Goal: Task Accomplishment & Management: Complete application form

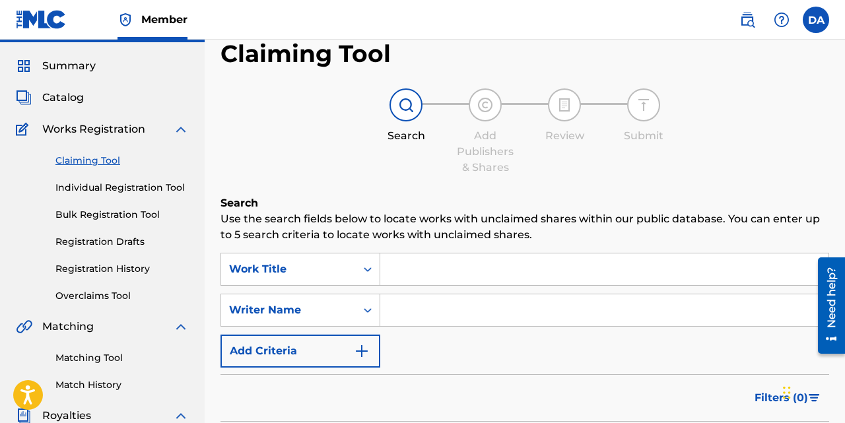
click at [409, 271] on input "Search Form" at bounding box center [604, 270] width 448 height 32
click at [288, 280] on div "Work Title" at bounding box center [301, 269] width 160 height 33
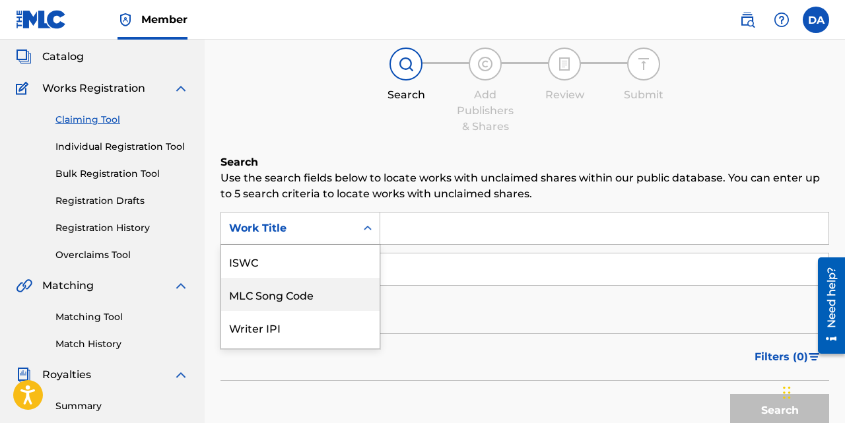
scroll to position [95, 0]
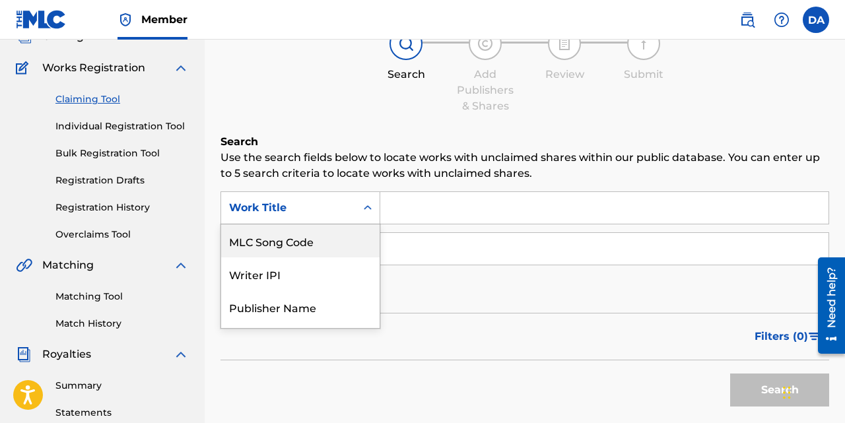
click at [304, 127] on div "Claiming Tool Search Add Publishers & Shares Review Submit Search Use the searc…" at bounding box center [525, 229] width 609 height 502
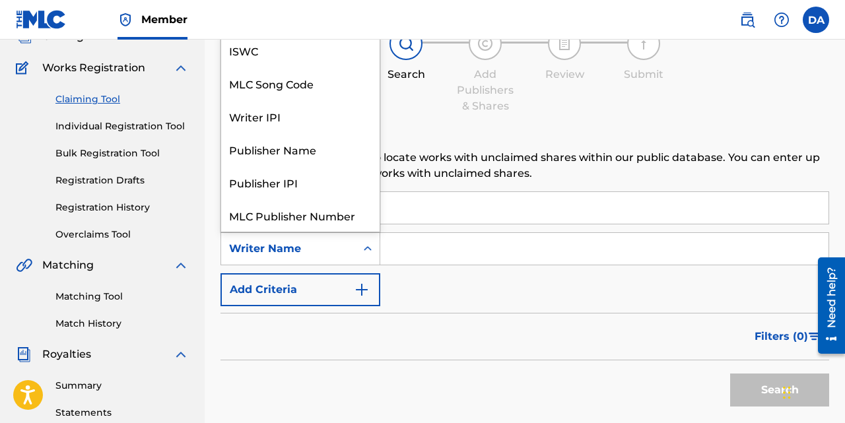
click at [298, 248] on div "Writer Name" at bounding box center [288, 249] width 119 height 16
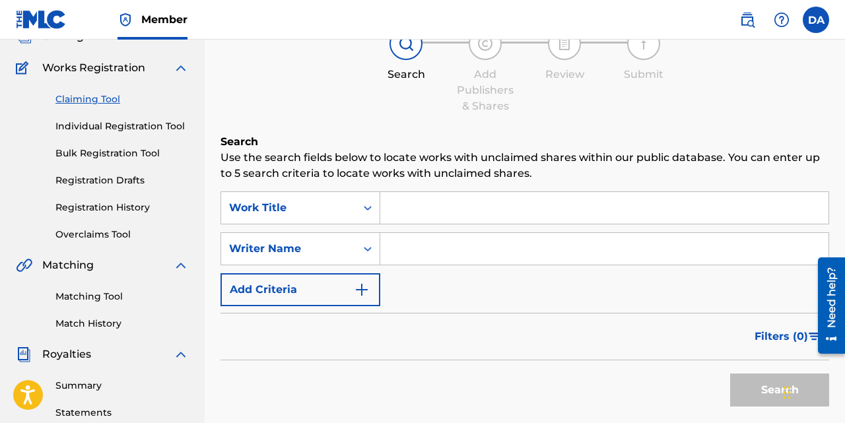
click at [457, 176] on p "Use the search fields below to locate works with unclaimed shares within our pu…" at bounding box center [525, 166] width 609 height 32
click at [438, 205] on input "Search Form" at bounding box center [604, 208] width 448 height 32
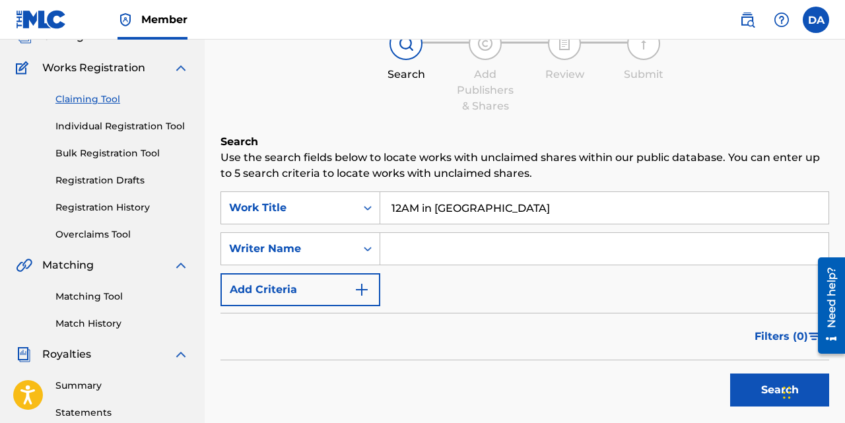
type input "12AM in BANI"
click at [730, 374] on button "Search" at bounding box center [779, 390] width 99 height 33
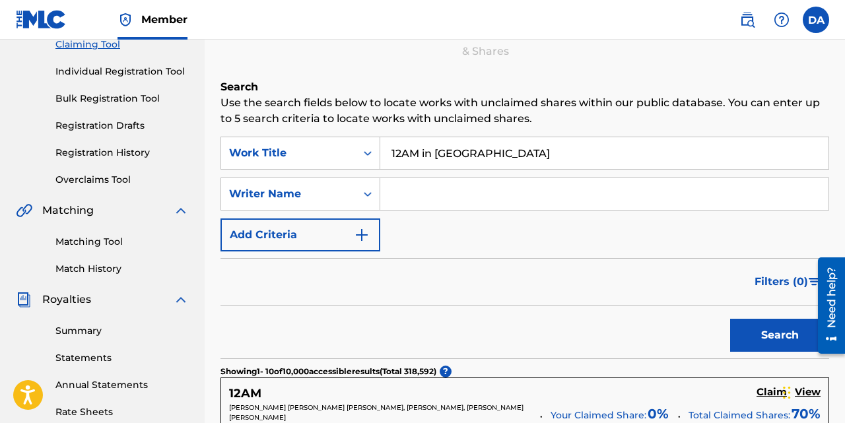
scroll to position [146, 0]
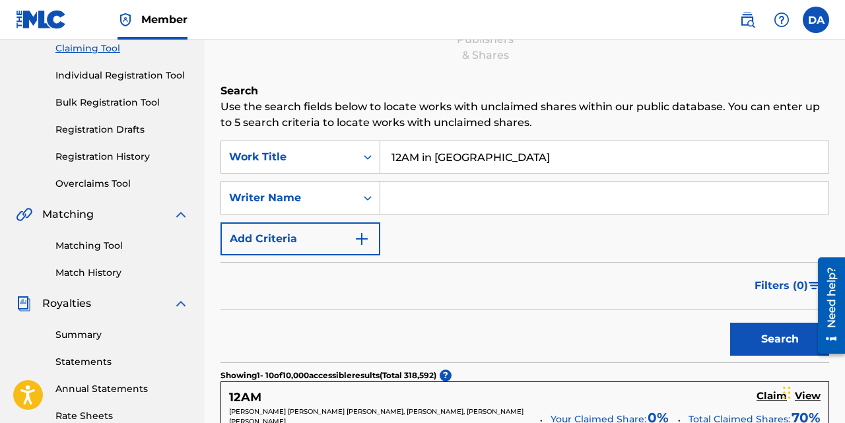
click at [426, 199] on input "Search Form" at bounding box center [604, 198] width 448 height 32
click at [730, 323] on button "Search" at bounding box center [779, 339] width 99 height 33
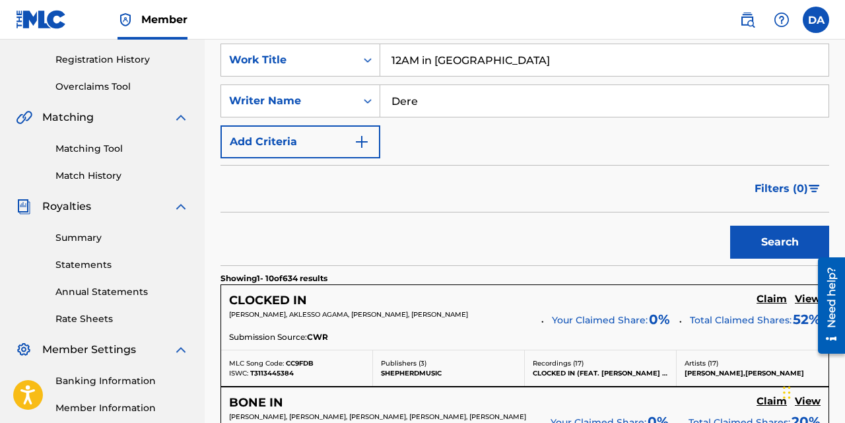
scroll to position [164, 0]
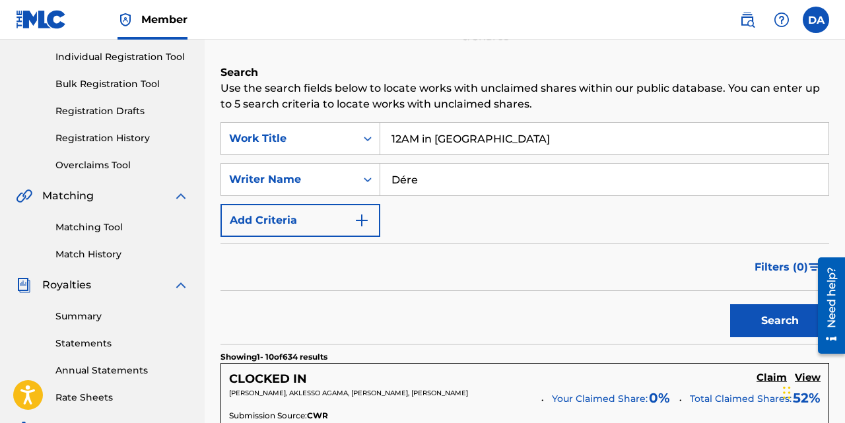
click at [730, 304] on button "Search" at bounding box center [779, 320] width 99 height 33
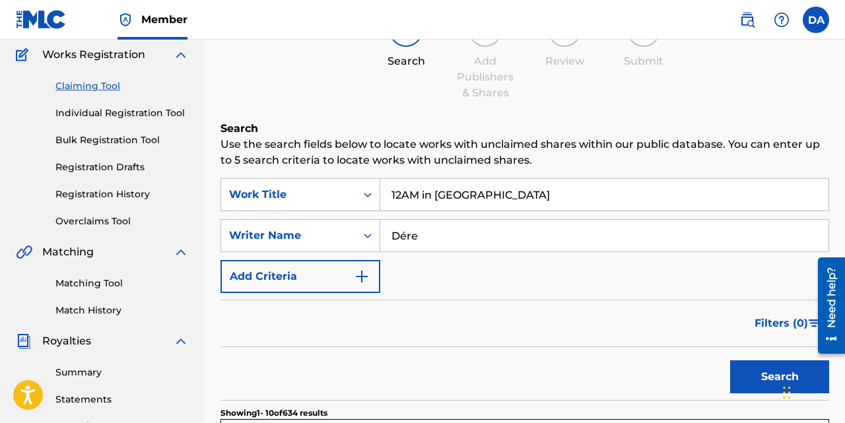
scroll to position [34, 0]
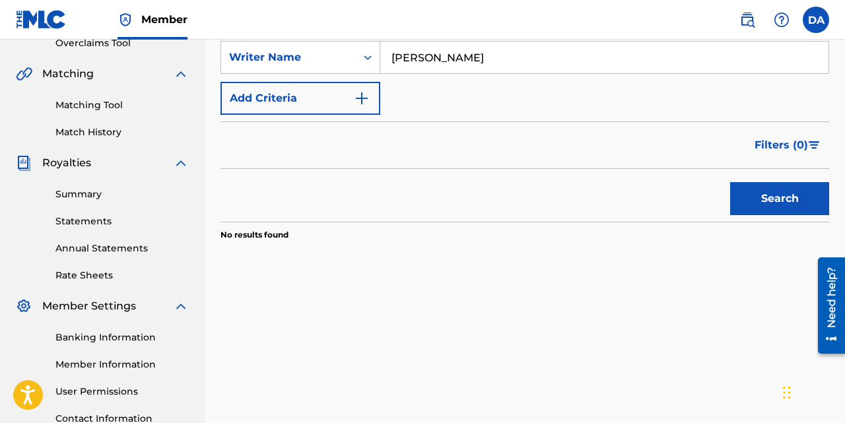
scroll to position [249, 0]
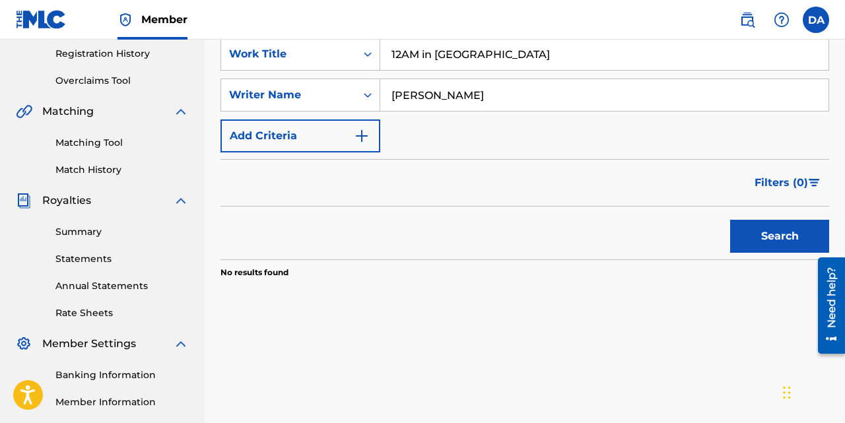
type input "[PERSON_NAME]"
click at [730, 220] on button "Search" at bounding box center [779, 236] width 99 height 33
click at [316, 92] on div "Writer Name" at bounding box center [288, 95] width 119 height 16
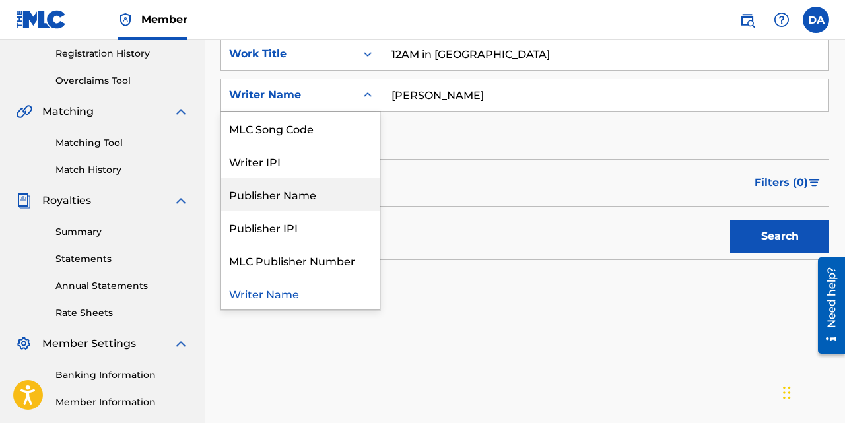
scroll to position [0, 0]
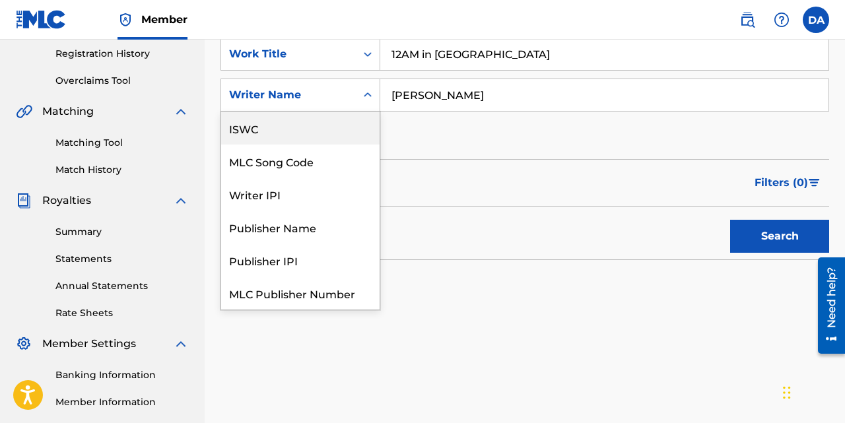
click at [285, 125] on div "ISWC" at bounding box center [300, 128] width 158 height 33
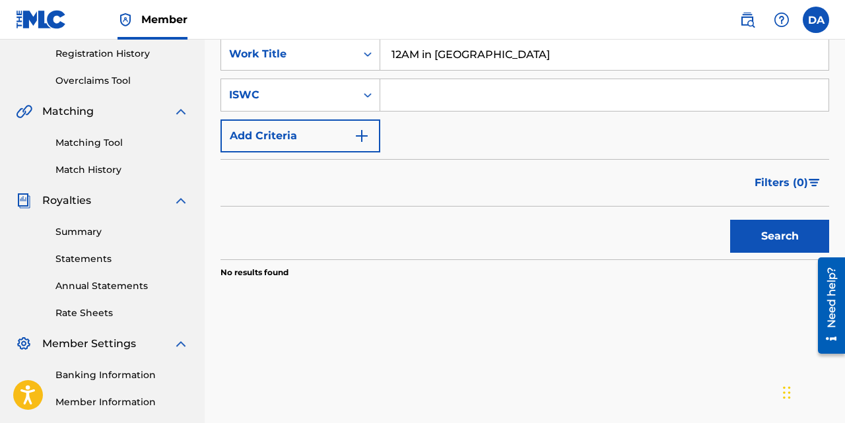
click at [419, 94] on input "Search Form" at bounding box center [604, 95] width 448 height 32
paste input "T3253061068"
type input "T3253061068"
click at [730, 220] on button "Search" at bounding box center [779, 236] width 99 height 33
click at [459, 57] on input "12AM in BANI" at bounding box center [604, 54] width 448 height 32
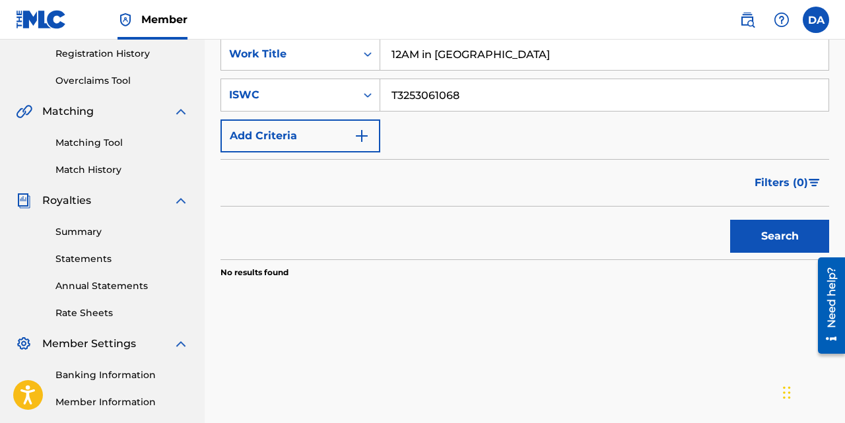
click at [459, 57] on input "12AM in BANI" at bounding box center [604, 54] width 448 height 32
click at [730, 220] on button "Search" at bounding box center [779, 236] width 99 height 33
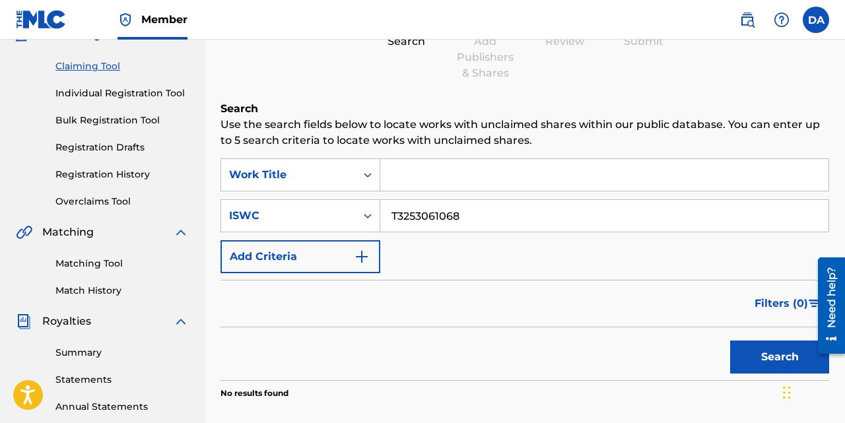
scroll to position [124, 0]
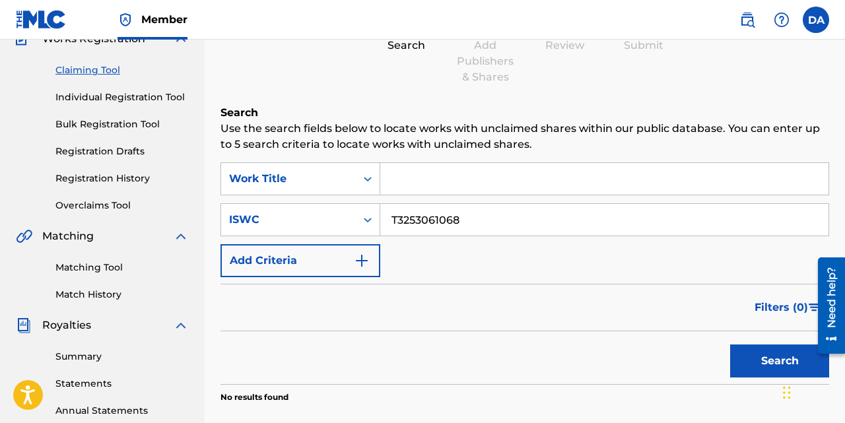
click at [97, 268] on link "Matching Tool" at bounding box center [121, 268] width 133 height 14
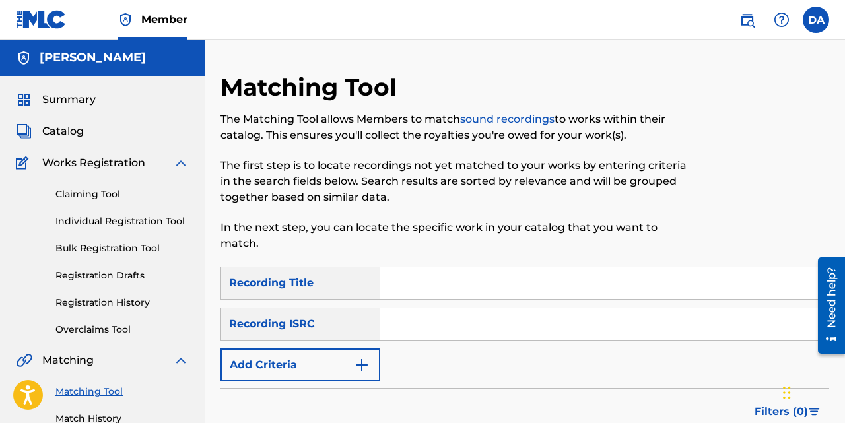
click at [400, 320] on input "Search Form" at bounding box center [604, 324] width 448 height 32
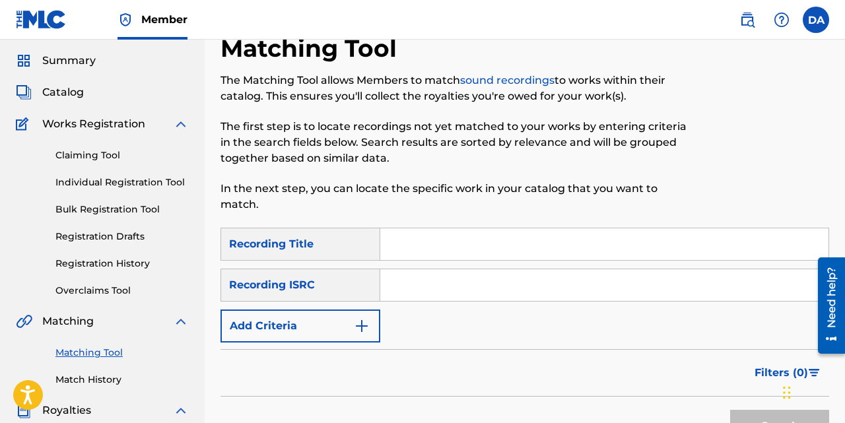
scroll to position [37, 0]
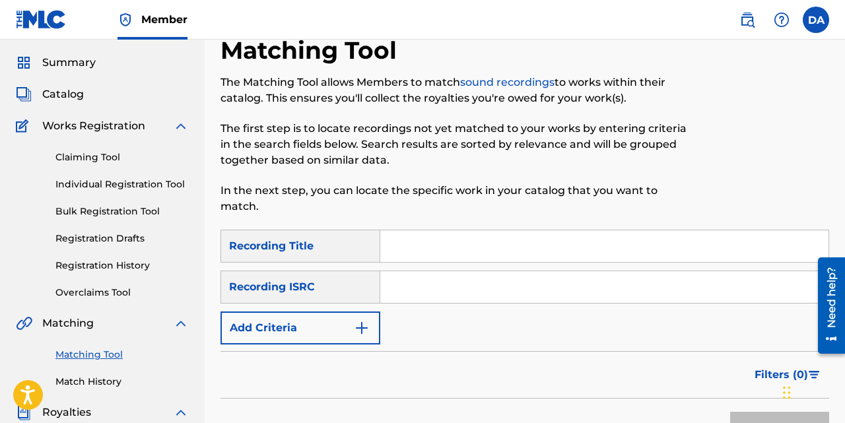
click at [405, 244] on input "Search Form" at bounding box center [604, 246] width 448 height 32
type input "1"
type input "12am in Bani"
click at [730, 412] on button "Search" at bounding box center [779, 428] width 99 height 33
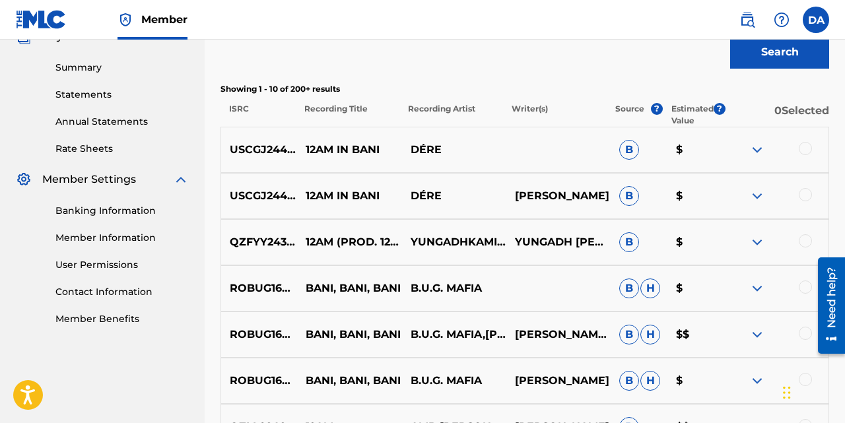
scroll to position [415, 0]
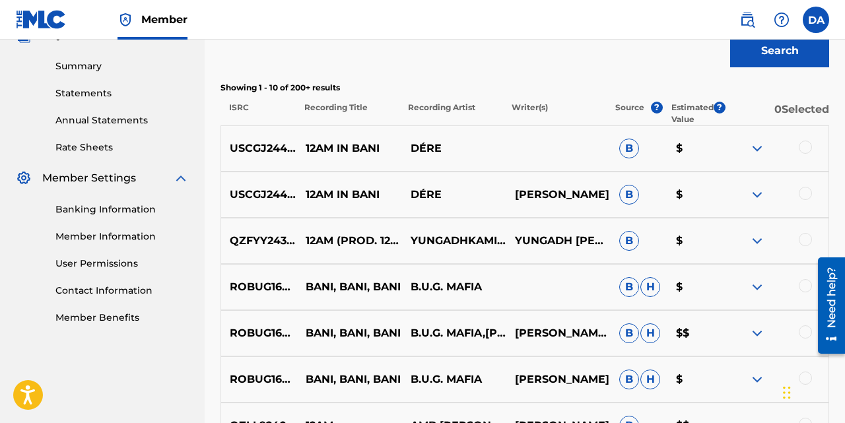
click at [763, 145] on img at bounding box center [758, 149] width 16 height 16
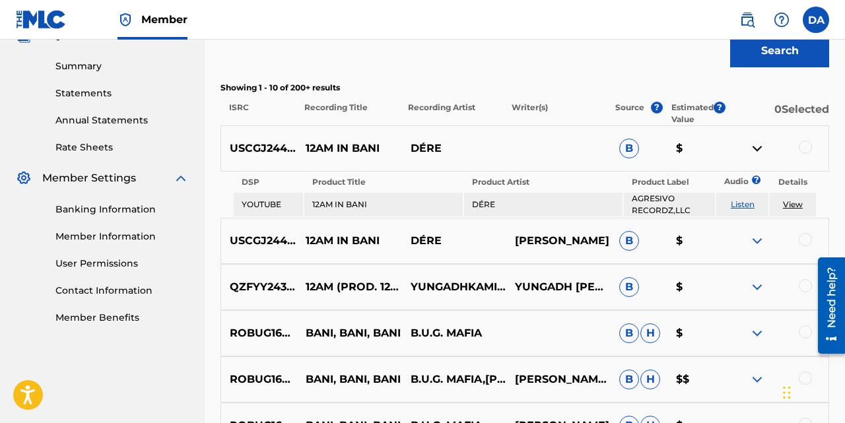
click at [763, 145] on img at bounding box center [758, 149] width 16 height 16
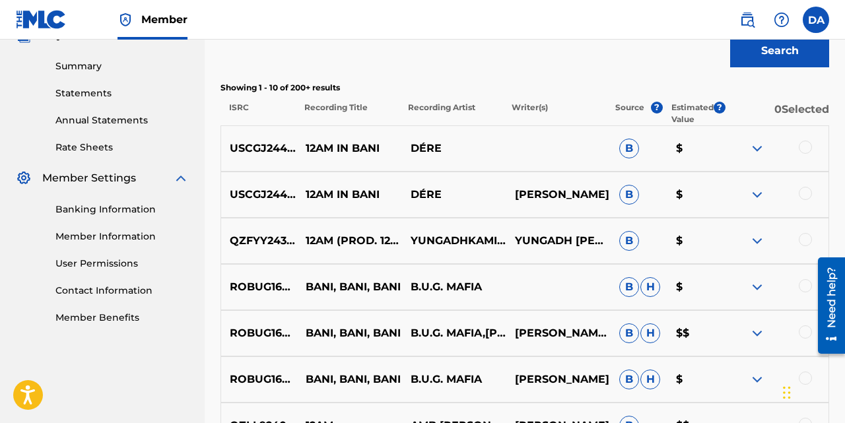
click at [755, 191] on img at bounding box center [758, 195] width 16 height 16
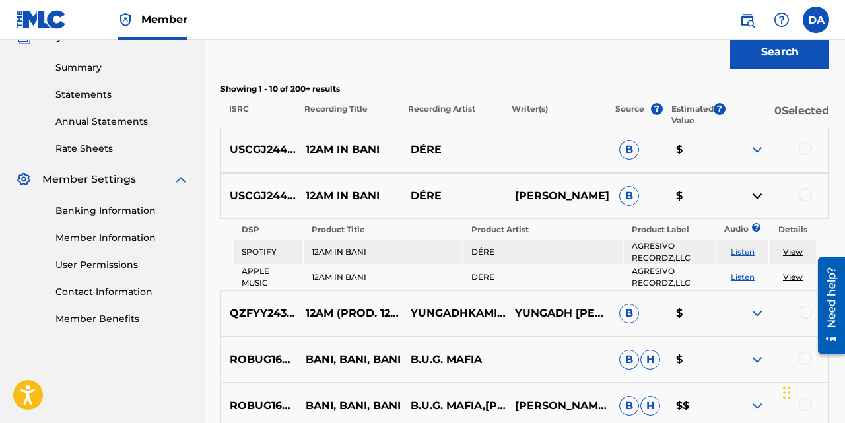
scroll to position [408, 0]
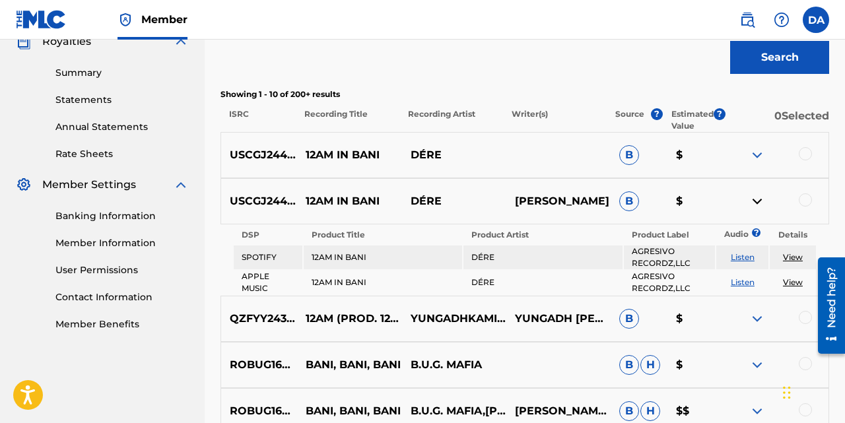
click at [757, 201] on img at bounding box center [758, 201] width 16 height 16
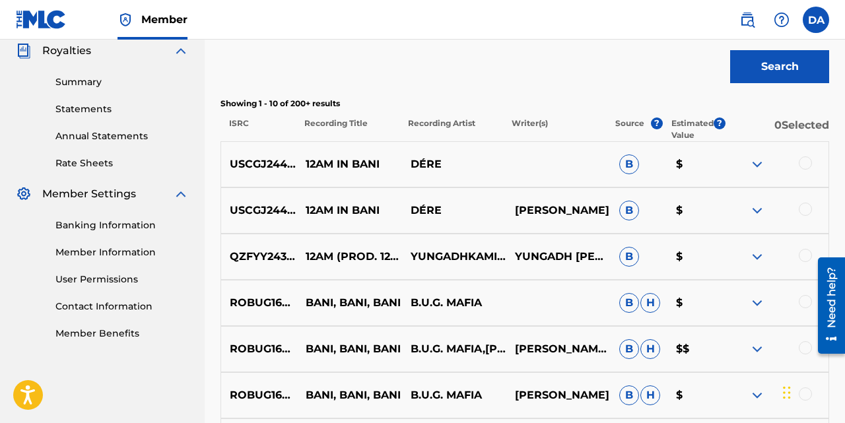
scroll to position [400, 0]
click at [756, 212] on img at bounding box center [758, 210] width 16 height 16
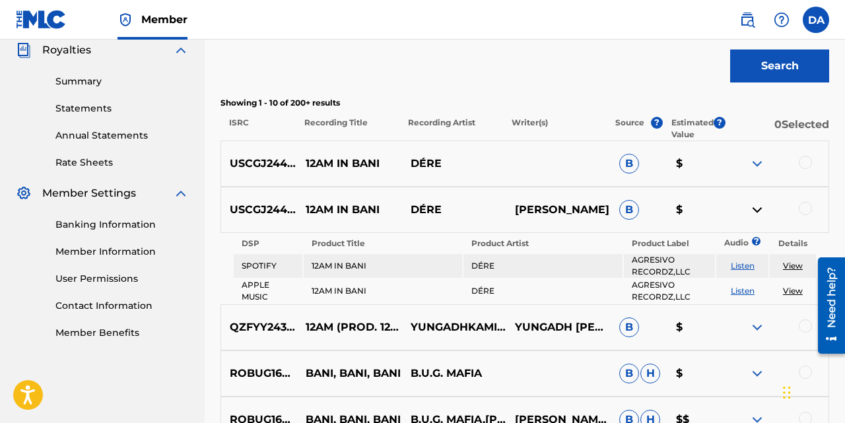
click at [800, 262] on link "View" at bounding box center [793, 266] width 20 height 10
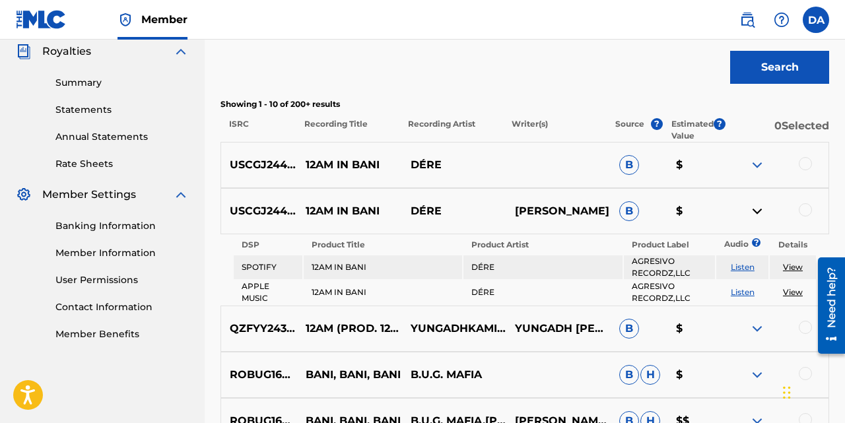
click at [230, 167] on p "USCGJ2443036" at bounding box center [259, 165] width 76 height 16
drag, startPoint x: 230, startPoint y: 212, endPoint x: 313, endPoint y: 216, distance: 82.6
click at [297, 216] on p "USCGJ2443036" at bounding box center [259, 211] width 76 height 16
copy p "USCGJ2443036"
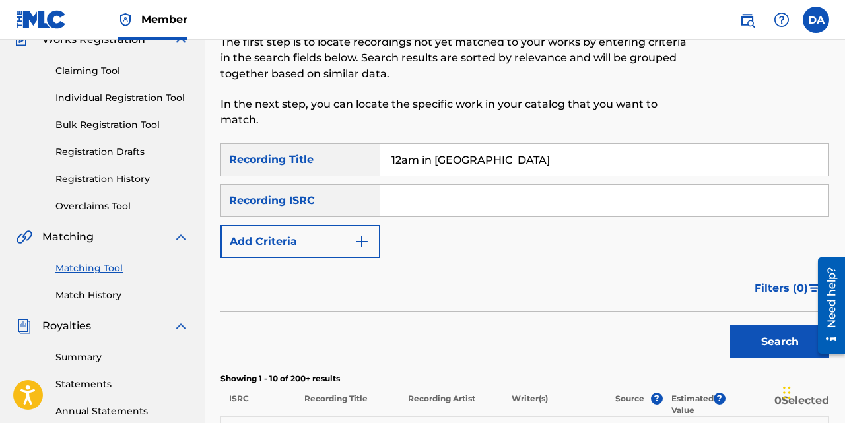
scroll to position [118, 0]
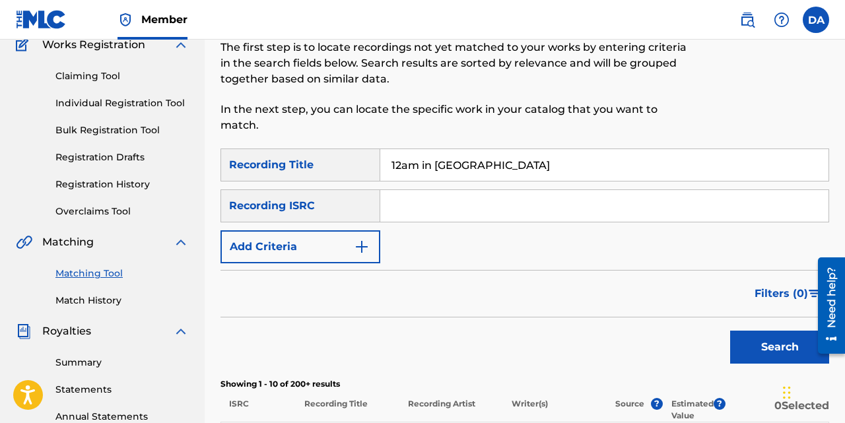
click at [99, 71] on link "Claiming Tool" at bounding box center [121, 76] width 133 height 14
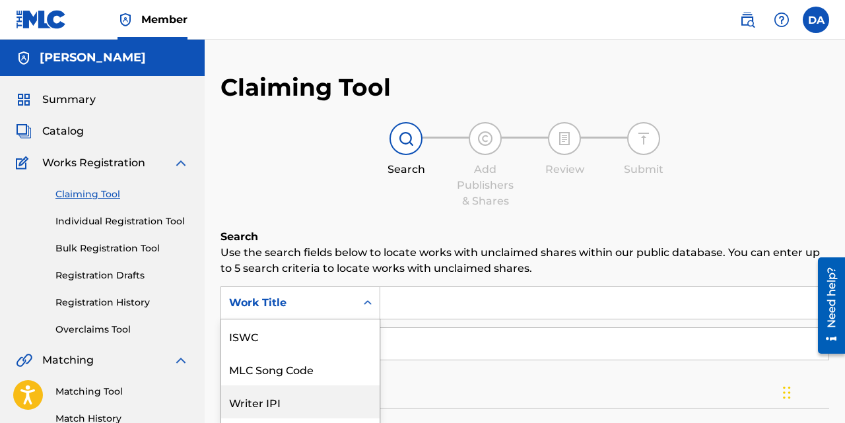
scroll to position [94, 0]
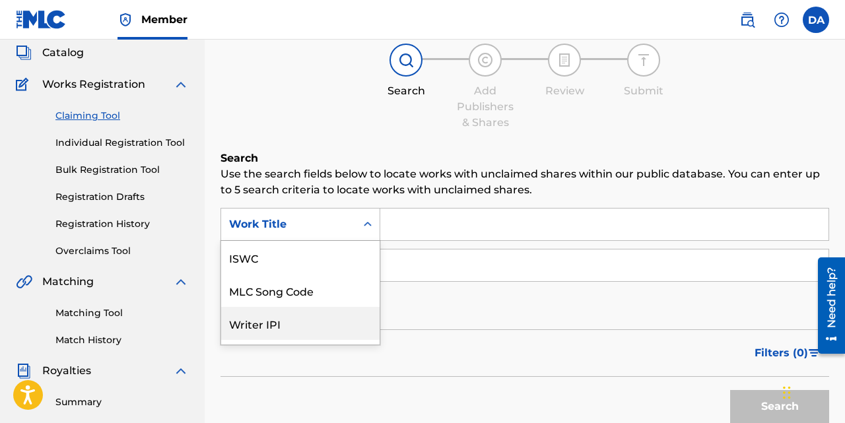
click at [301, 241] on div "Writer IPI, 3 of 7. 7 results available. Use Up and Down to choose options, pre…" at bounding box center [301, 224] width 160 height 33
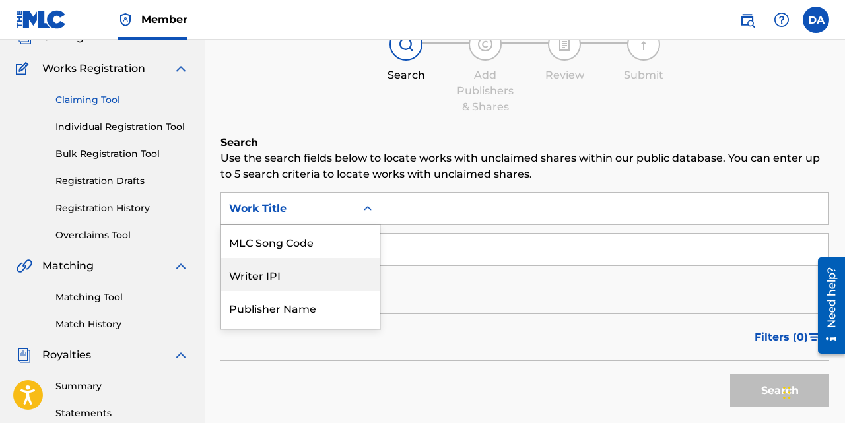
scroll to position [95, 0]
click at [457, 337] on div "Filters ( 0 )" at bounding box center [525, 337] width 609 height 48
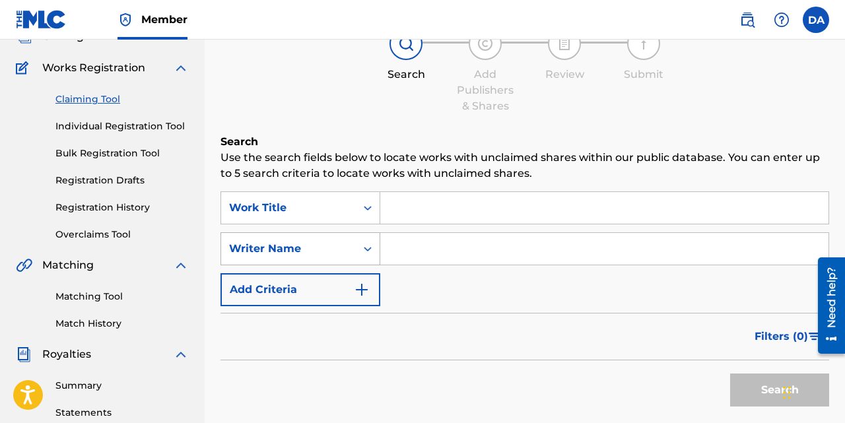
click at [310, 248] on div "Writer Name" at bounding box center [288, 249] width 119 height 16
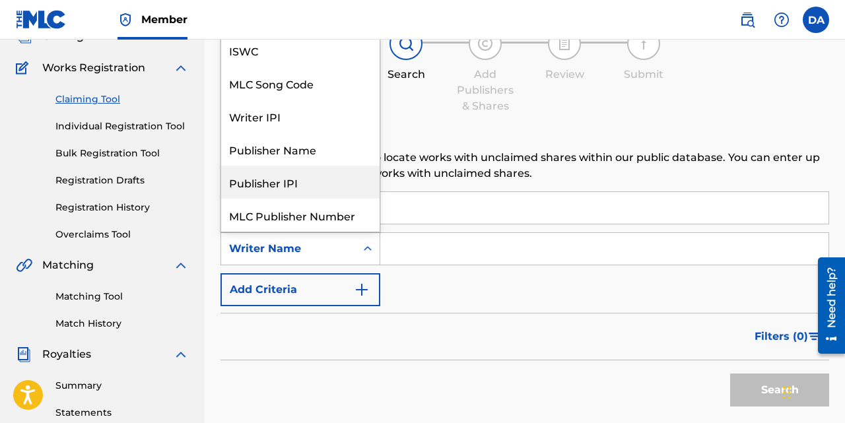
scroll to position [33, 0]
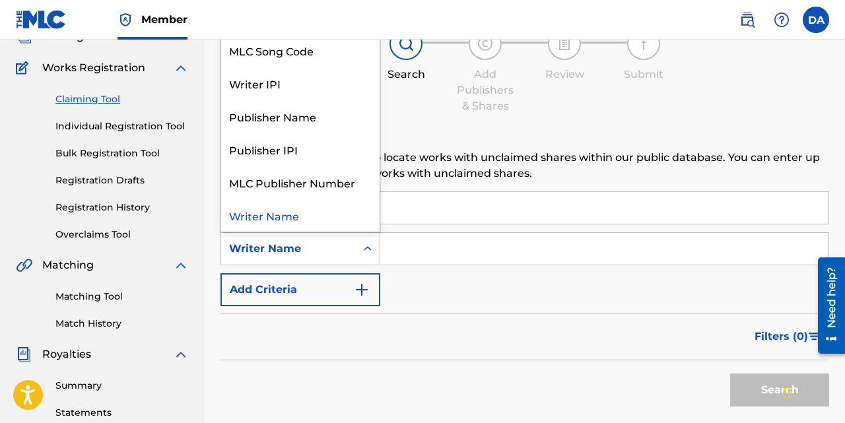
click at [289, 295] on button "Add Criteria" at bounding box center [301, 289] width 160 height 33
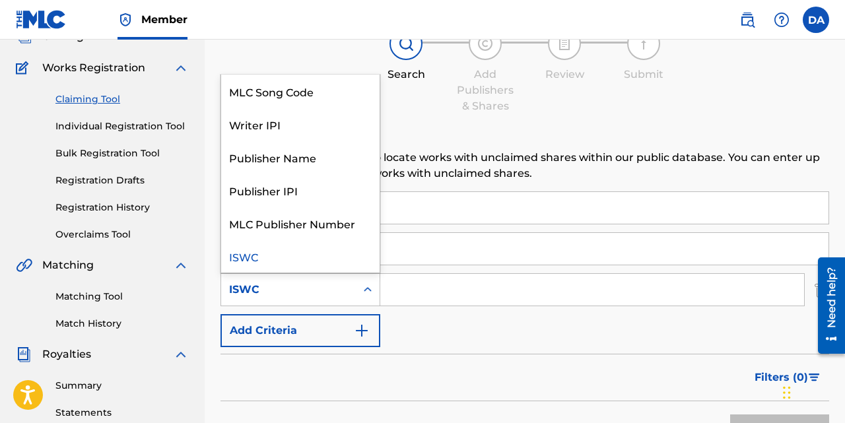
click at [369, 290] on icon "Search Form" at bounding box center [368, 289] width 8 height 5
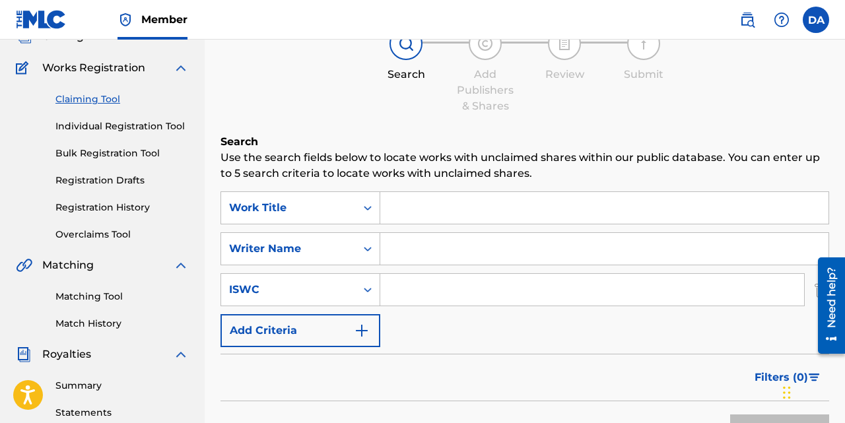
click at [484, 143] on h6 "Search" at bounding box center [525, 142] width 609 height 16
click at [439, 207] on input "Search Form" at bounding box center [604, 208] width 448 height 32
type input "12am in Bani"
click at [730, 415] on button "Search" at bounding box center [779, 431] width 99 height 33
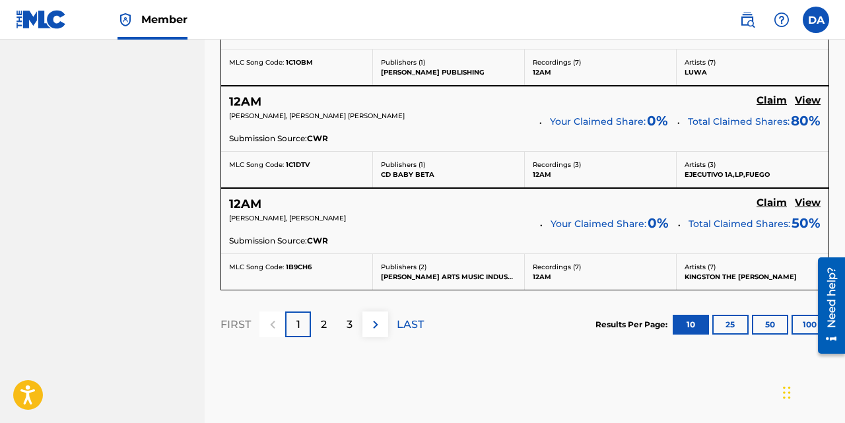
scroll to position [1339, 0]
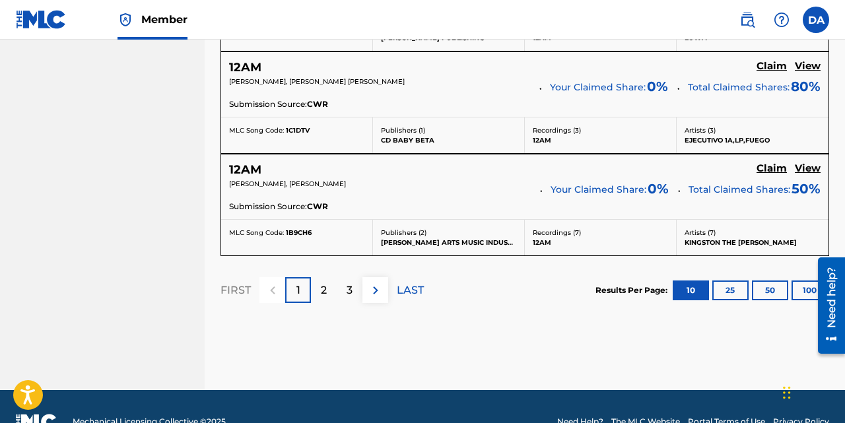
click at [327, 289] on p "2" at bounding box center [324, 291] width 6 height 16
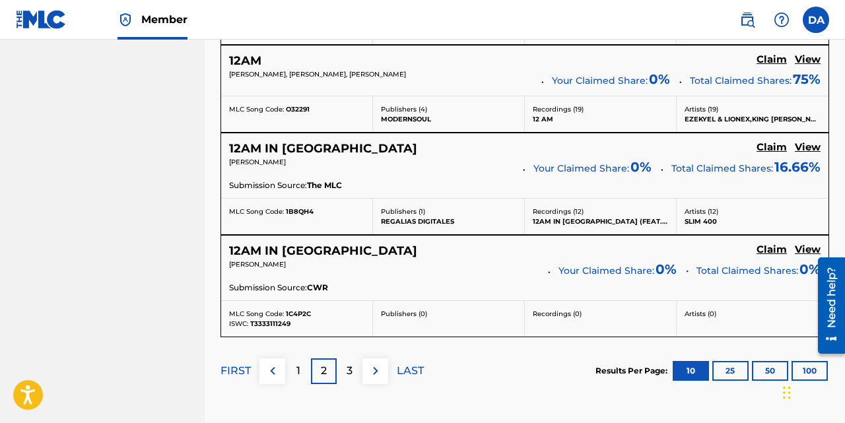
scroll to position [1236, 0]
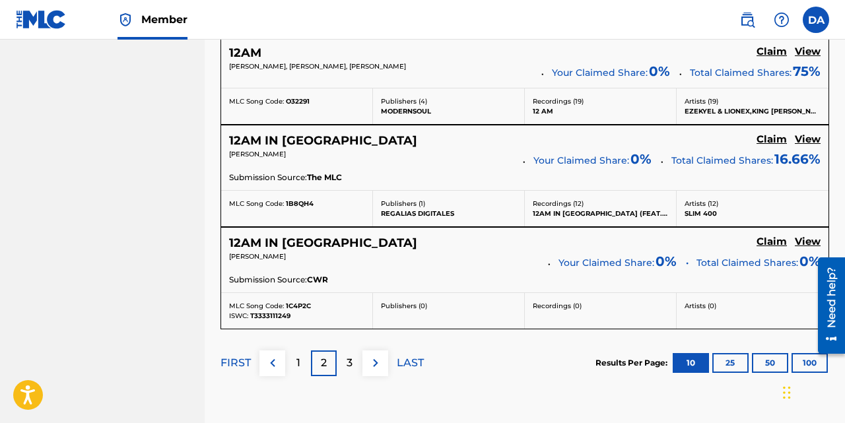
click at [349, 368] on p "3" at bounding box center [350, 363] width 6 height 16
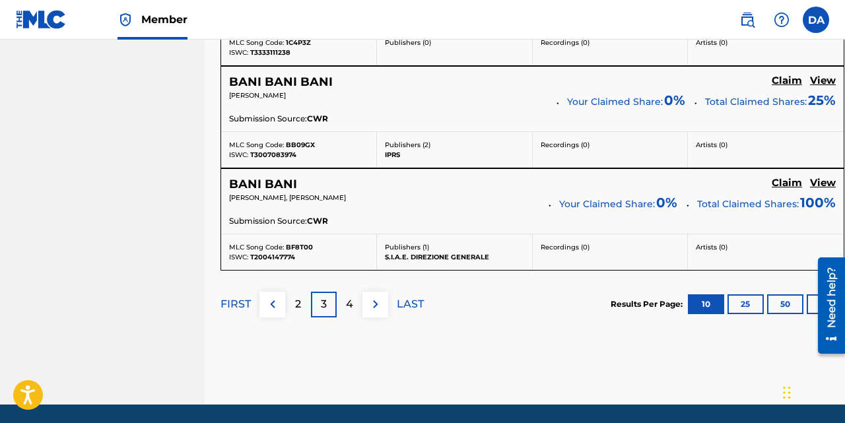
scroll to position [1360, 0]
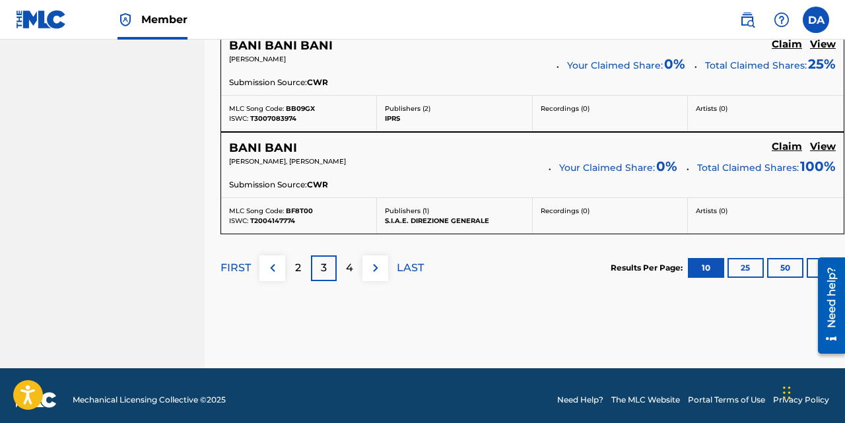
click at [342, 265] on div "4" at bounding box center [350, 269] width 26 height 26
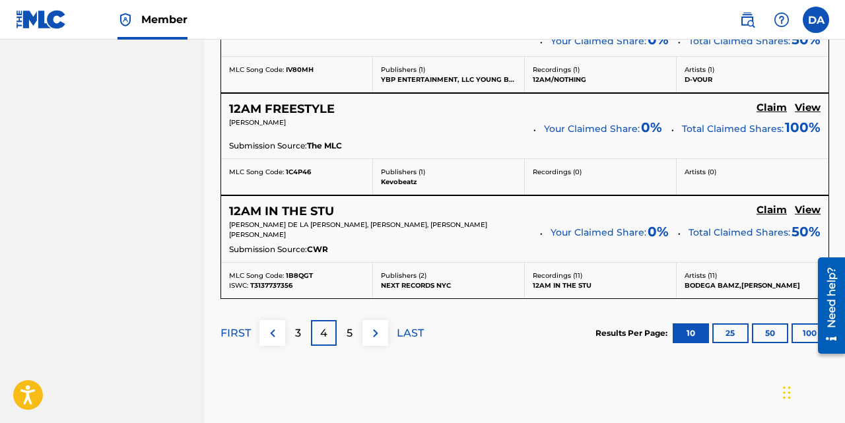
scroll to position [1285, 0]
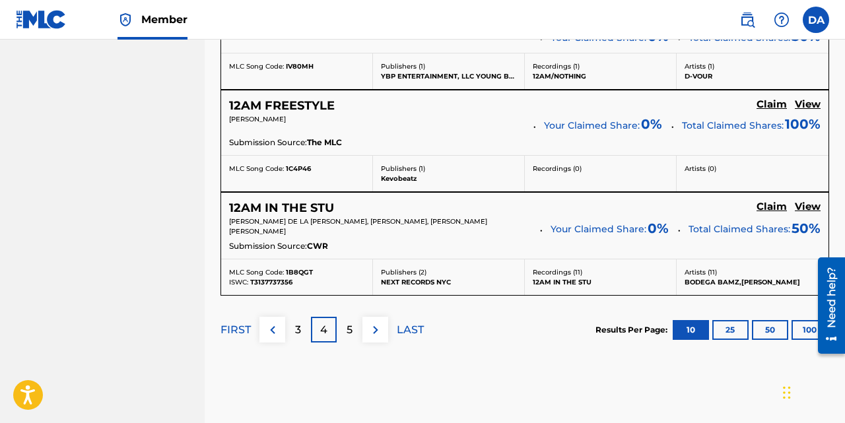
click at [351, 337] on p "5" at bounding box center [350, 330] width 6 height 16
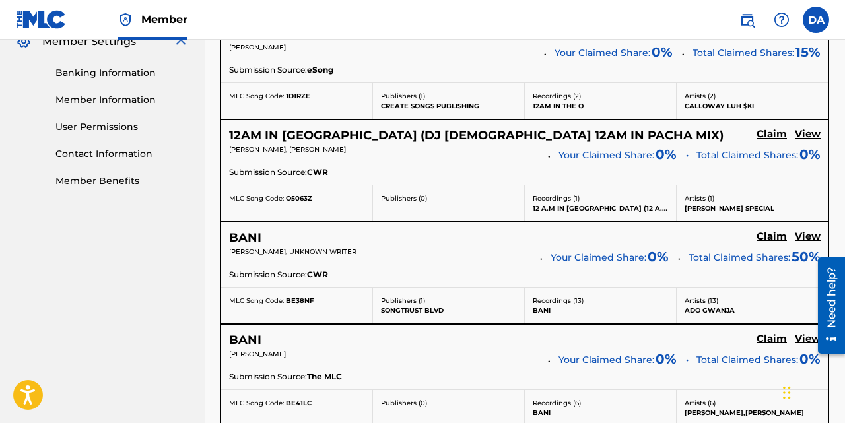
scroll to position [555, 0]
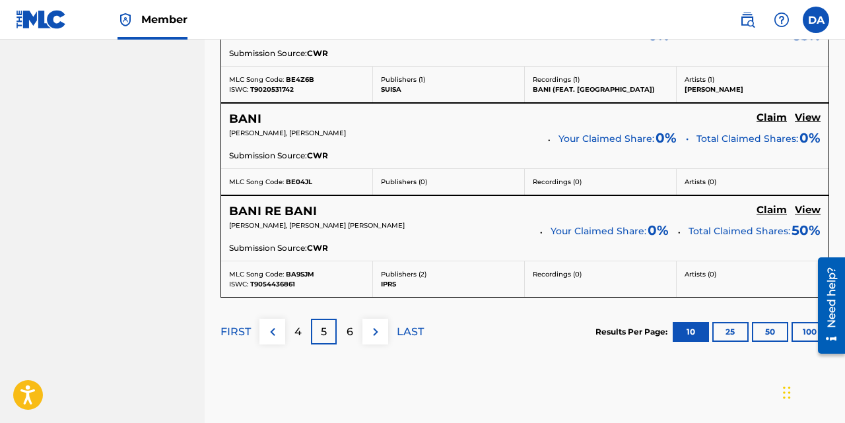
click at [353, 342] on div "6" at bounding box center [350, 332] width 26 height 26
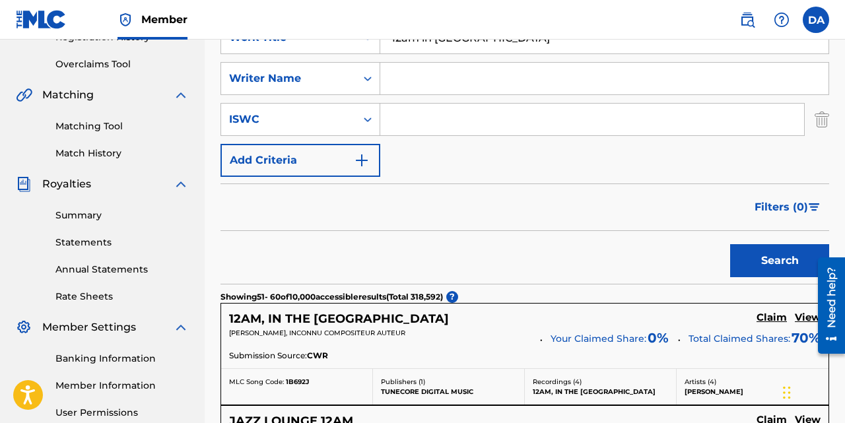
scroll to position [0, 0]
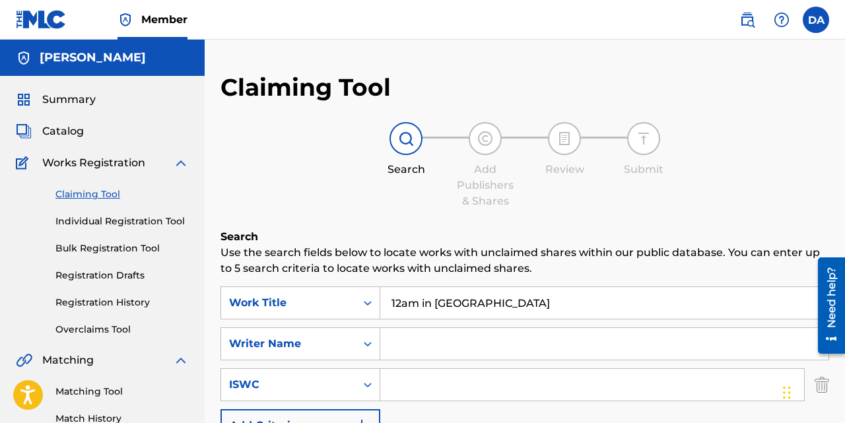
click at [139, 221] on link "Individual Registration Tool" at bounding box center [121, 222] width 133 height 14
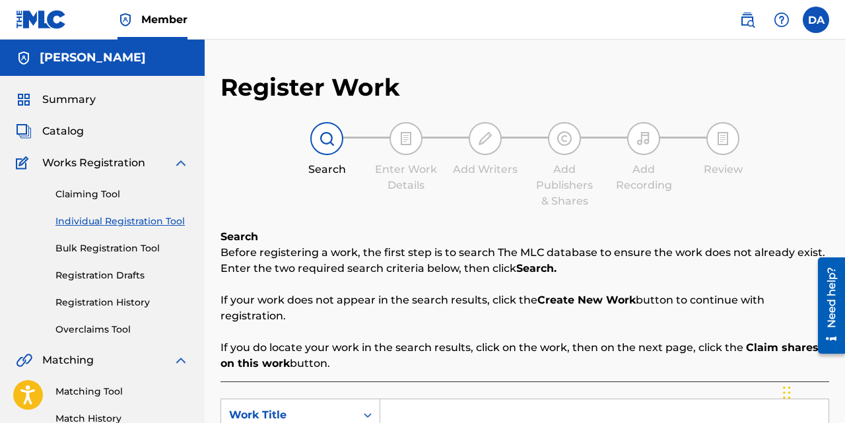
click at [141, 228] on link "Individual Registration Tool" at bounding box center [121, 222] width 133 height 14
click at [130, 252] on link "Bulk Registration Tool" at bounding box center [121, 249] width 133 height 14
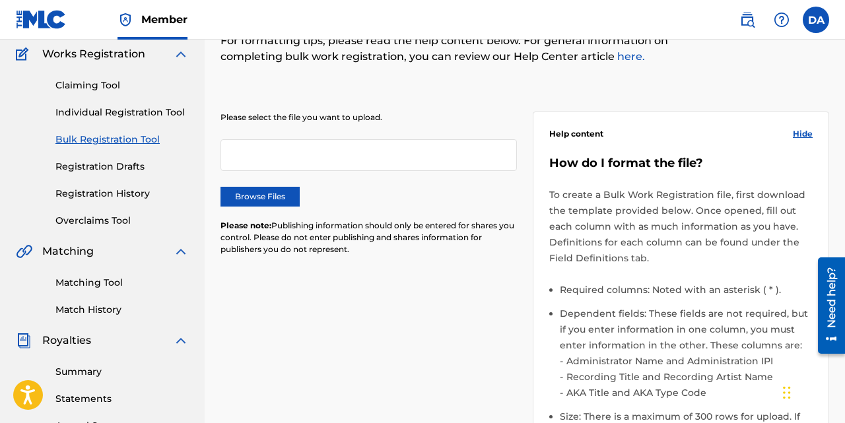
scroll to position [108, 0]
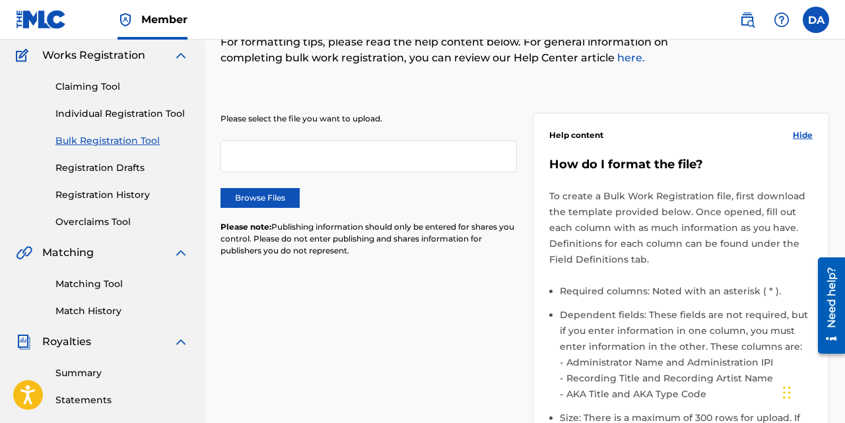
click at [88, 162] on link "Registration Drafts" at bounding box center [121, 168] width 133 height 14
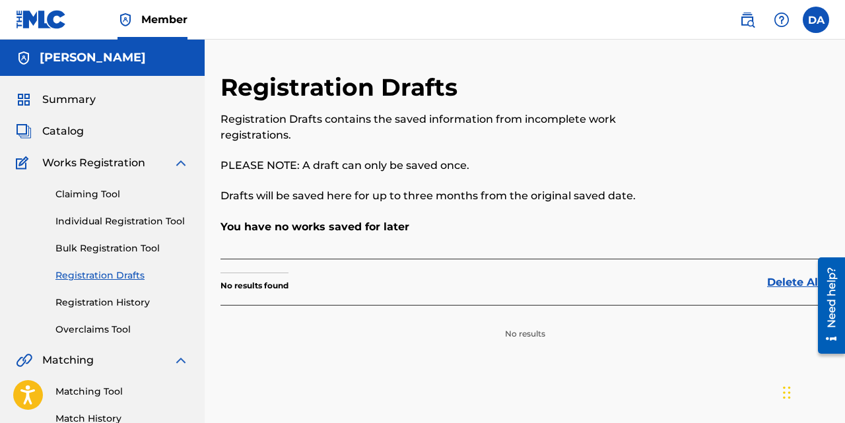
click at [97, 305] on link "Registration History" at bounding box center [121, 303] width 133 height 14
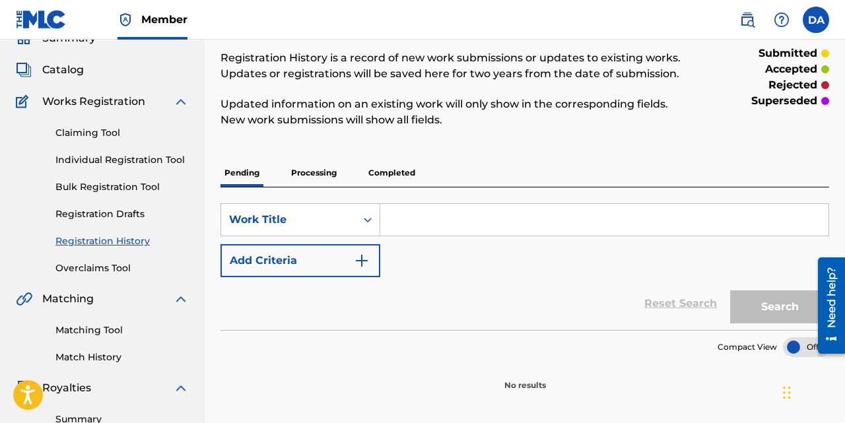
scroll to position [50, 0]
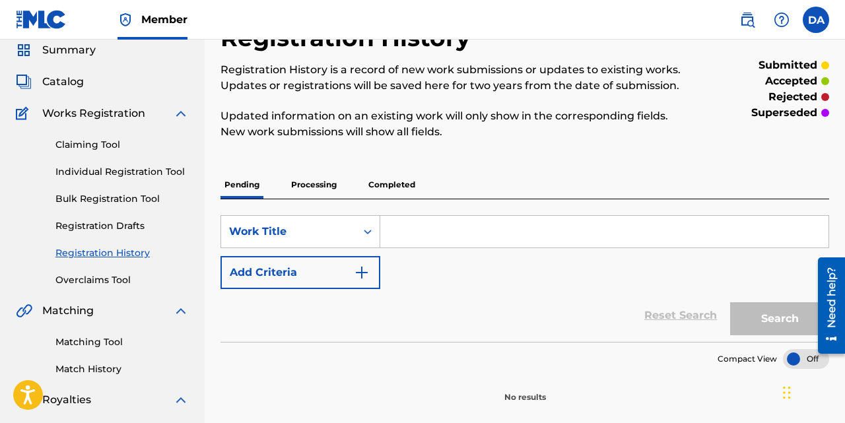
click at [96, 279] on link "Overclaims Tool" at bounding box center [121, 280] width 133 height 14
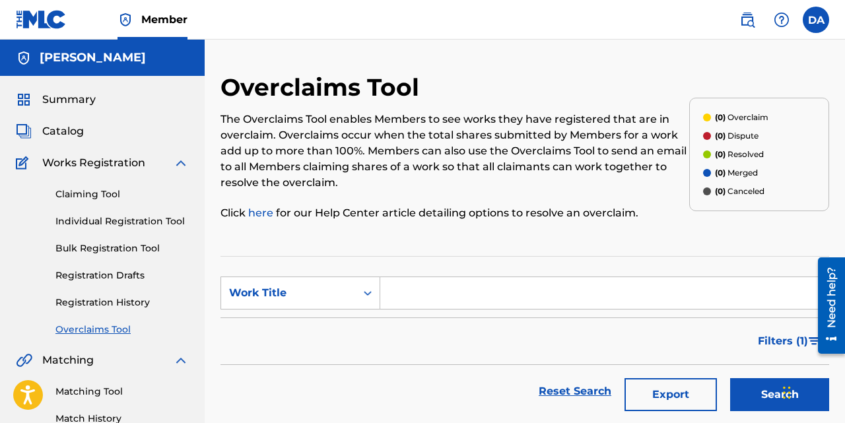
click at [71, 128] on span "Catalog" at bounding box center [63, 131] width 42 height 16
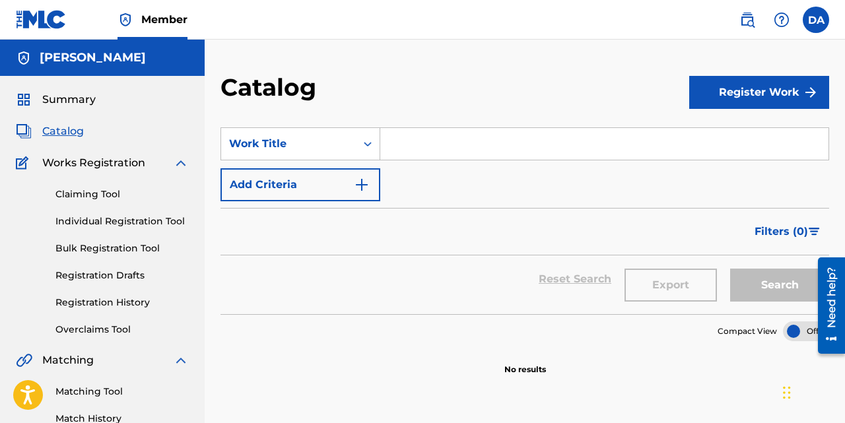
click at [414, 141] on input "Search Form" at bounding box center [604, 144] width 448 height 32
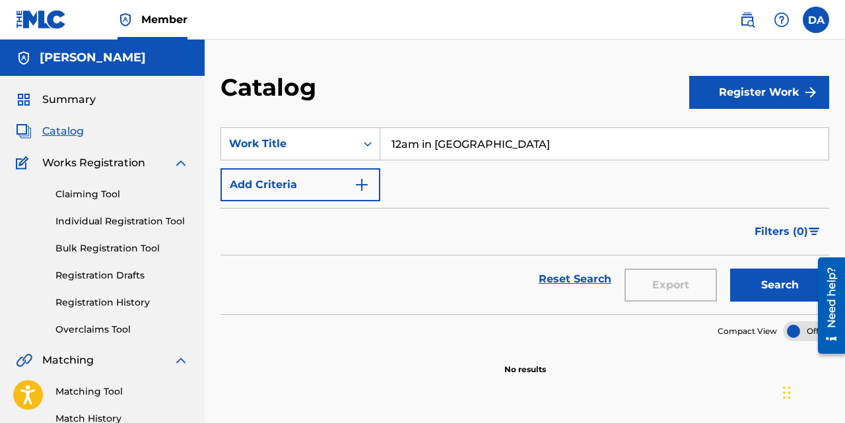
click at [730, 269] on button "Search" at bounding box center [779, 285] width 99 height 33
type input "1"
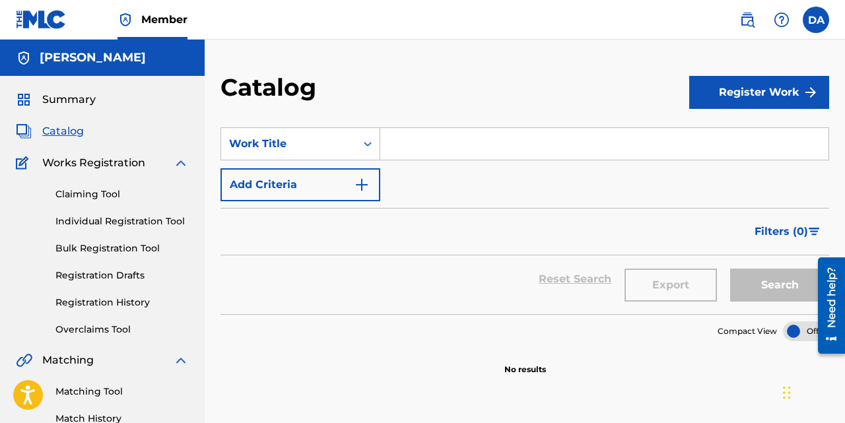
click at [88, 98] on span "Summary" at bounding box center [68, 100] width 53 height 16
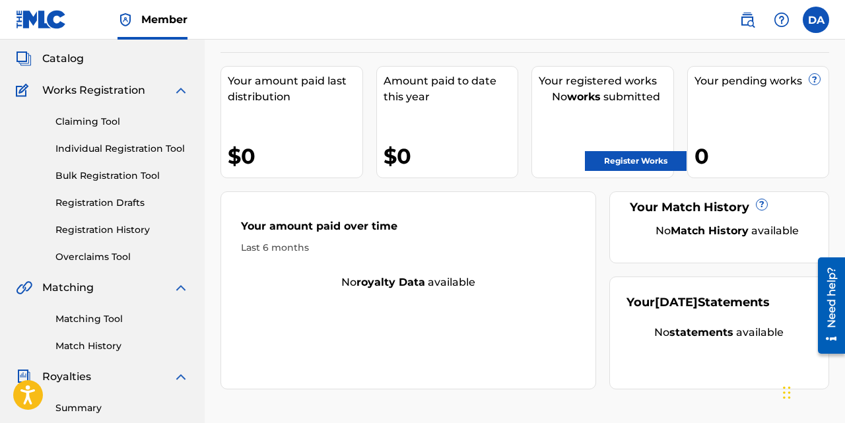
scroll to position [77, 0]
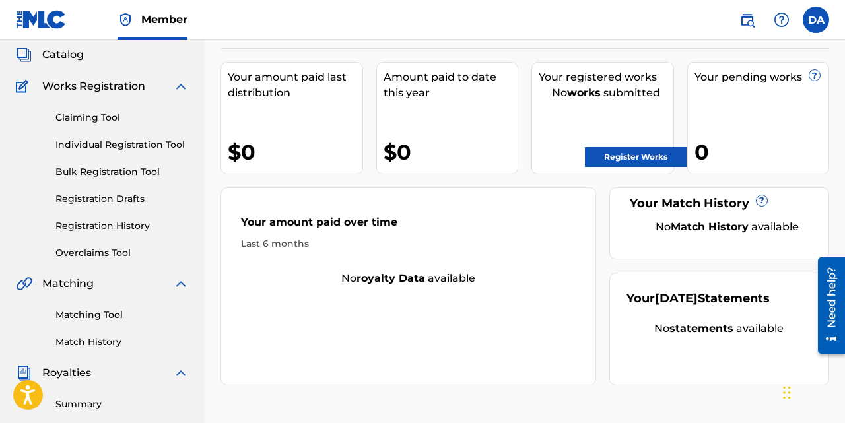
click at [652, 156] on link "Register Works" at bounding box center [636, 157] width 102 height 20
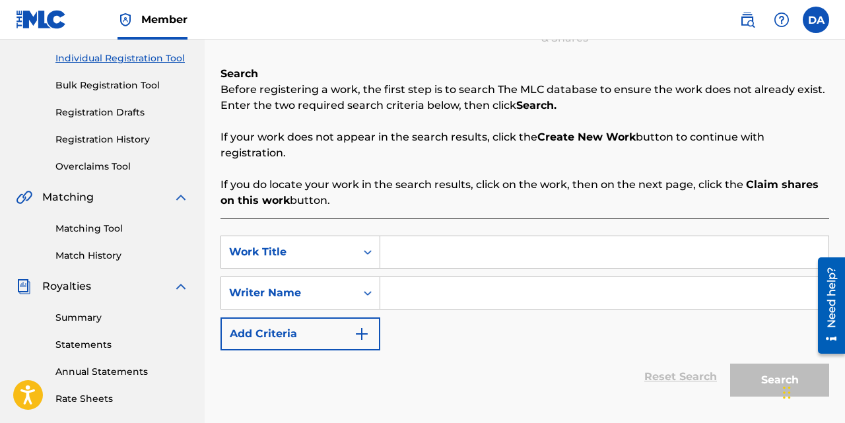
scroll to position [160, 0]
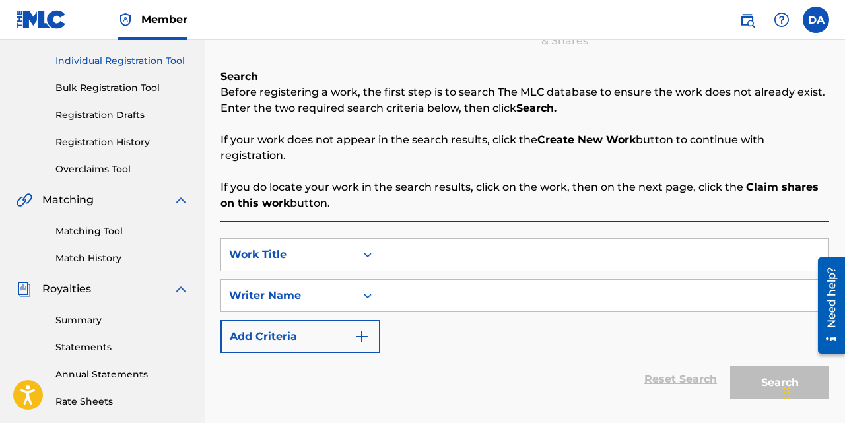
click at [426, 257] on input "Search Form" at bounding box center [604, 255] width 448 height 32
type input "12am in Bani"
click at [443, 302] on input "Search Form" at bounding box center [604, 296] width 448 height 32
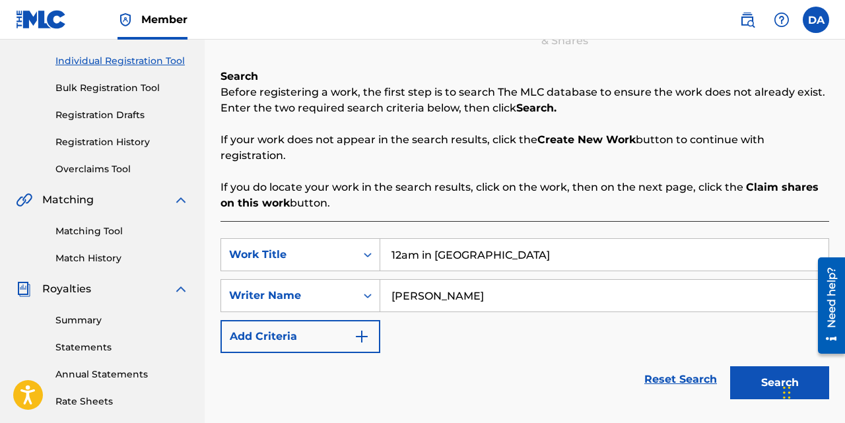
type input "[PERSON_NAME]"
click at [730, 367] on button "Search" at bounding box center [779, 383] width 99 height 33
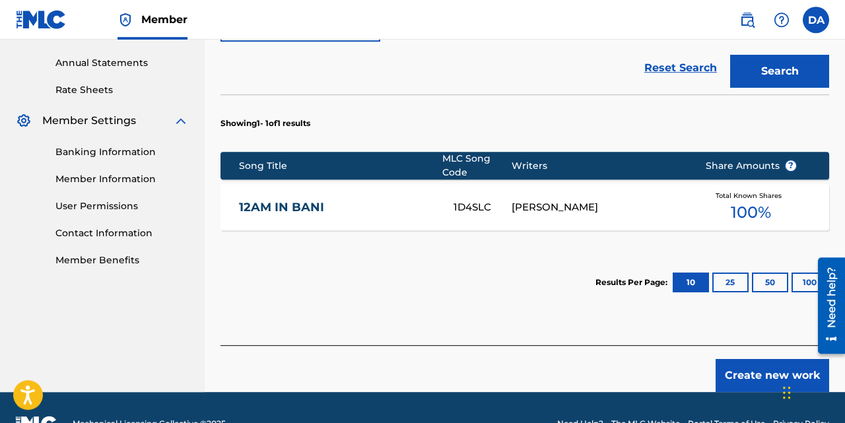
scroll to position [472, 0]
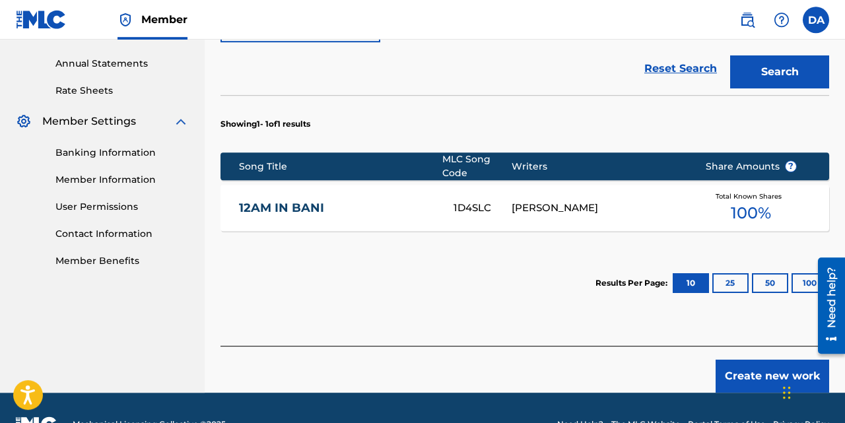
click at [552, 217] on div "12AM IN BANI 1D4SLC DEREK ATOCHA Total Known Shares 100 %" at bounding box center [525, 208] width 609 height 46
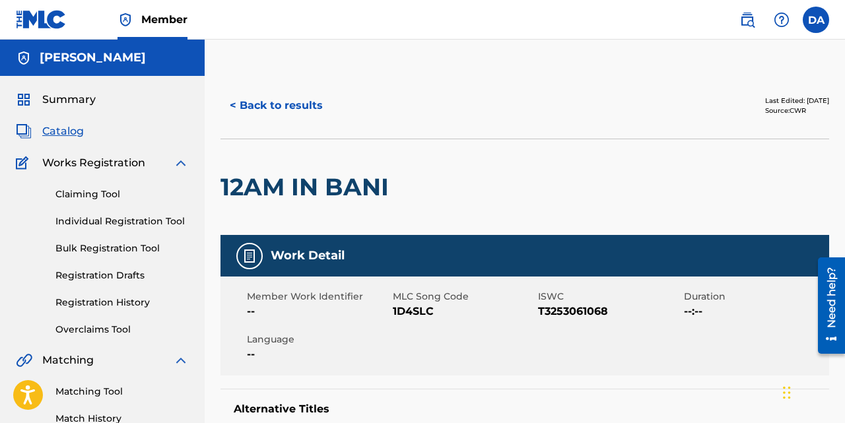
click at [302, 102] on button "< Back to results" at bounding box center [277, 105] width 112 height 33
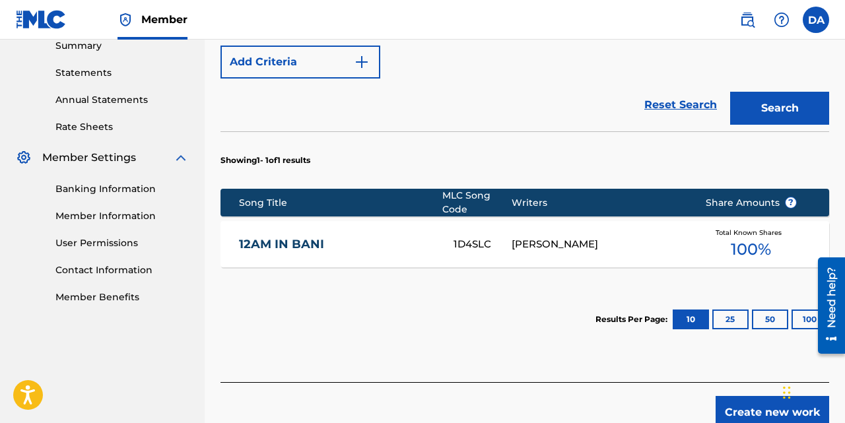
scroll to position [437, 0]
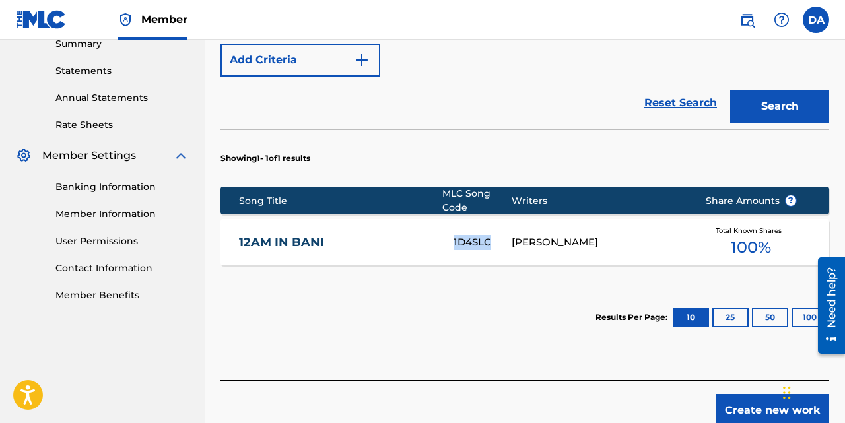
drag, startPoint x: 447, startPoint y: 242, endPoint x: 495, endPoint y: 250, distance: 48.1
click at [495, 250] on div "12AM IN BANI 1D4SLC DEREK ATOCHA Total Known Shares 100 %" at bounding box center [525, 242] width 609 height 46
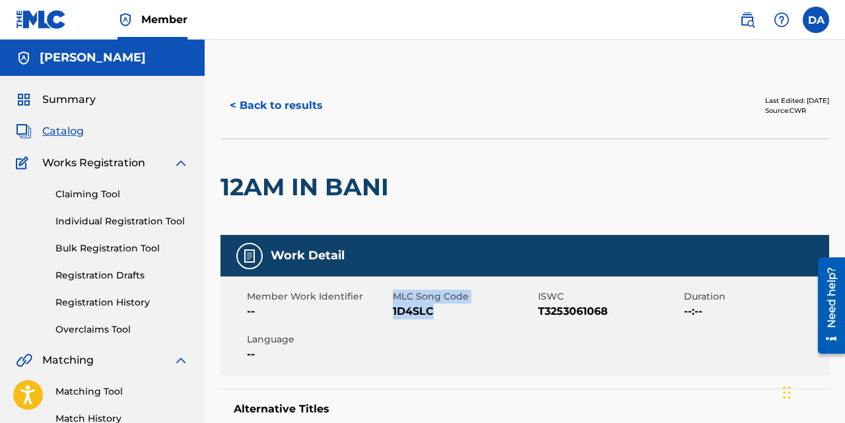
drag, startPoint x: 392, startPoint y: 308, endPoint x: 437, endPoint y: 321, distance: 46.2
click at [437, 321] on div "Member Work Identifier -- MLC Song Code 1D4SLC ISWC T3253061068 Duration --:-- …" at bounding box center [525, 326] width 609 height 99
click at [437, 320] on div "Member Work Identifier -- MLC Song Code 1D4SLC ISWC T3253061068 Duration --:-- …" at bounding box center [525, 326] width 609 height 99
drag, startPoint x: 436, startPoint y: 310, endPoint x: 390, endPoint y: 310, distance: 45.6
click at [393, 310] on span "1D4SLC" at bounding box center [464, 312] width 143 height 16
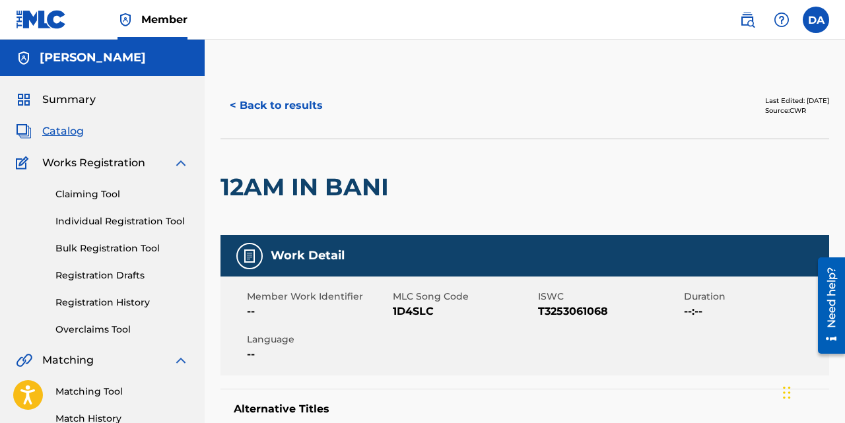
click at [391, 311] on div "Member Work Identifier --" at bounding box center [320, 305] width 146 height 30
drag, startPoint x: 391, startPoint y: 311, endPoint x: 438, endPoint y: 315, distance: 47.1
click at [438, 315] on div "Member Work Identifier -- MLC Song Code 1D4SLC ISWC T3253061068 Duration --:-- …" at bounding box center [525, 326] width 609 height 99
click at [429, 308] on span "1D4SLC" at bounding box center [464, 312] width 143 height 16
drag, startPoint x: 436, startPoint y: 314, endPoint x: 394, endPoint y: 309, distance: 42.6
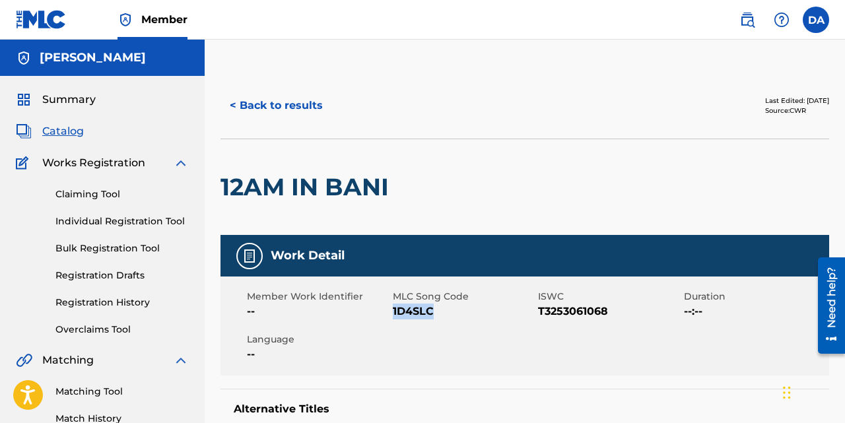
click at [394, 309] on span "1D4SLC" at bounding box center [464, 312] width 143 height 16
copy span "1D4SLC"
click at [264, 101] on button "< Back to results" at bounding box center [277, 105] width 112 height 33
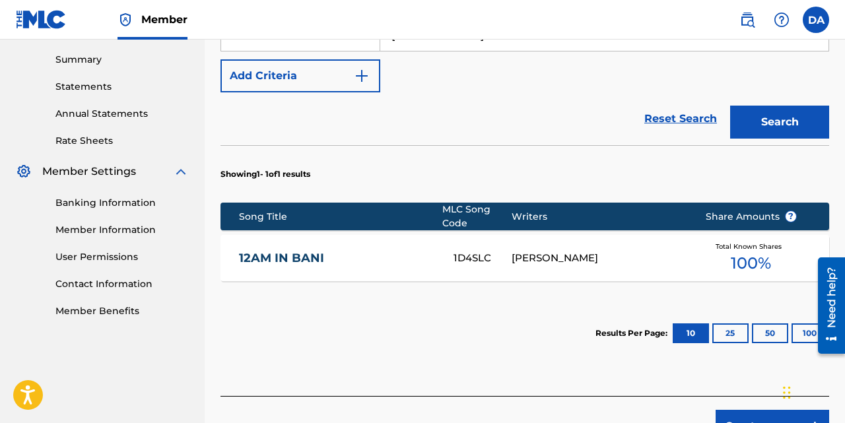
scroll to position [437, 0]
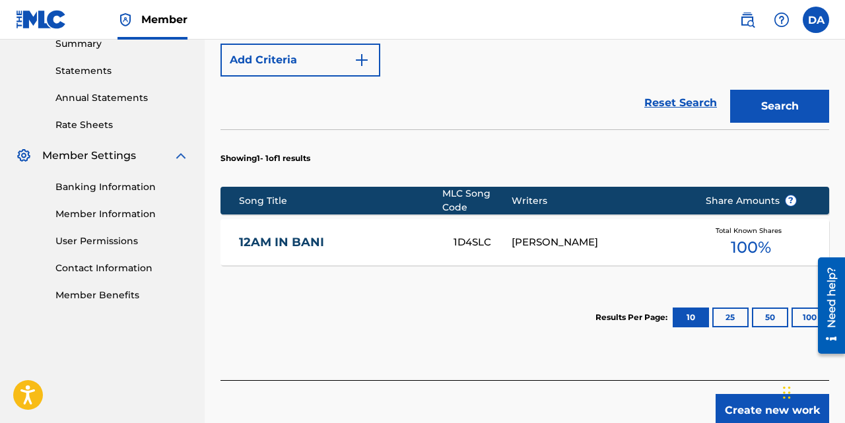
click at [742, 240] on span "100 %" at bounding box center [751, 248] width 40 height 24
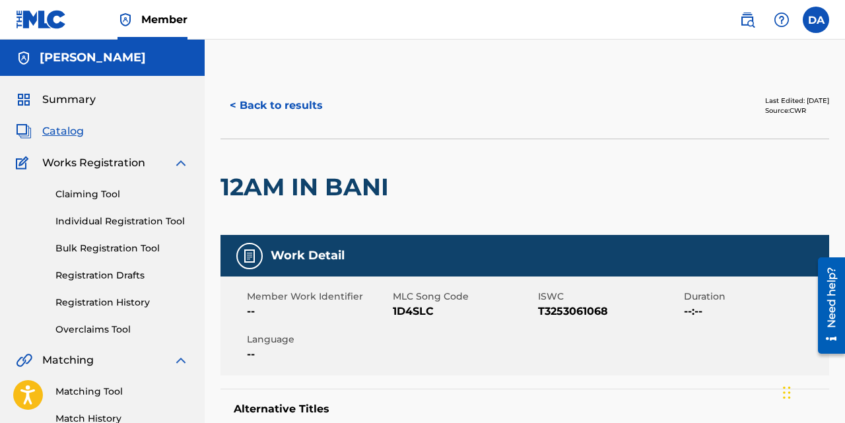
click at [72, 98] on span "Summary" at bounding box center [68, 100] width 53 height 16
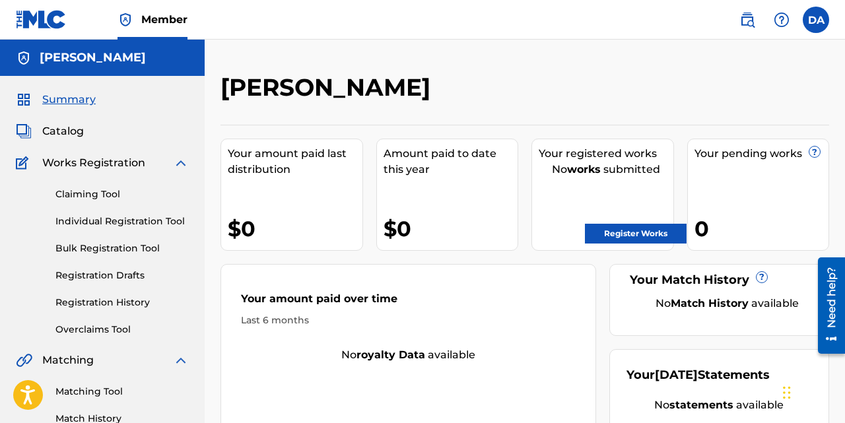
click at [103, 193] on link "Claiming Tool" at bounding box center [121, 195] width 133 height 14
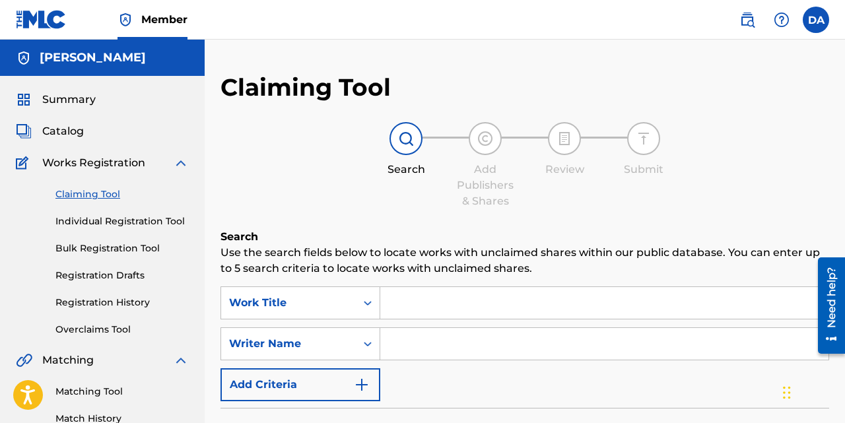
click at [421, 300] on input "Search Form" at bounding box center [604, 303] width 448 height 32
click at [413, 340] on input "Search Form" at bounding box center [604, 344] width 448 height 32
type input "Kam Yadier"
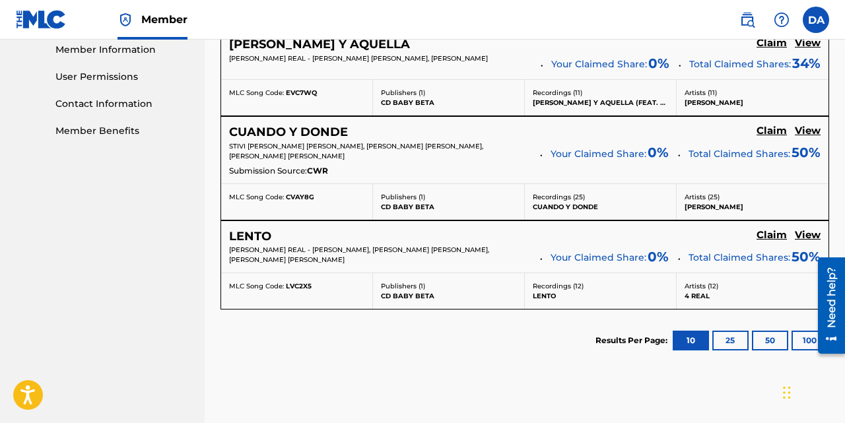
scroll to position [600, 0]
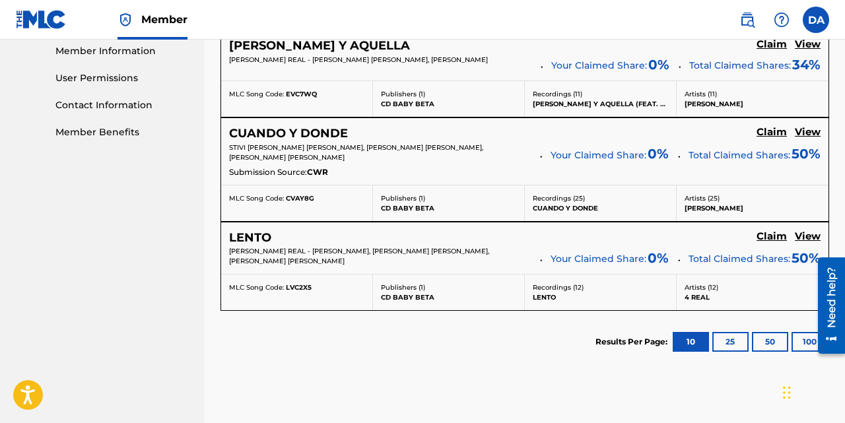
click at [738, 336] on button "25" at bounding box center [731, 342] width 36 height 20
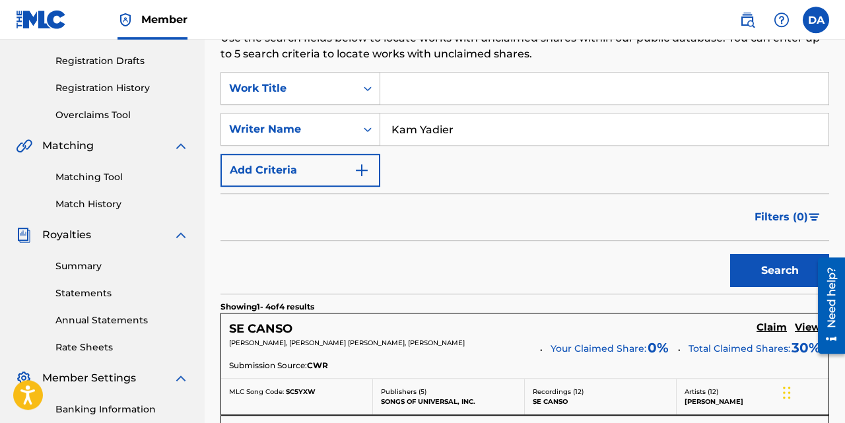
scroll to position [201, 0]
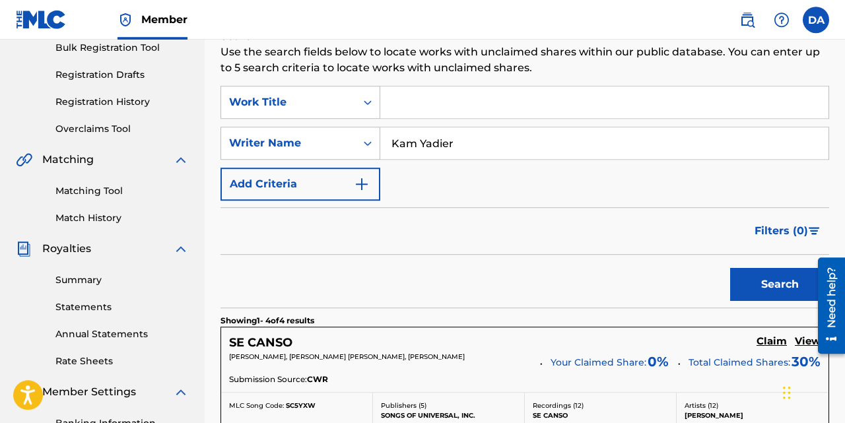
click at [464, 145] on input "Kam Yadier" at bounding box center [604, 143] width 448 height 32
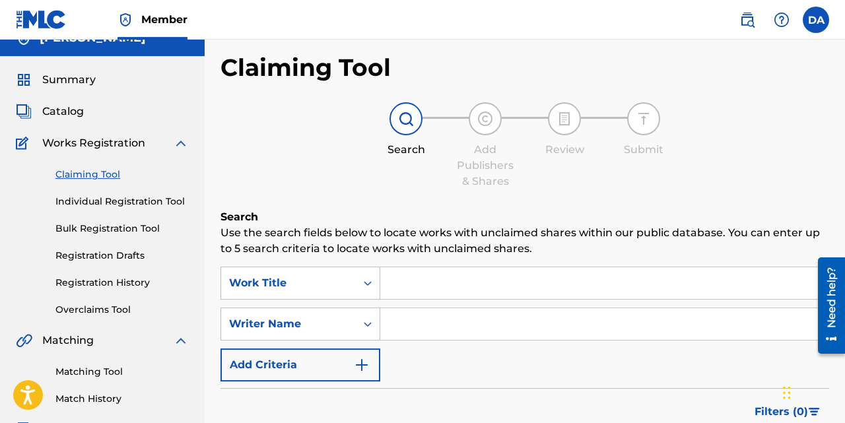
scroll to position [0, 0]
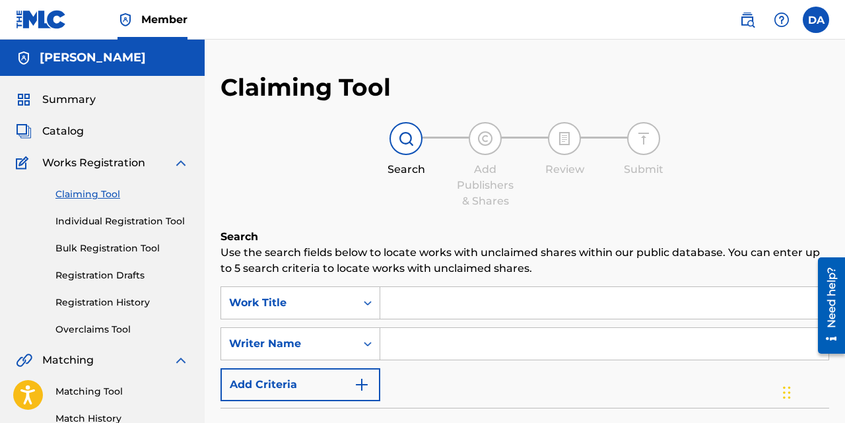
click at [421, 351] on input "Search Form" at bounding box center [604, 344] width 448 height 32
type input "MelodiClave"
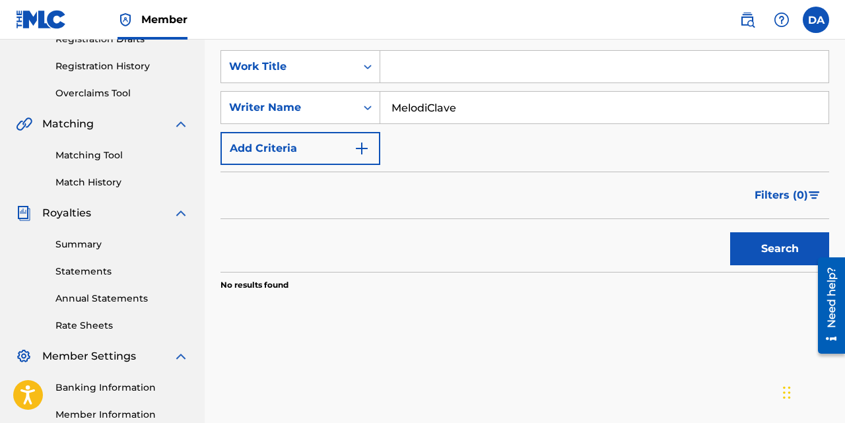
scroll to position [217, 0]
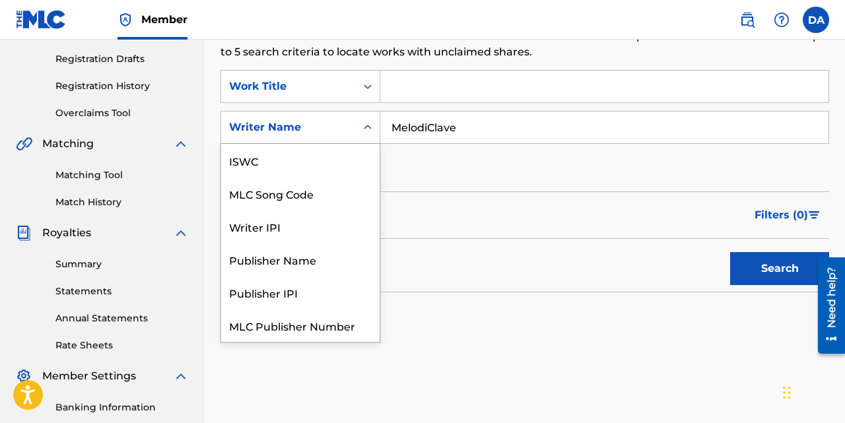
click at [291, 112] on div "Writer Name" at bounding box center [301, 127] width 160 height 33
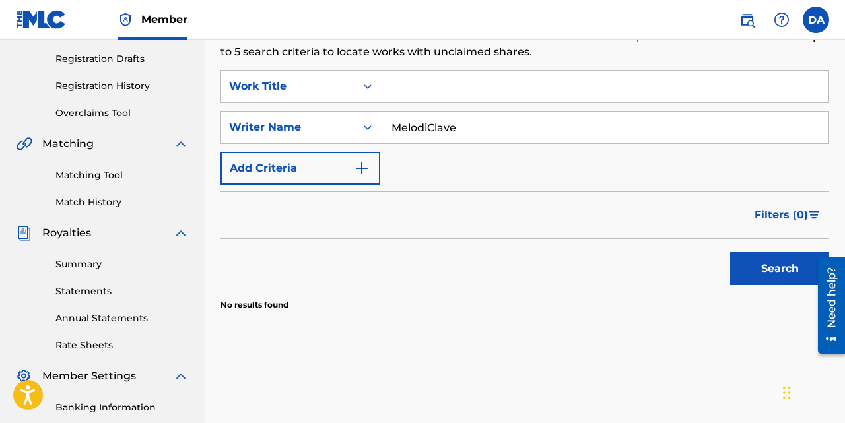
click at [448, 132] on input "MelodiClave" at bounding box center [604, 128] width 448 height 32
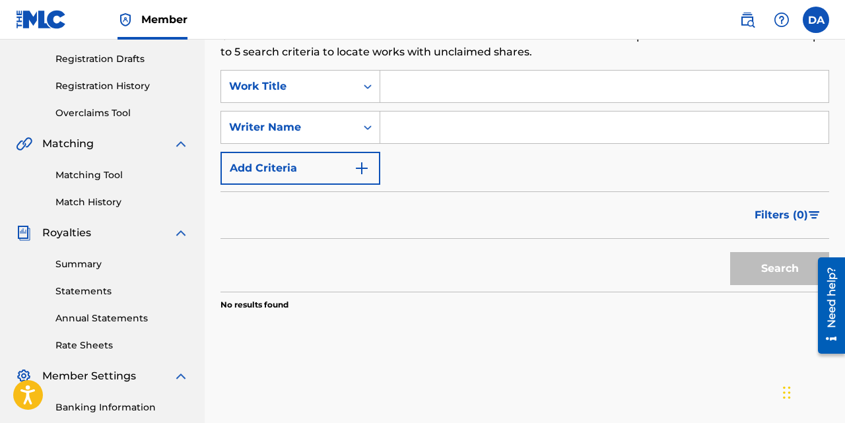
click at [407, 94] on input "Search Form" at bounding box center [604, 87] width 448 height 32
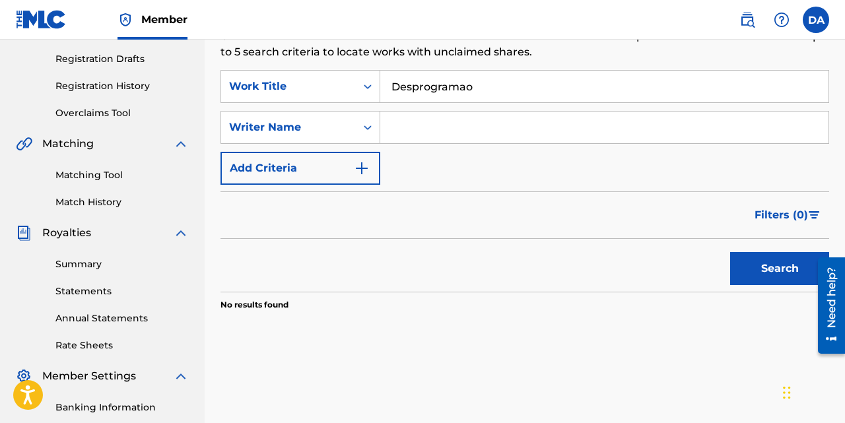
type input "Desprogramao"
click at [730, 252] on button "Search" at bounding box center [779, 268] width 99 height 33
click at [493, 96] on input "Desprogramao" at bounding box center [604, 87] width 448 height 32
click at [730, 252] on button "Search" at bounding box center [779, 268] width 99 height 33
click at [447, 87] on input "Desprogramao" at bounding box center [604, 87] width 448 height 32
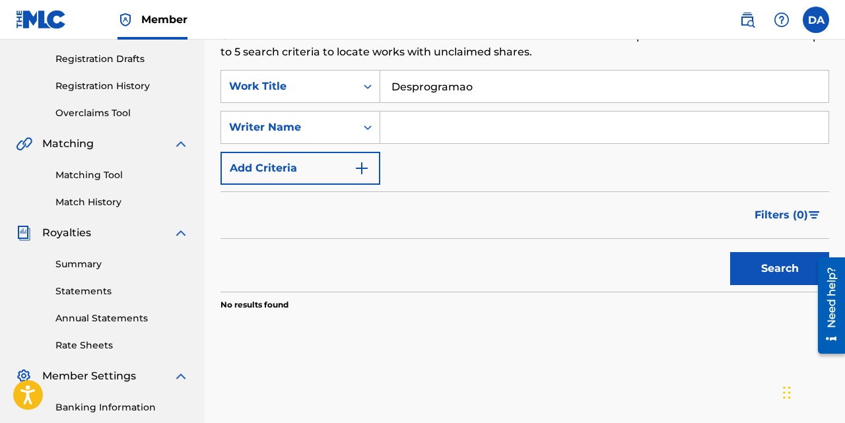
click at [447, 87] on input "Desprogramao" at bounding box center [604, 87] width 448 height 32
click at [448, 85] on input "Desprogramao" at bounding box center [604, 87] width 448 height 32
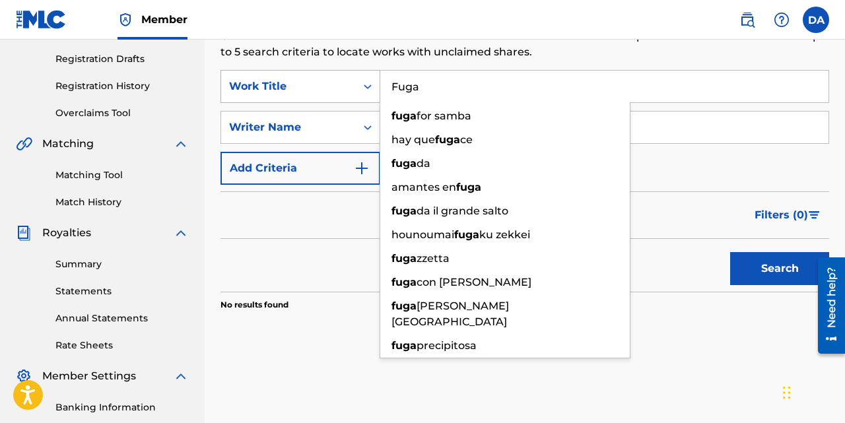
type input "Fuga"
click at [730, 252] on button "Search" at bounding box center [779, 268] width 99 height 33
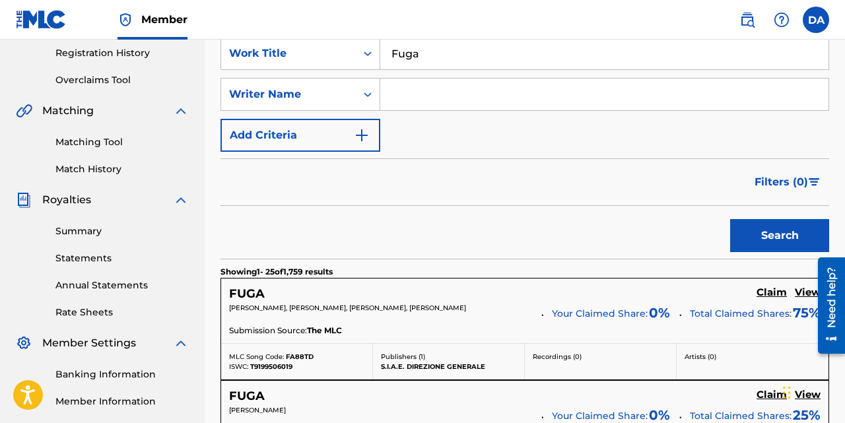
scroll to position [46, 0]
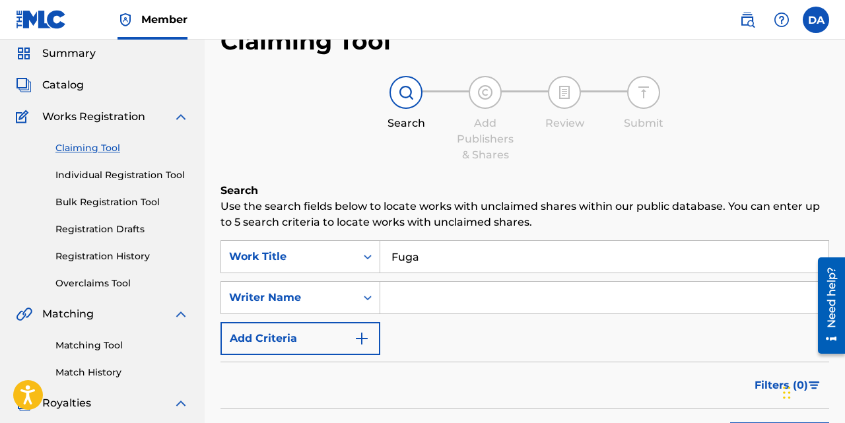
click at [409, 304] on input "Search Form" at bounding box center [604, 298] width 448 height 32
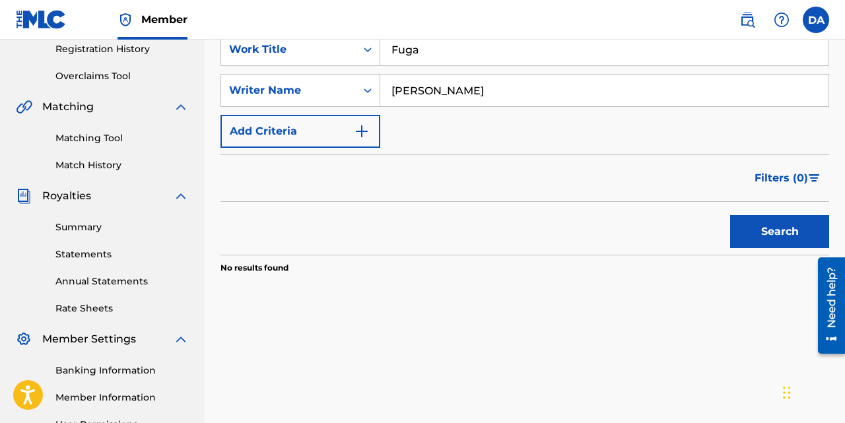
scroll to position [236, 0]
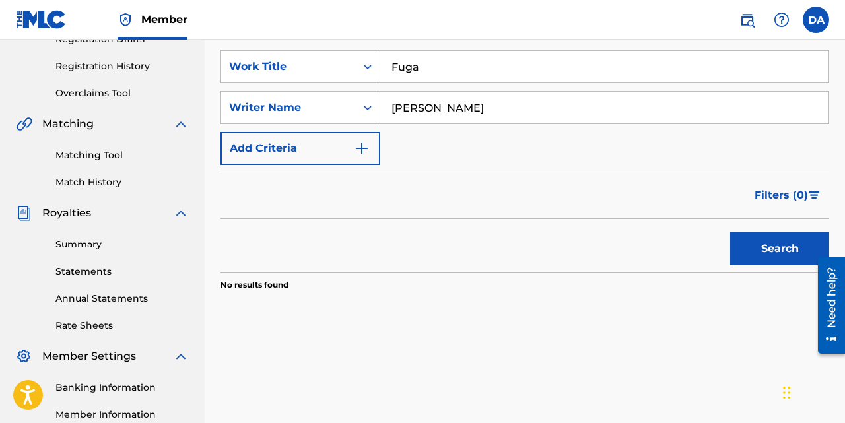
click at [521, 233] on div "Search" at bounding box center [525, 245] width 609 height 53
click at [431, 118] on input "[PERSON_NAME]" at bounding box center [604, 108] width 448 height 32
click at [730, 232] on button "Search" at bounding box center [779, 248] width 99 height 33
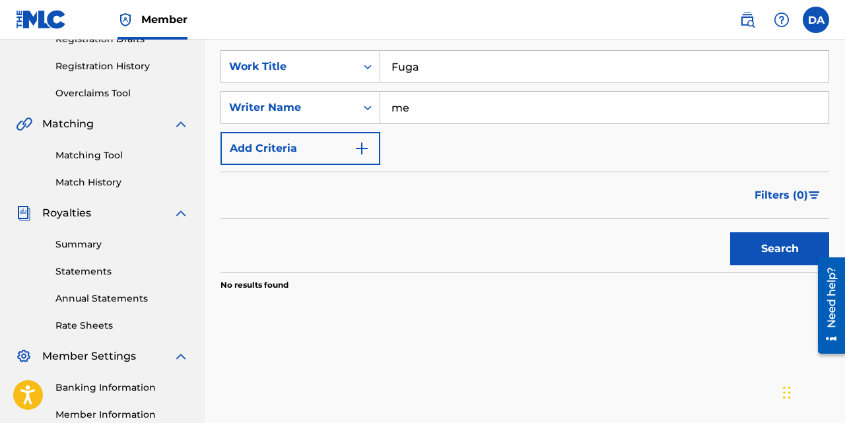
type input "m"
click at [444, 60] on input "Fuga" at bounding box center [604, 67] width 448 height 32
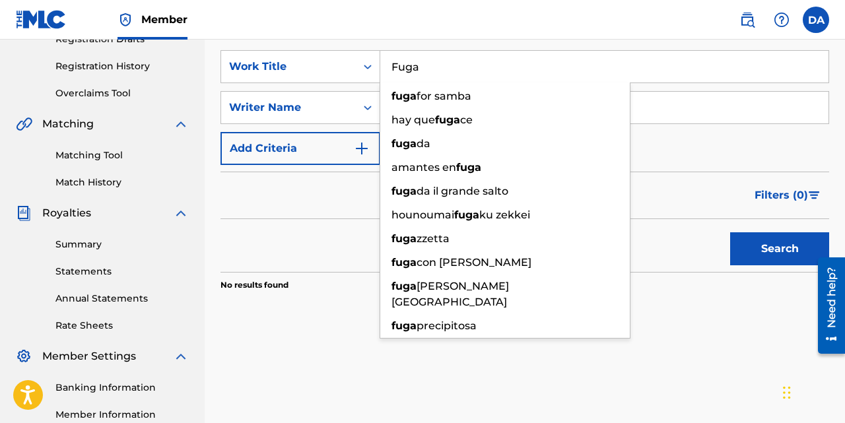
click at [444, 60] on input "Fuga" at bounding box center [604, 67] width 448 height 32
click at [448, 48] on div "Search Use the search fields below to locate works with unclaimed shares within…" at bounding box center [525, 175] width 609 height 365
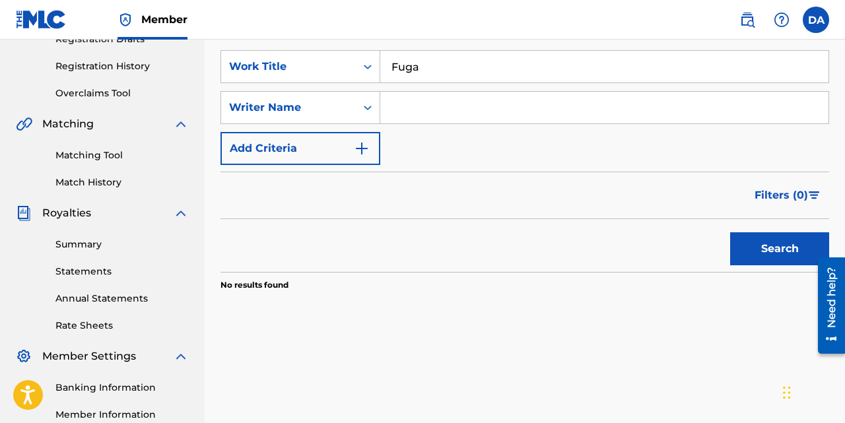
click at [438, 73] on input "Fuga" at bounding box center [604, 67] width 448 height 32
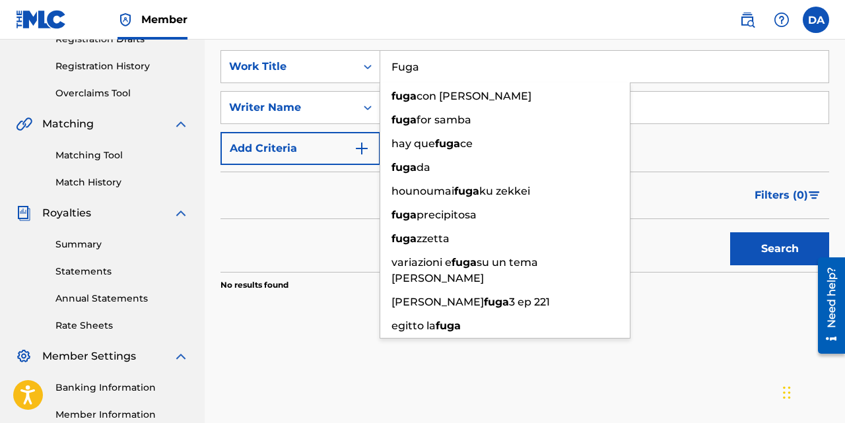
click at [438, 73] on input "Fuga" at bounding box center [604, 67] width 448 height 32
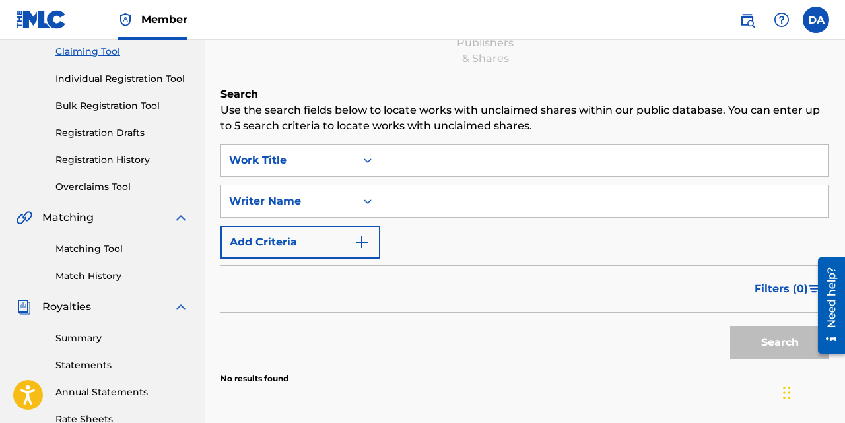
scroll to position [137, 0]
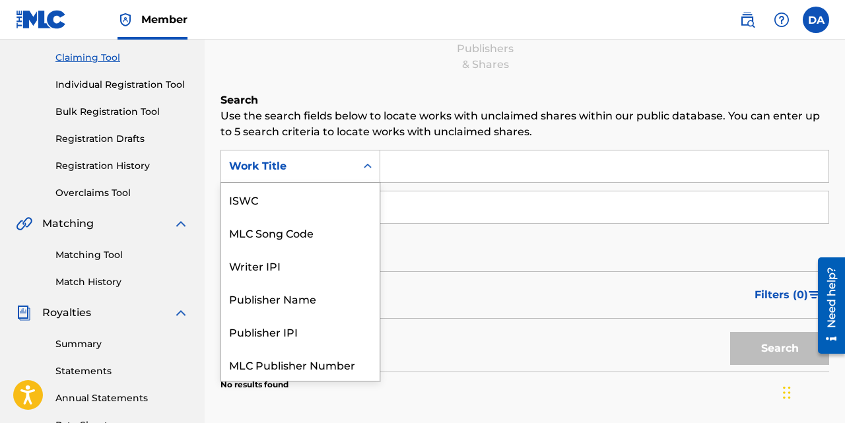
click at [295, 169] on div "Work Title" at bounding box center [288, 166] width 119 height 16
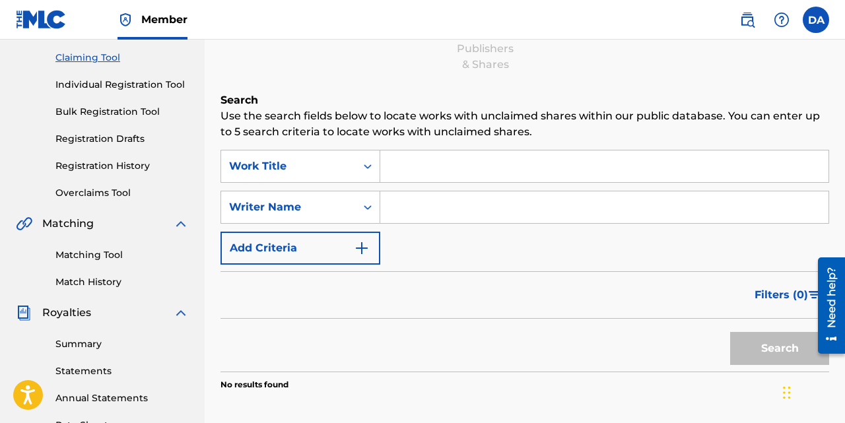
click at [324, 118] on p "Use the search fields below to locate works with unclaimed shares within our pu…" at bounding box center [525, 124] width 609 height 32
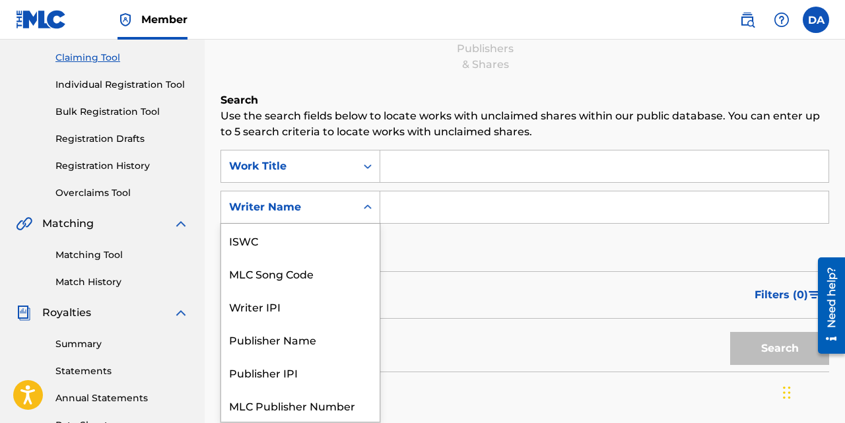
click at [295, 213] on div "Writer Name" at bounding box center [288, 207] width 119 height 16
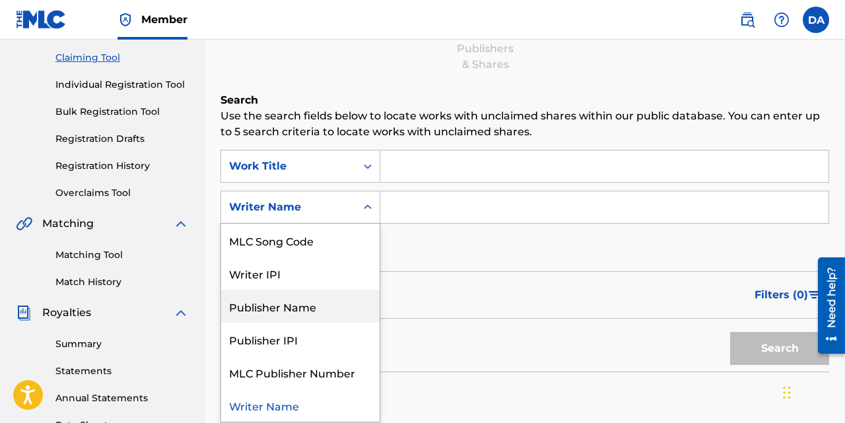
scroll to position [0, 0]
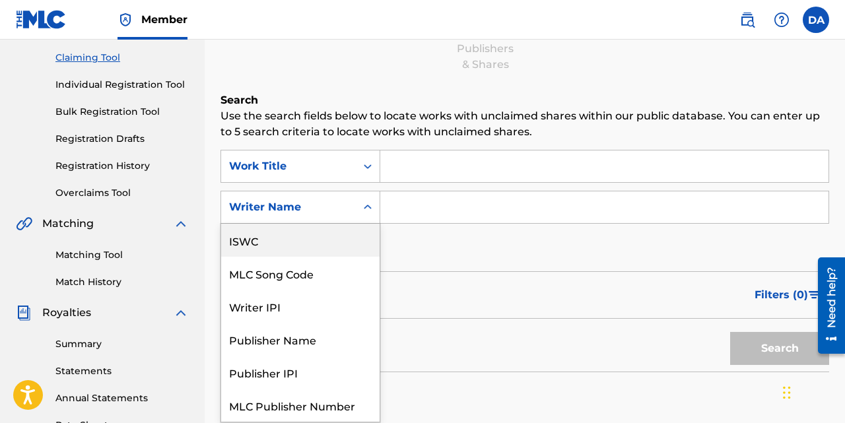
click at [277, 248] on div "ISWC" at bounding box center [300, 240] width 158 height 33
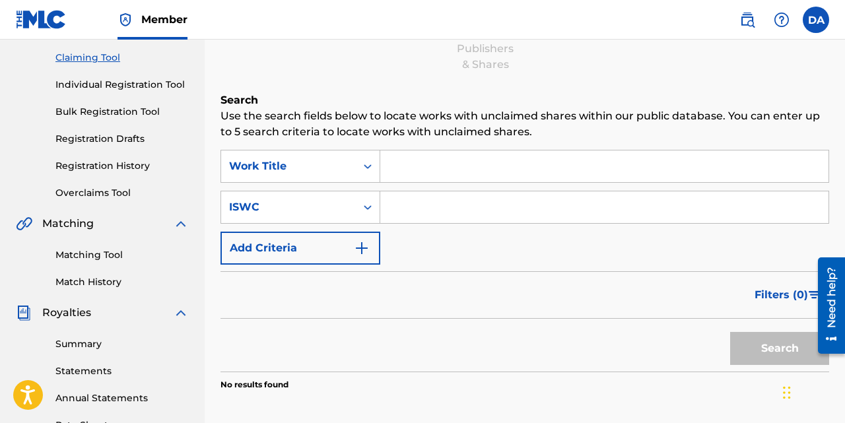
click at [468, 212] on input "Search Form" at bounding box center [604, 208] width 448 height 32
paste input "T9263052171"
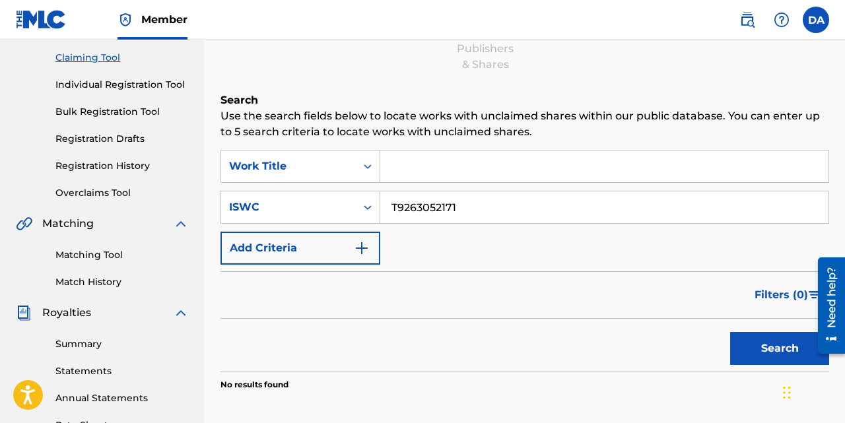
type input "T9263052171"
click at [730, 332] on button "Search" at bounding box center [779, 348] width 99 height 33
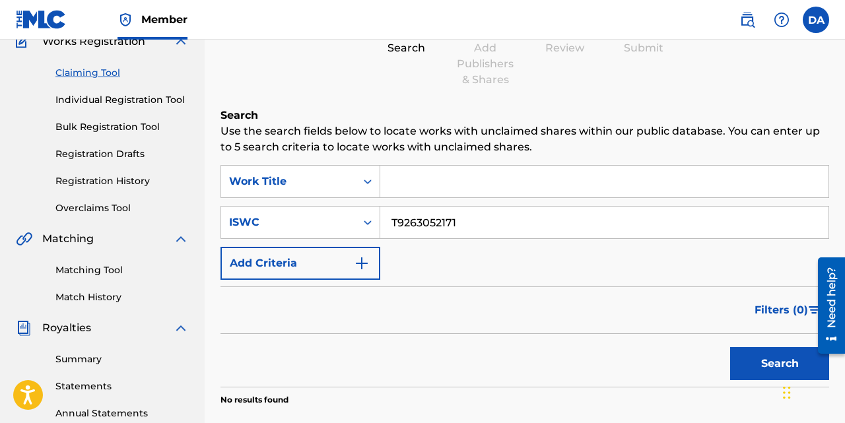
scroll to position [120, 0]
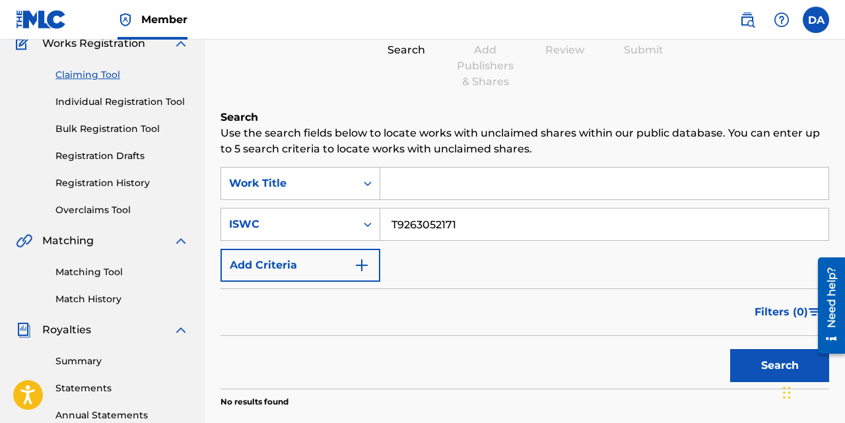
click at [112, 256] on div "Matching Tool Match History" at bounding box center [102, 277] width 173 height 57
click at [110, 272] on link "Matching Tool" at bounding box center [121, 272] width 133 height 14
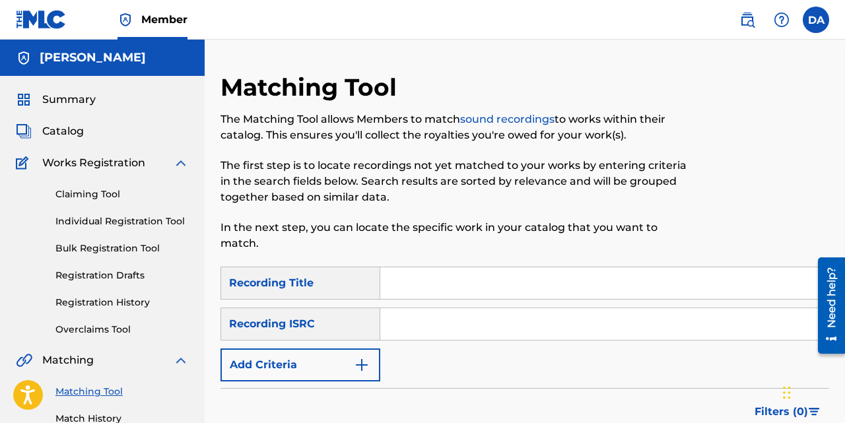
click at [407, 312] on input "Search Form" at bounding box center [604, 324] width 448 height 32
click at [341, 302] on div "SearchWithCriteria66fbc7f1-7870-4023-88ab-13293b96e313 Recording Title SearchWi…" at bounding box center [525, 324] width 609 height 115
click at [331, 329] on div "Recording ISRC" at bounding box center [301, 324] width 160 height 33
click at [286, 320] on div "Recording ISRC" at bounding box center [301, 324] width 160 height 33
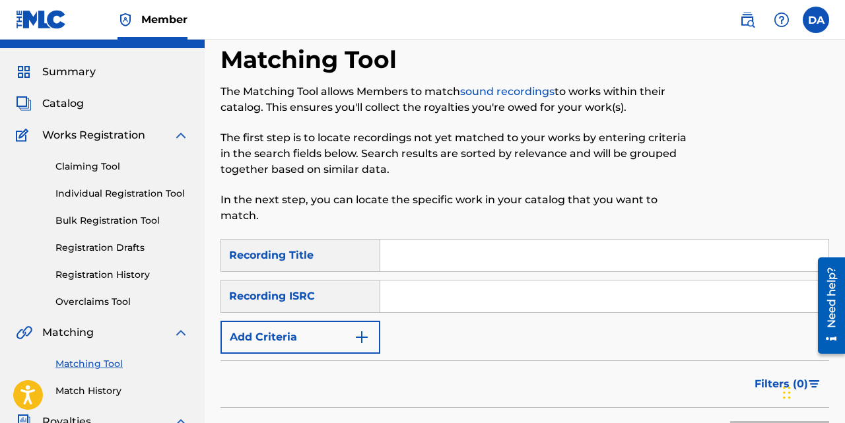
click at [406, 255] on input "Search Form" at bounding box center [604, 256] width 448 height 32
click at [413, 301] on input "Search Form" at bounding box center [604, 297] width 448 height 32
paste input "ushm21801240"
type input "ushm21801240"
click at [415, 252] on input "Search Form" at bounding box center [604, 256] width 448 height 32
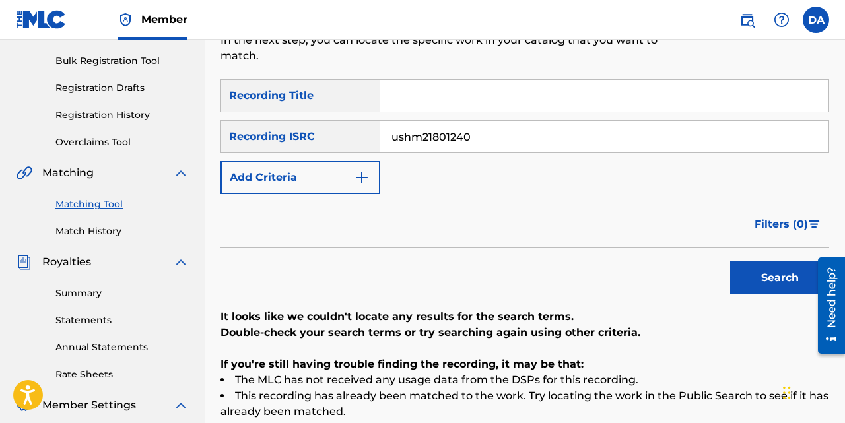
scroll to position [191, 0]
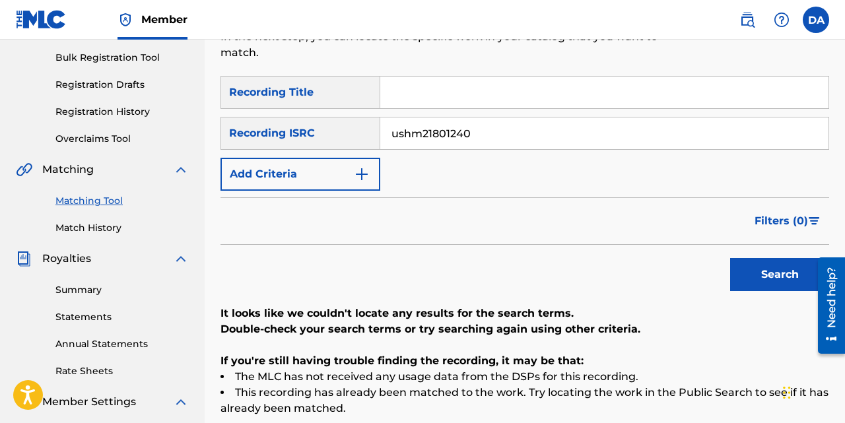
click at [419, 86] on input "Search Form" at bounding box center [604, 93] width 448 height 32
type input "Desprogramao"
click at [730, 258] on button "Search" at bounding box center [779, 274] width 99 height 33
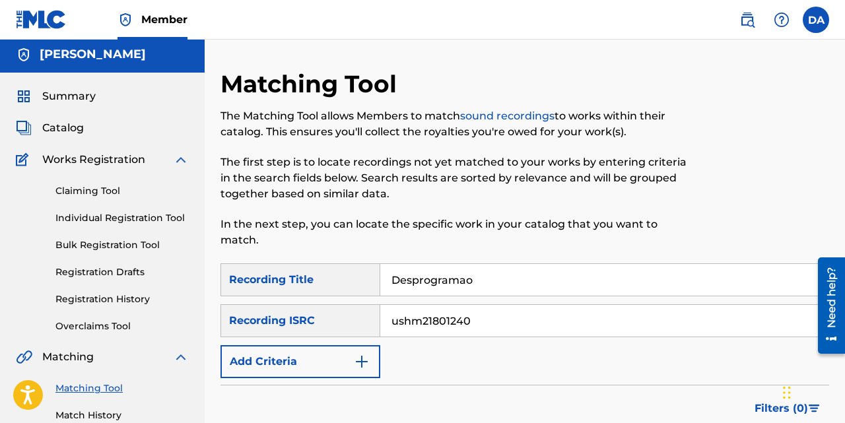
scroll to position [0, 0]
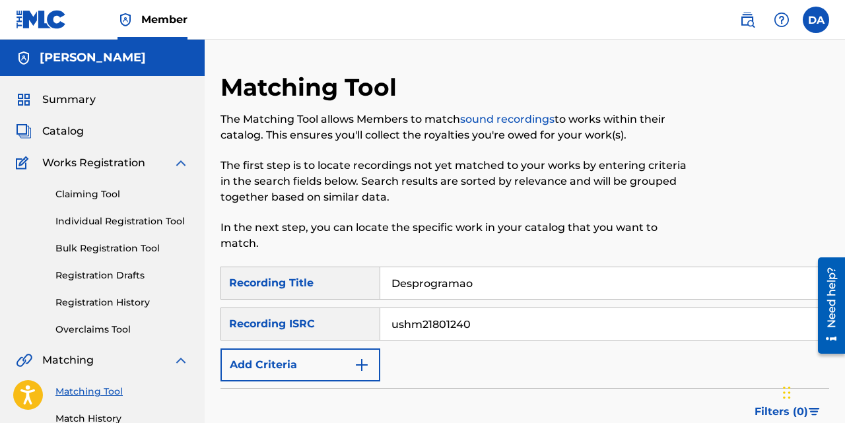
click at [742, 22] on img at bounding box center [748, 20] width 16 height 16
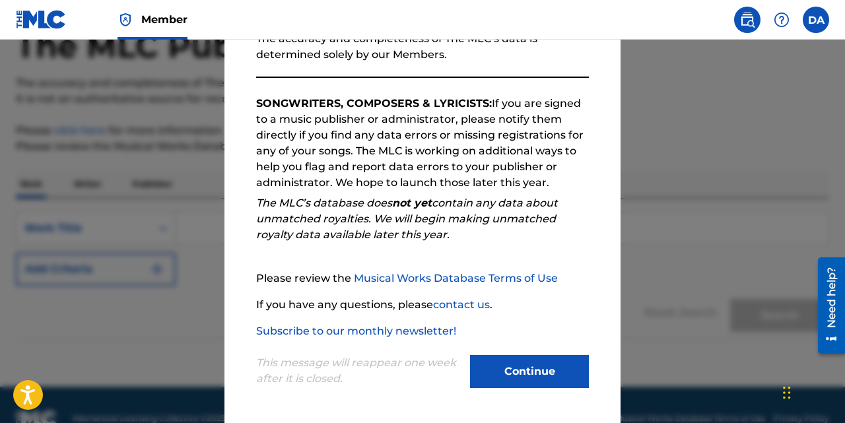
scroll to position [99, 0]
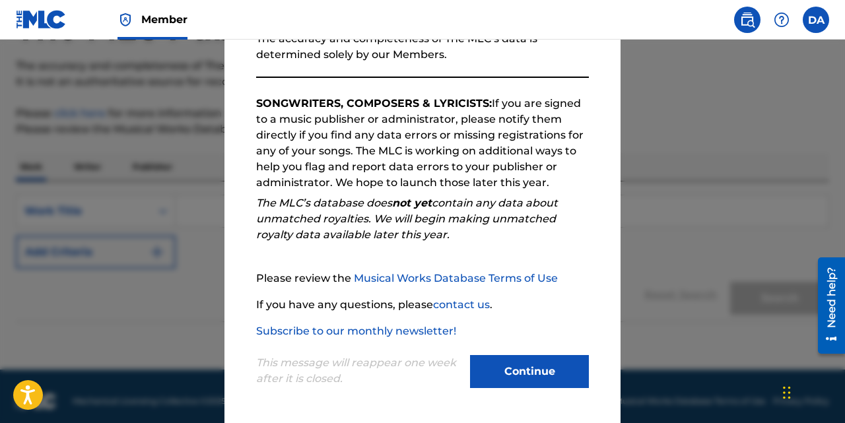
click at [524, 369] on button "Continue" at bounding box center [529, 371] width 119 height 33
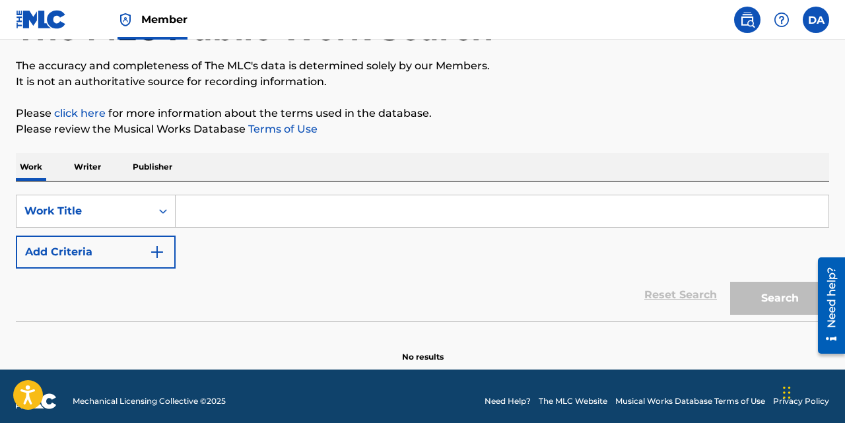
click at [276, 223] on input "Search Form" at bounding box center [502, 211] width 653 height 32
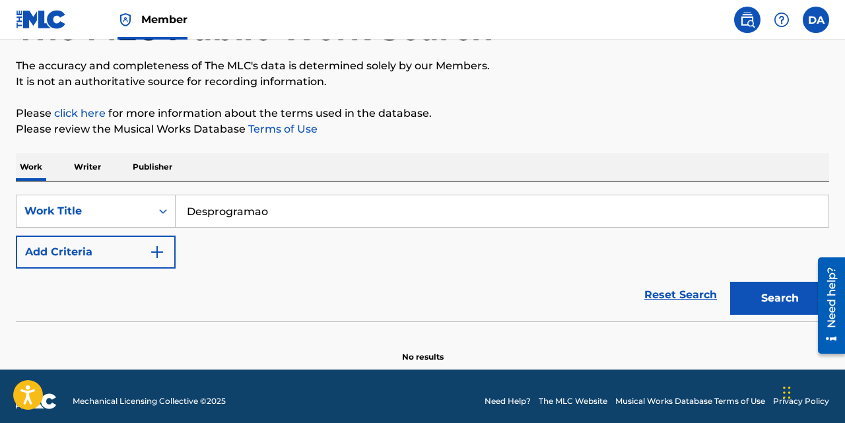
type input "Desprogramao"
click at [730, 282] on button "Search" at bounding box center [779, 298] width 99 height 33
click at [109, 250] on button "Add Criteria" at bounding box center [96, 252] width 160 height 33
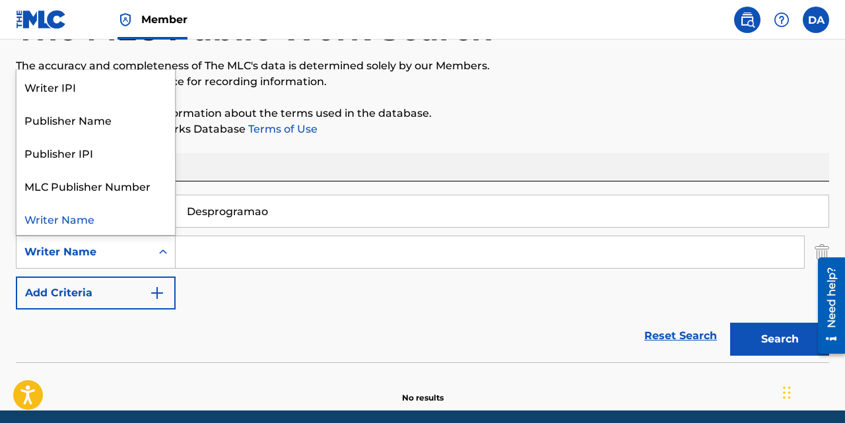
click at [163, 247] on icon "Search Form" at bounding box center [163, 252] width 13 height 13
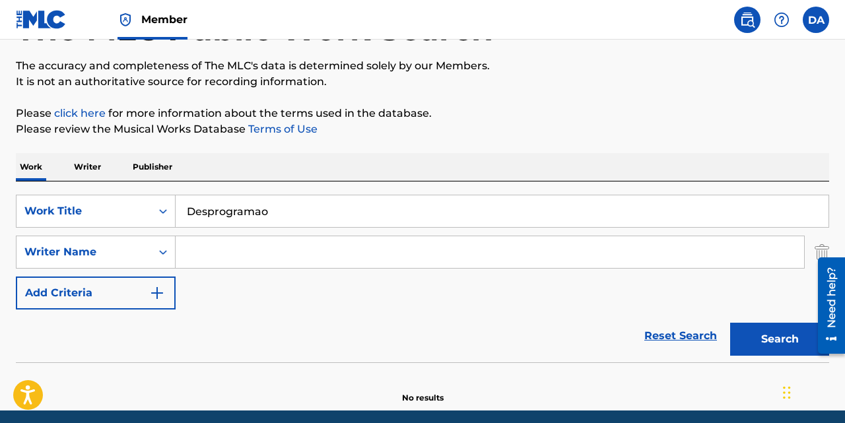
click at [298, 340] on div "Reset Search Search" at bounding box center [423, 336] width 814 height 53
click at [109, 250] on div "Writer Name" at bounding box center [83, 252] width 119 height 16
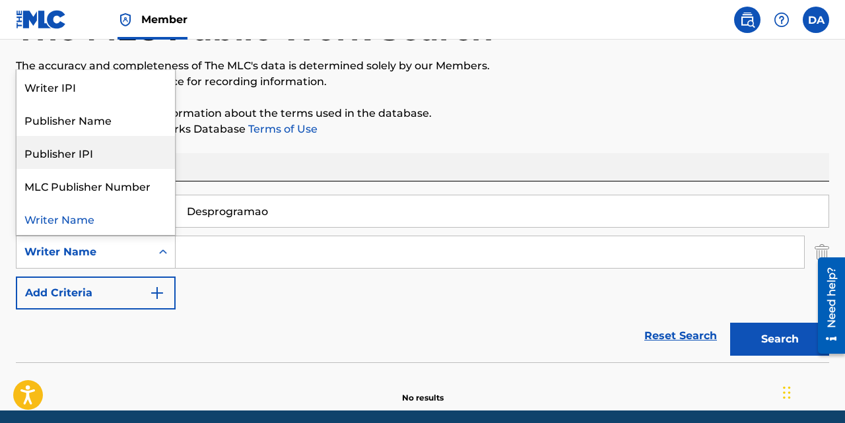
click at [104, 160] on div "Publisher IPI" at bounding box center [96, 152] width 158 height 33
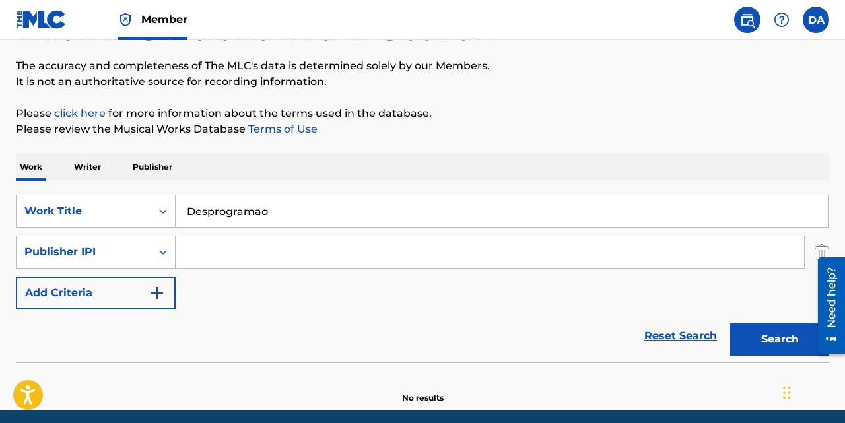
click at [194, 260] on input "Search Form" at bounding box center [490, 252] width 629 height 32
click at [225, 263] on input "Search Form" at bounding box center [490, 252] width 629 height 32
paste input "737854798"
type input "737854798"
click at [730, 323] on button "Search" at bounding box center [779, 339] width 99 height 33
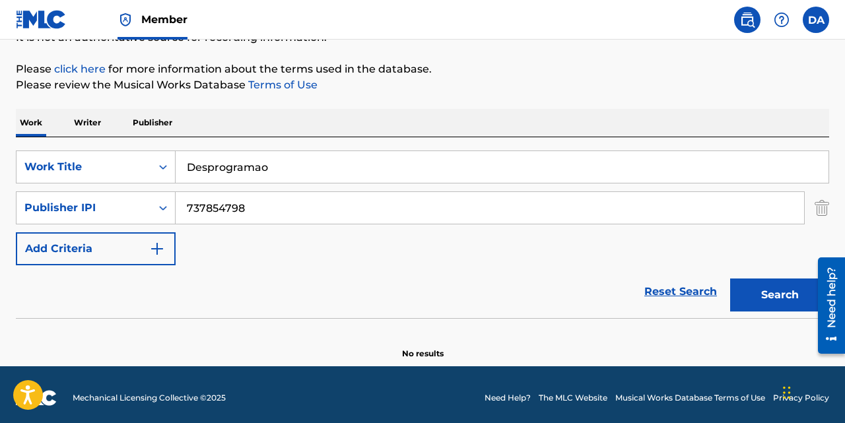
scroll to position [133, 0]
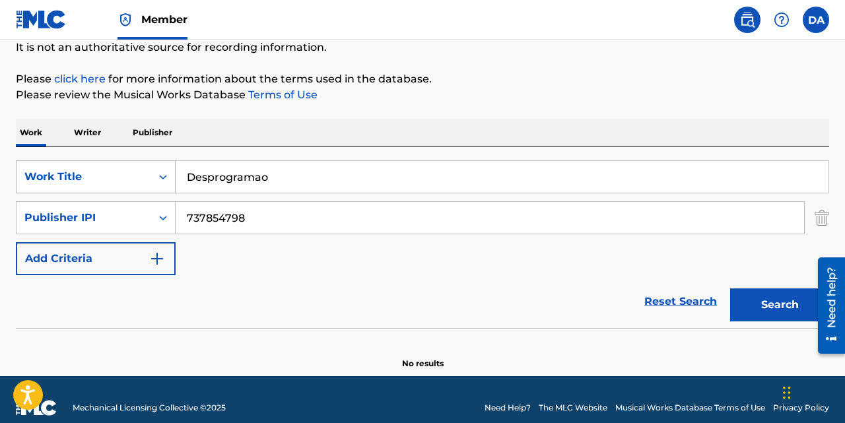
click at [92, 178] on div "Work Title" at bounding box center [83, 177] width 119 height 16
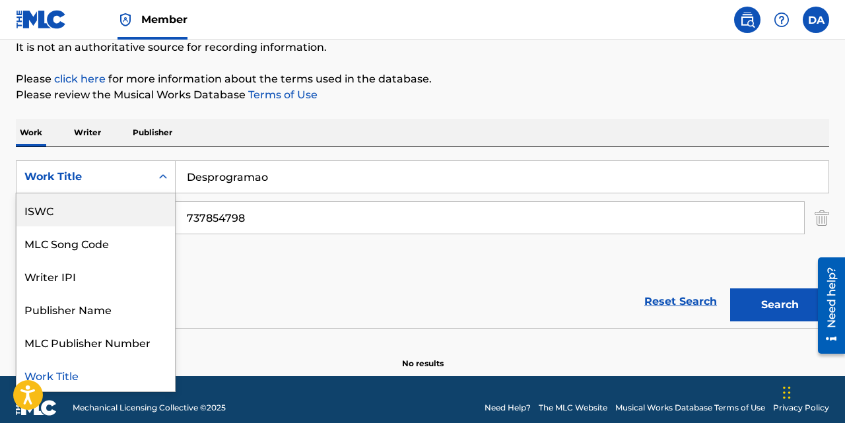
scroll to position [0, 0]
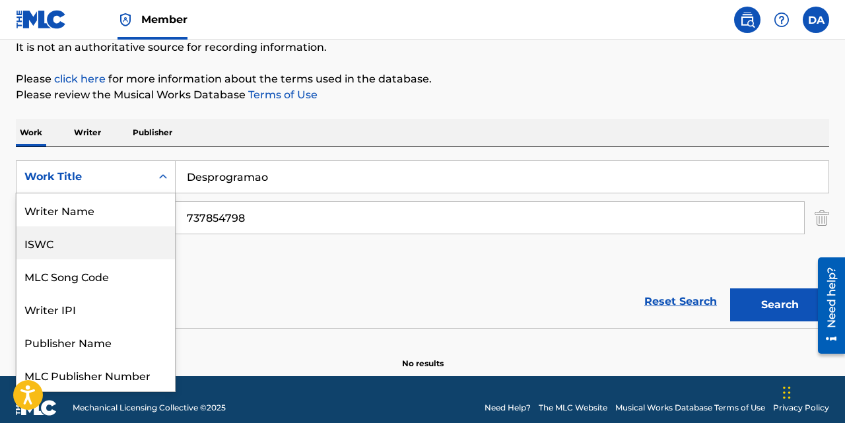
click at [82, 240] on div "ISWC" at bounding box center [96, 243] width 158 height 33
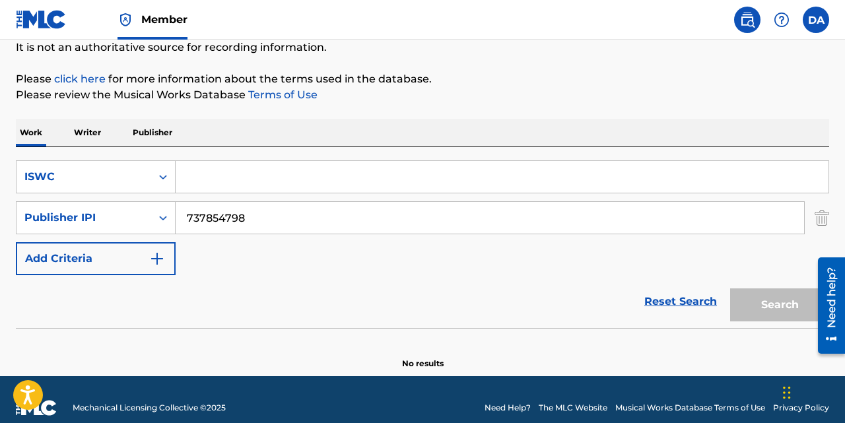
click at [218, 171] on input "Search Form" at bounding box center [502, 177] width 653 height 32
click at [291, 183] on input "Search Form" at bounding box center [502, 177] width 653 height 32
paste input "T9243524256"
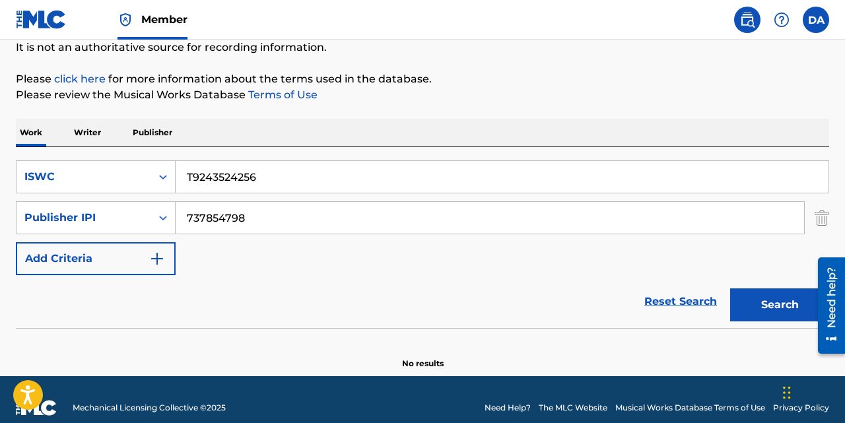
type input "T9243524256"
click at [730, 289] on button "Search" at bounding box center [779, 305] width 99 height 33
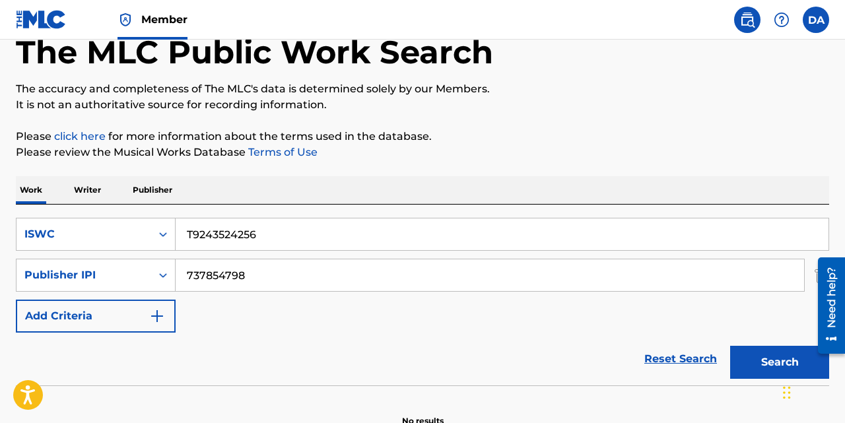
scroll to position [78, 0]
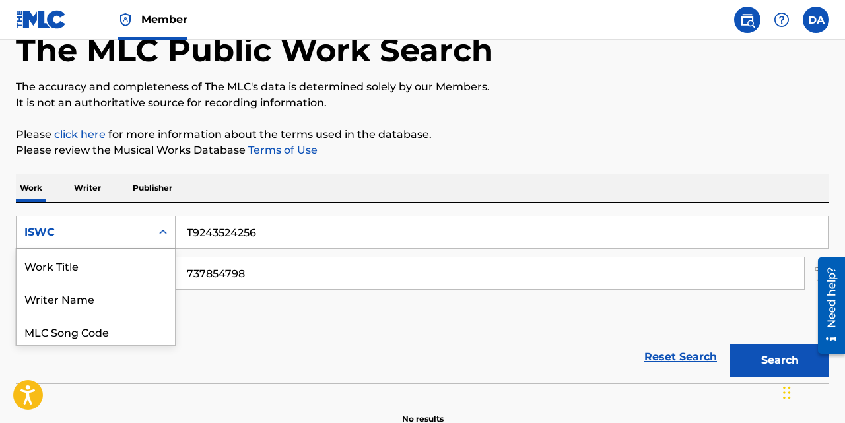
click at [123, 224] on div "ISWC" at bounding box center [84, 232] width 135 height 25
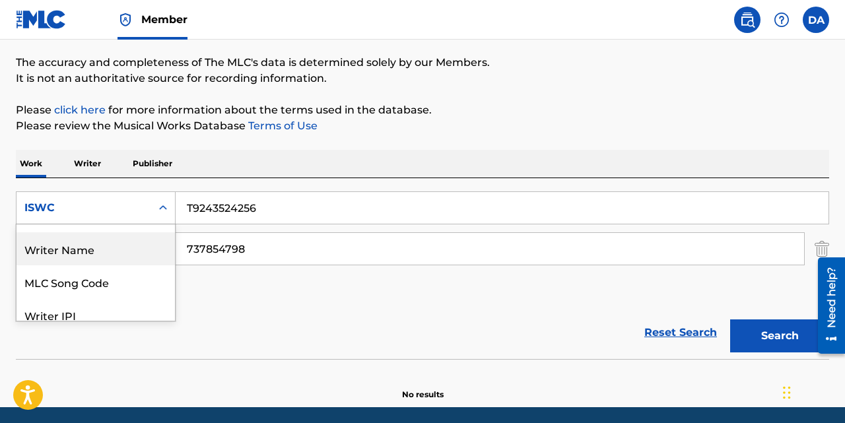
scroll to position [0, 0]
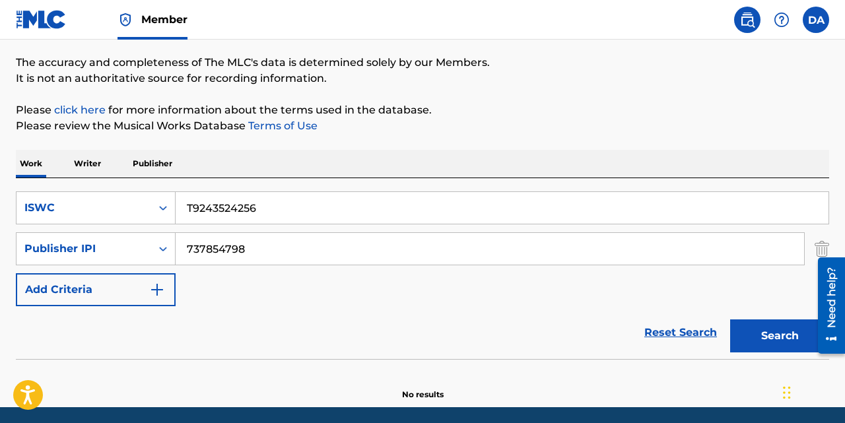
click at [279, 203] on input "T9243524256" at bounding box center [502, 208] width 653 height 32
click at [267, 243] on input "737854798" at bounding box center [490, 249] width 629 height 32
click at [730, 320] on button "Search" at bounding box center [779, 336] width 99 height 33
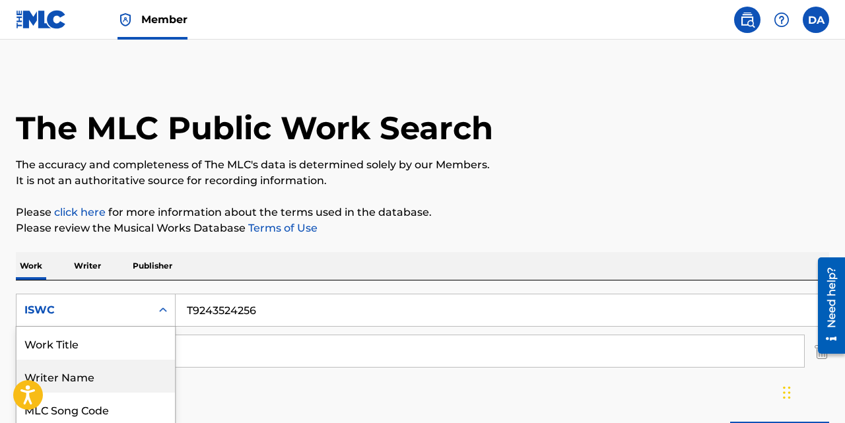
scroll to position [99, 0]
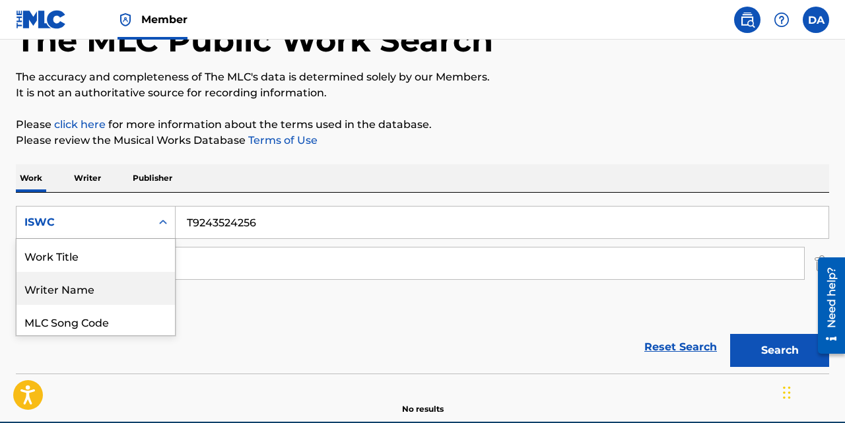
click at [125, 239] on div "Writer Name, 2 of 7. 7 results available. Use Up and Down to choose options, pr…" at bounding box center [96, 222] width 160 height 33
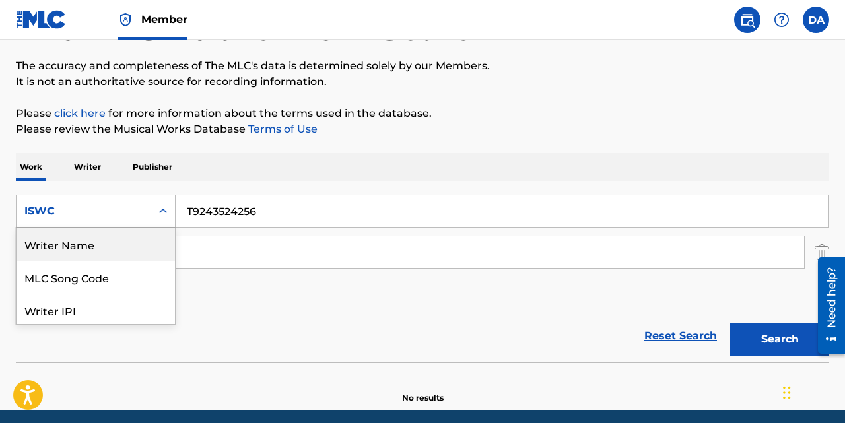
scroll to position [102, 0]
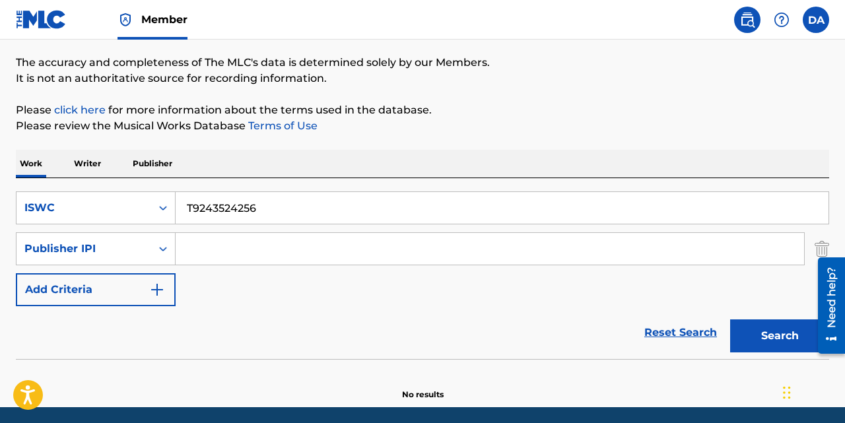
click at [250, 198] on input "T9243524256" at bounding box center [502, 208] width 653 height 32
click at [250, 207] on input "T9243524256" at bounding box center [502, 208] width 653 height 32
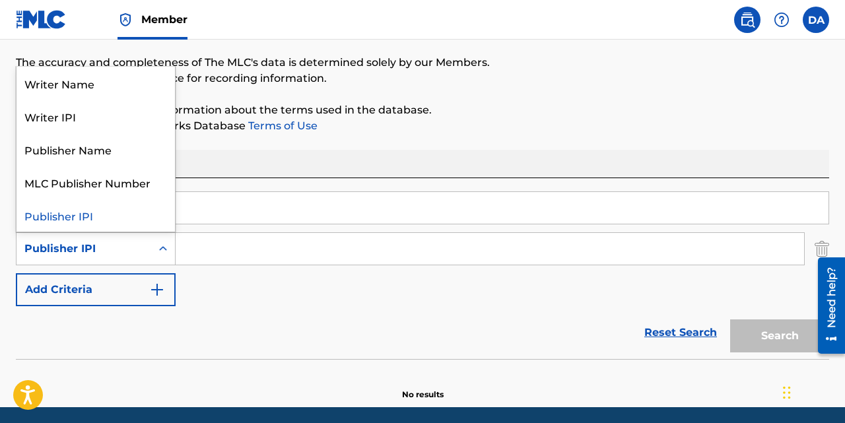
click at [117, 251] on div "Publisher IPI" at bounding box center [83, 249] width 119 height 16
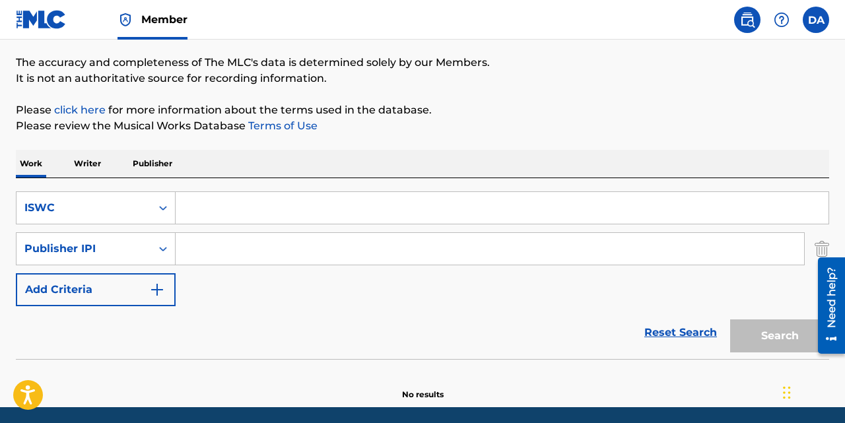
click at [232, 256] on input "Search Form" at bounding box center [490, 249] width 629 height 32
paste input "737854798"
type input "737854798"
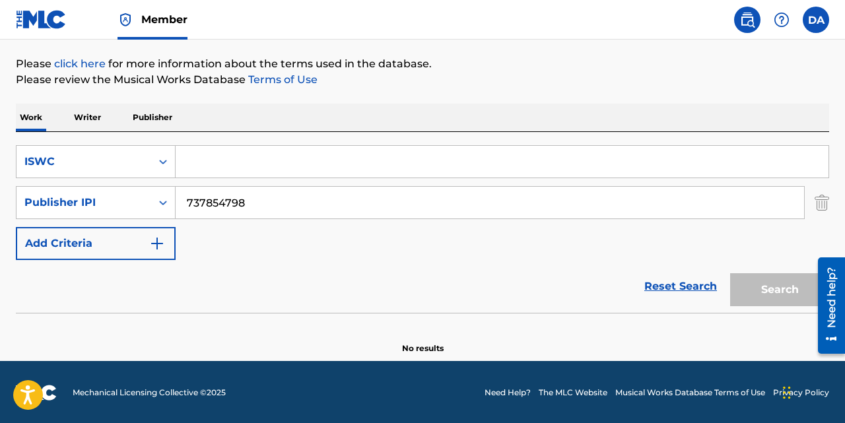
scroll to position [150, 0]
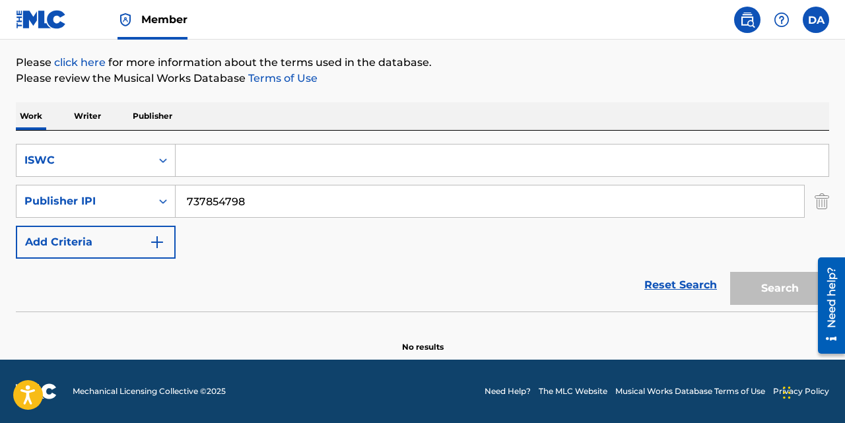
click at [357, 260] on div "Reset Search Search" at bounding box center [423, 285] width 814 height 53
click at [780, 287] on div "Search" at bounding box center [777, 285] width 106 height 53
click at [647, 283] on link "Reset Search" at bounding box center [681, 285] width 86 height 29
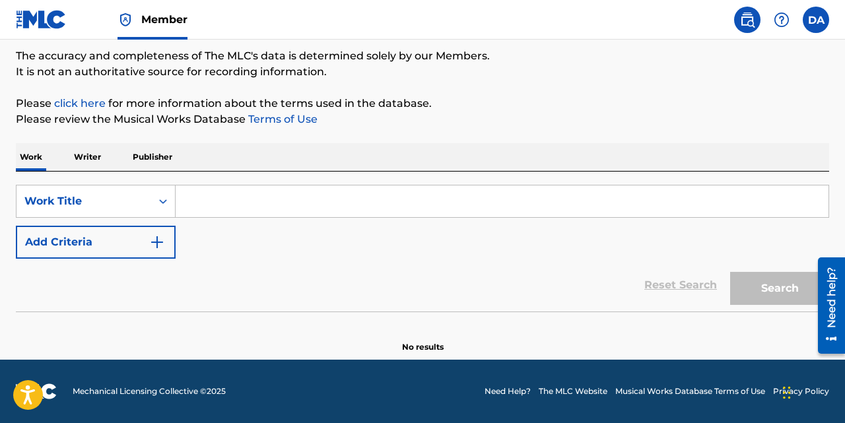
scroll to position [75, 0]
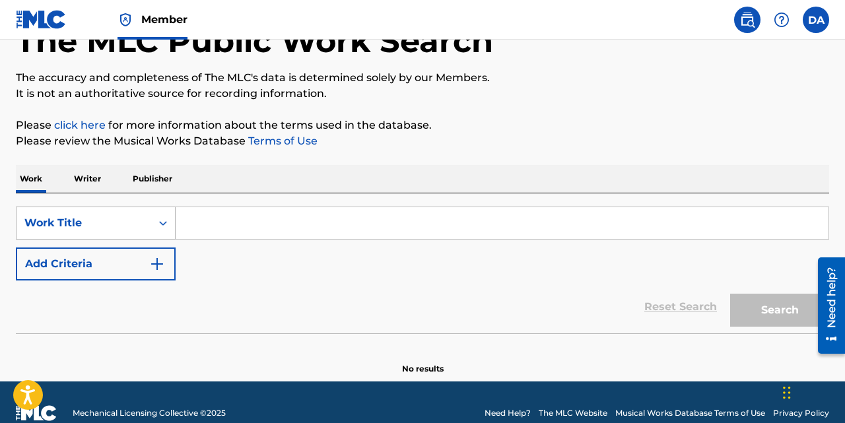
click at [92, 240] on div "Work Title" at bounding box center [96, 223] width 160 height 33
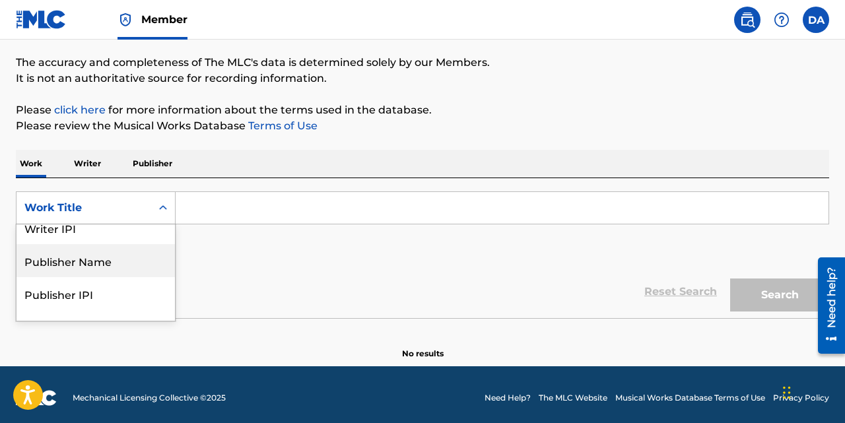
scroll to position [116, 0]
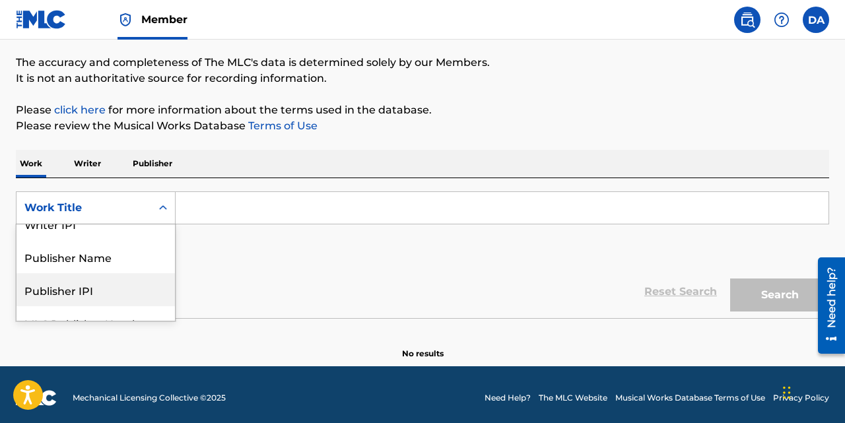
click at [90, 290] on div "Publisher IPI" at bounding box center [96, 289] width 158 height 33
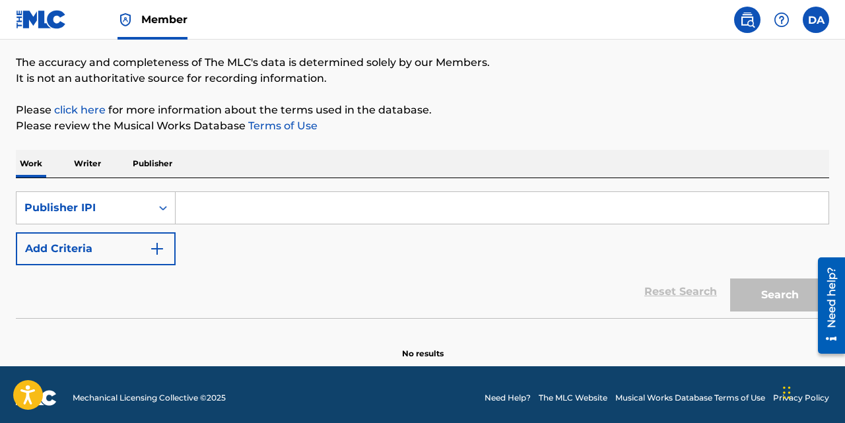
click at [232, 217] on input "Search Form" at bounding box center [502, 208] width 653 height 32
paste input "737854798"
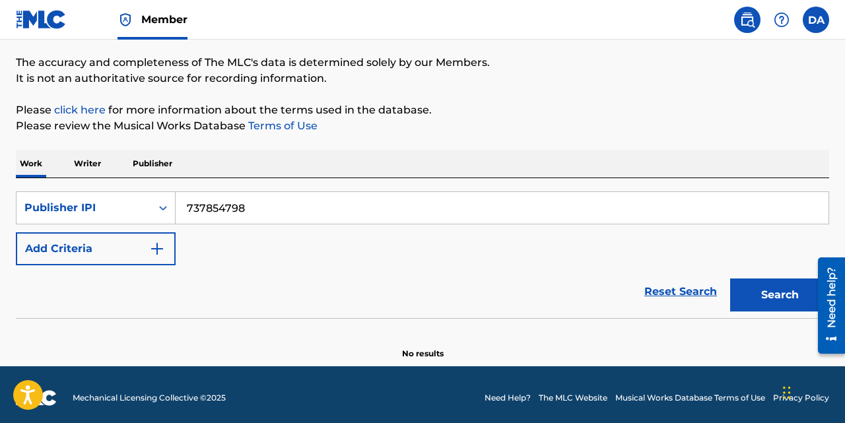
type input "737854798"
click at [730, 279] on button "Search" at bounding box center [779, 295] width 99 height 33
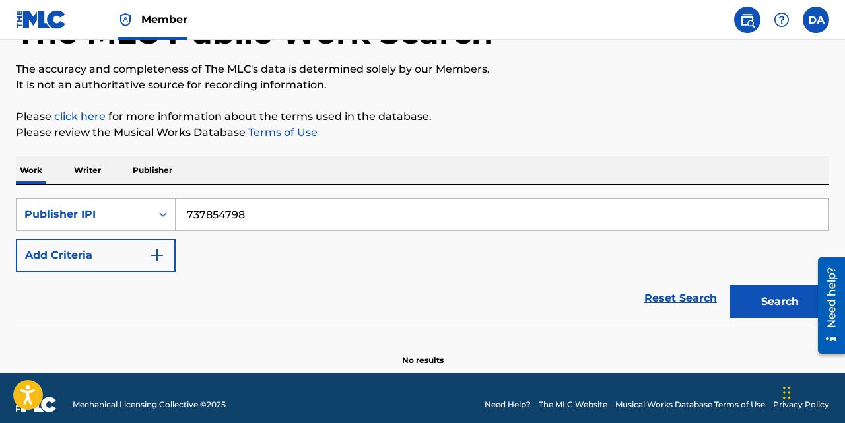
scroll to position [95, 0]
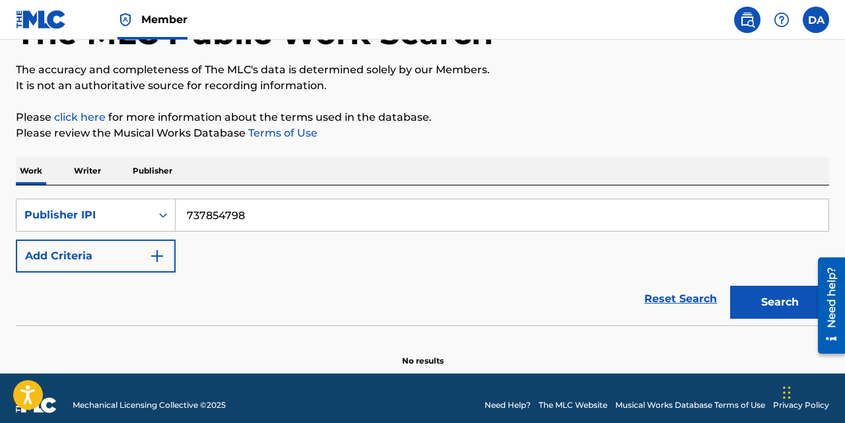
click at [167, 178] on p "Publisher" at bounding box center [153, 171] width 48 height 28
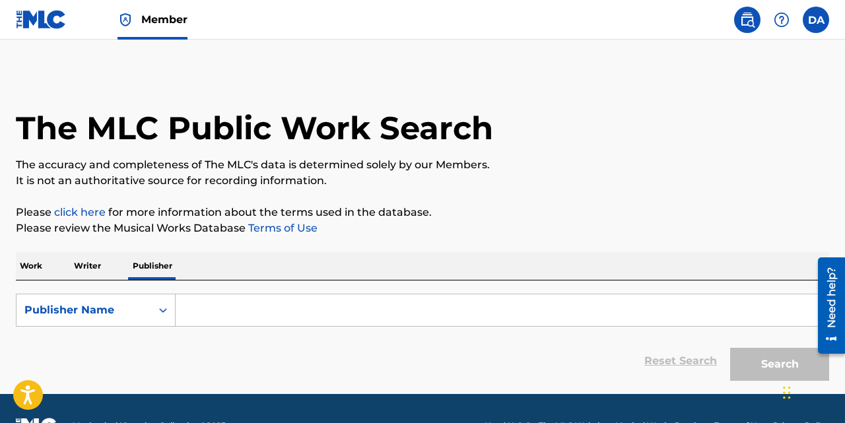
click at [187, 316] on input "Search Form" at bounding box center [502, 311] width 653 height 32
click at [77, 306] on div "Publisher Name" at bounding box center [83, 310] width 119 height 16
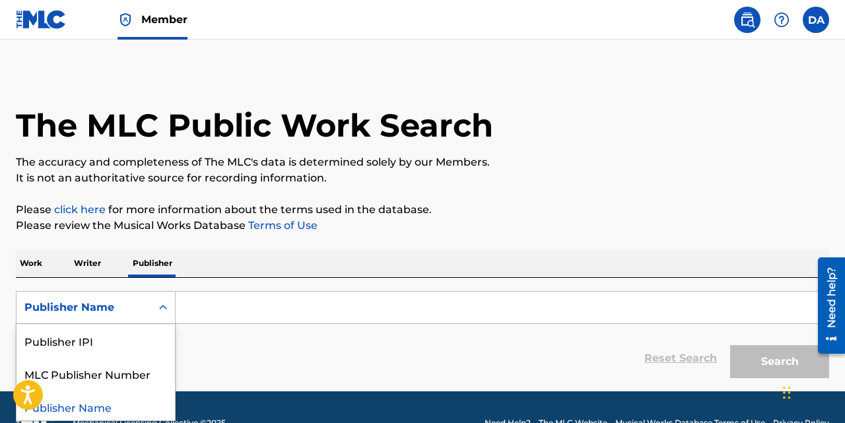
scroll to position [3, 0]
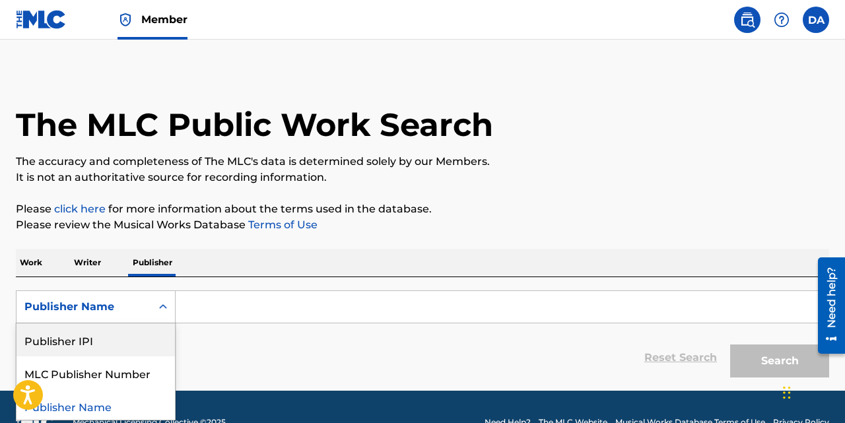
click at [82, 339] on div "Publisher IPI" at bounding box center [96, 340] width 158 height 33
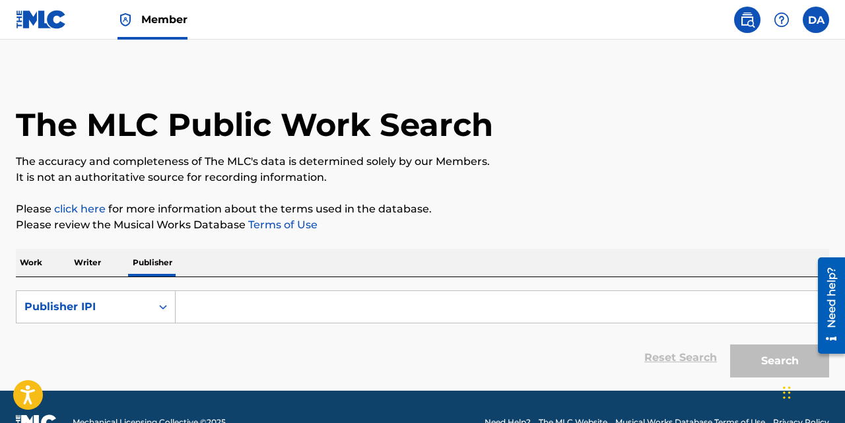
click at [228, 300] on input "Search Form" at bounding box center [502, 307] width 653 height 32
paste input "737854798"
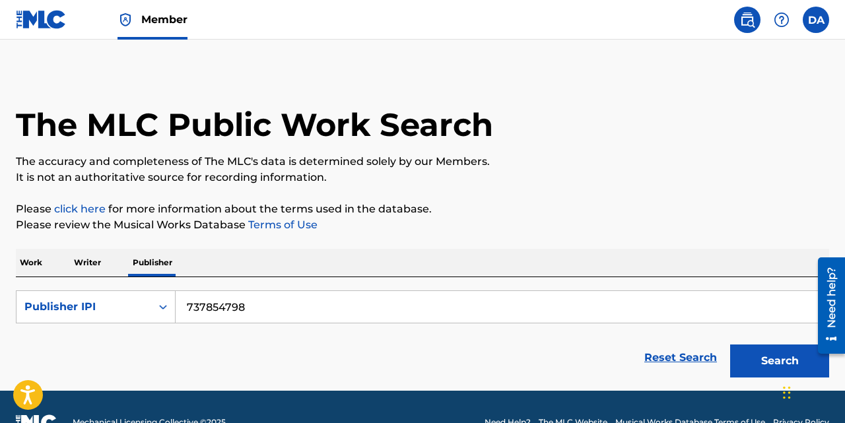
type input "737854798"
click at [730, 345] on button "Search" at bounding box center [779, 361] width 99 height 33
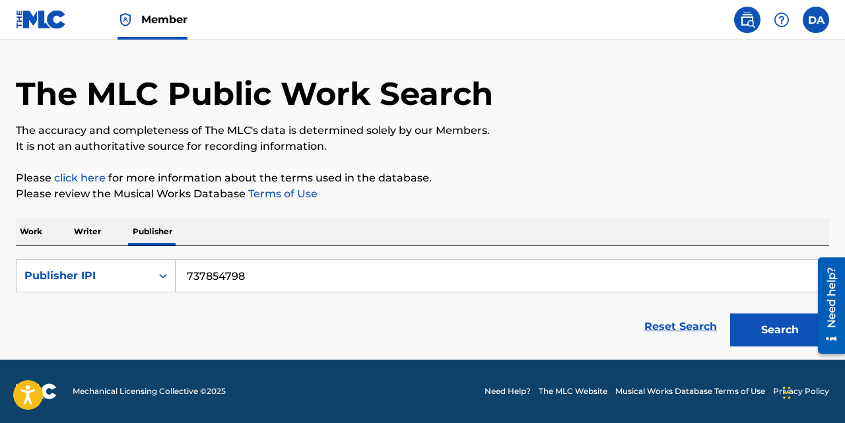
click at [772, 329] on button "Search" at bounding box center [779, 330] width 99 height 33
click at [228, 274] on input "737854798" at bounding box center [502, 276] width 653 height 32
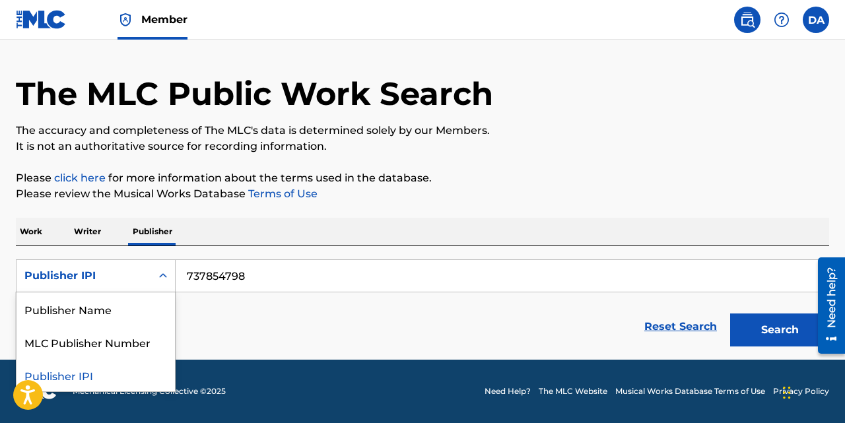
click at [94, 274] on div "Publisher IPI" at bounding box center [83, 276] width 119 height 16
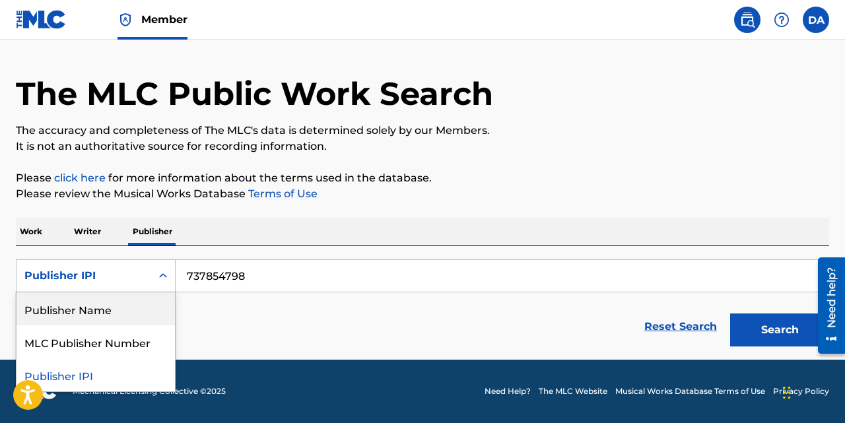
click at [97, 298] on div "Publisher Name" at bounding box center [96, 309] width 158 height 33
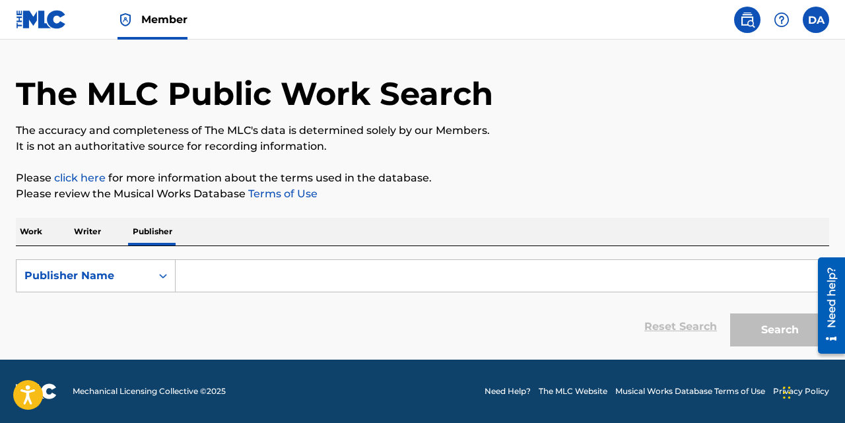
drag, startPoint x: 240, startPoint y: 263, endPoint x: 240, endPoint y: 275, distance: 11.2
click at [240, 265] on input "Search Form" at bounding box center [502, 276] width 653 height 32
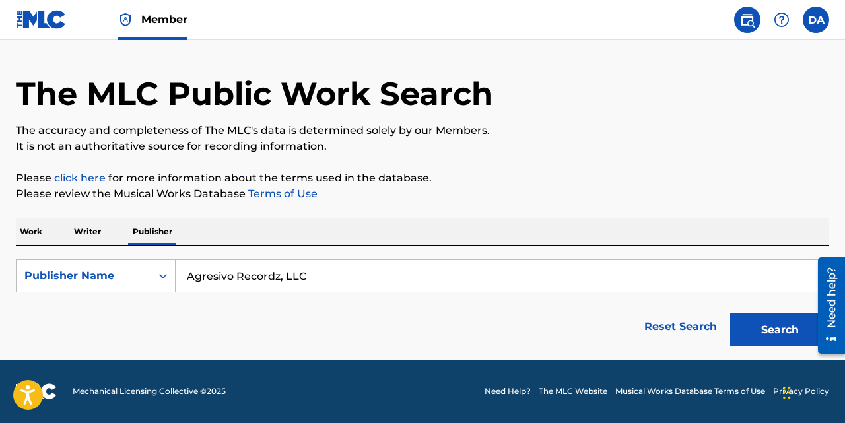
click at [730, 314] on button "Search" at bounding box center [779, 330] width 99 height 33
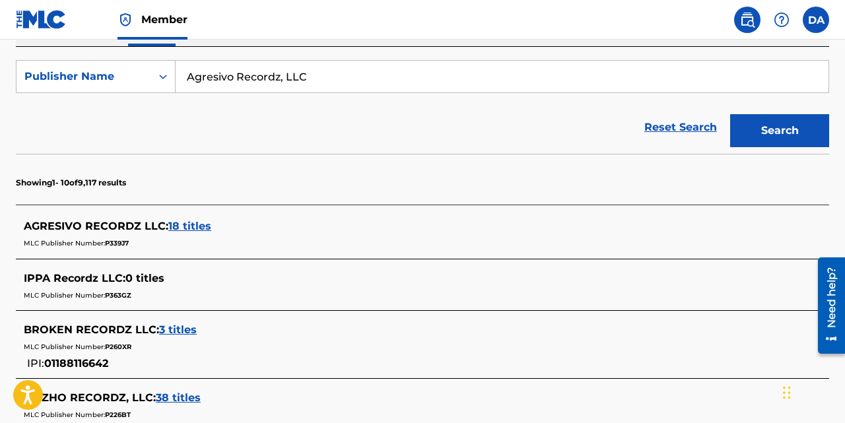
scroll to position [235, 0]
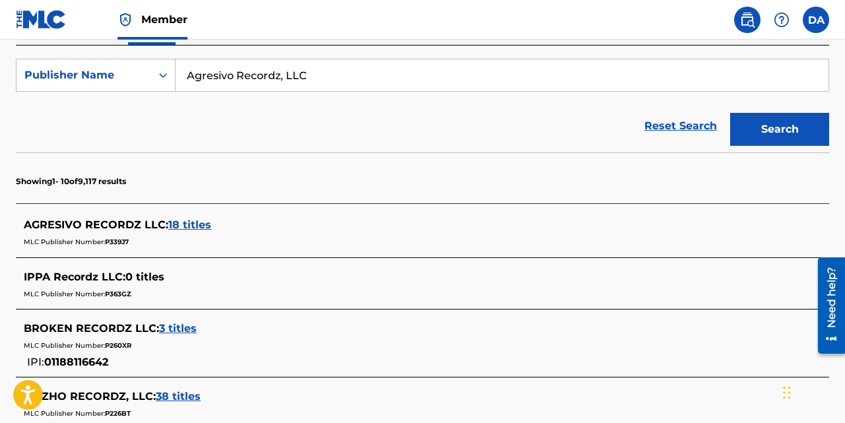
click at [178, 225] on span "18 titles" at bounding box center [189, 225] width 43 height 13
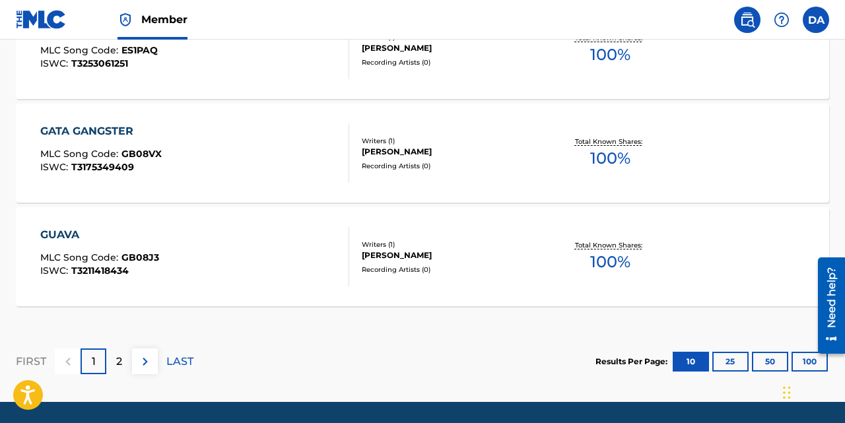
scroll to position [1226, 0]
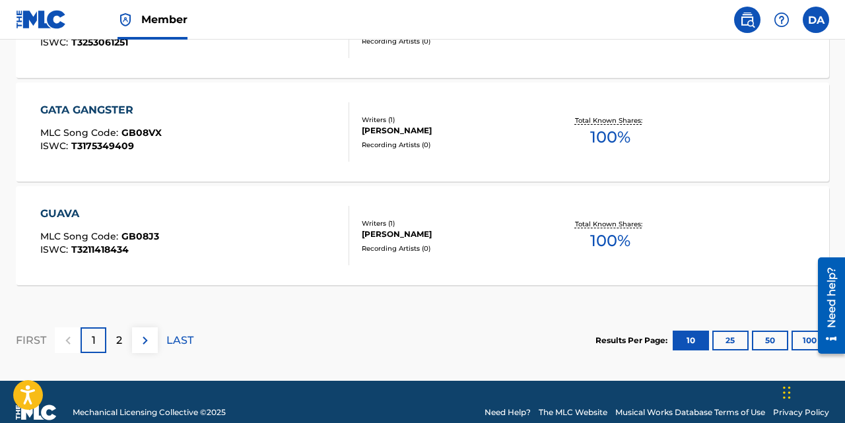
click at [119, 339] on p "2" at bounding box center [119, 341] width 6 height 16
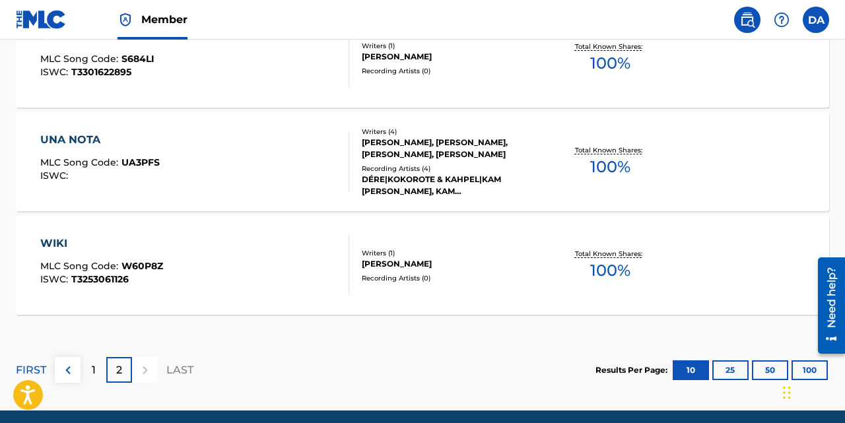
scroll to position [1039, 0]
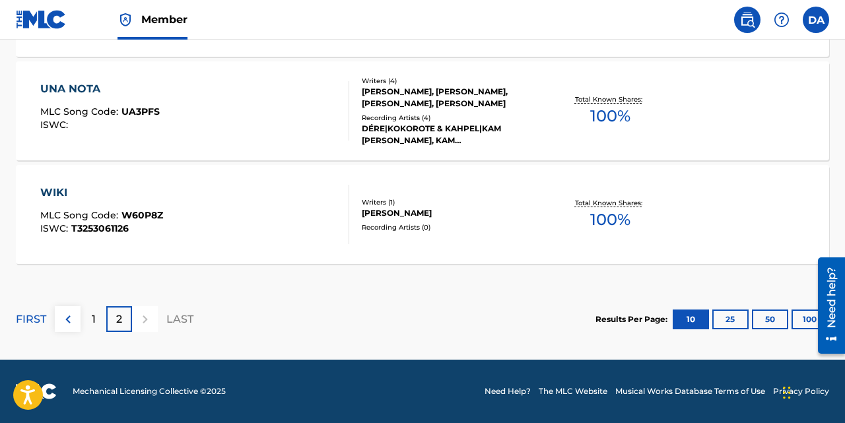
click at [96, 316] on div "1" at bounding box center [94, 319] width 26 height 26
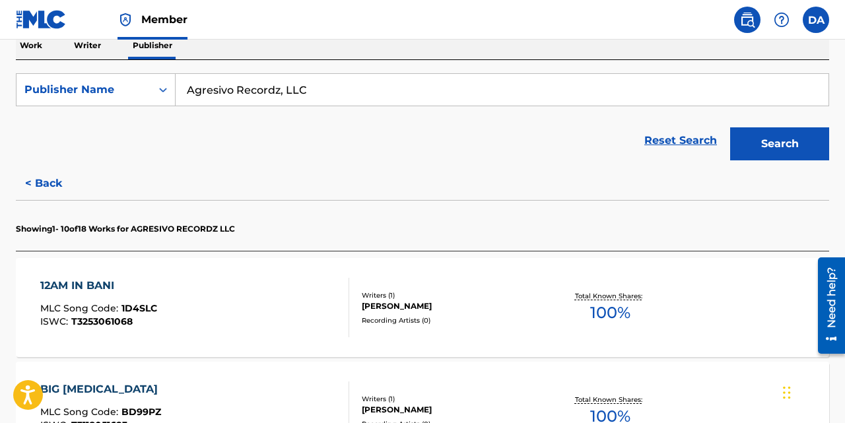
scroll to position [199, 0]
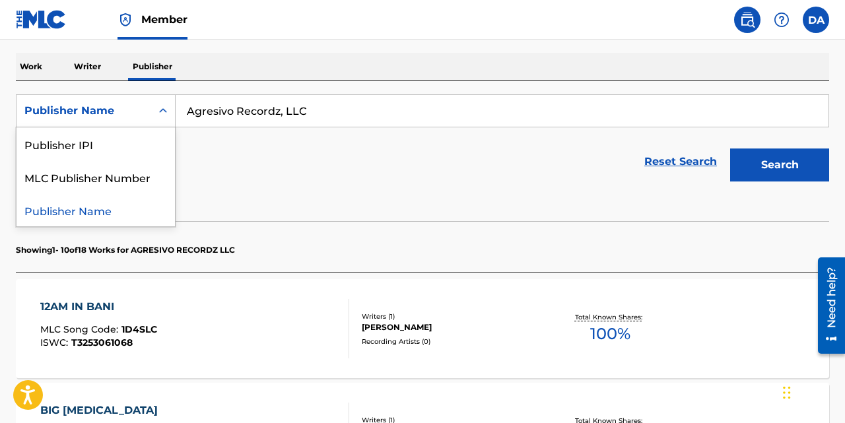
click at [118, 109] on div "Publisher Name" at bounding box center [83, 111] width 119 height 16
click at [320, 116] on input "Agresivo Recordz, LLC" at bounding box center [502, 111] width 653 height 32
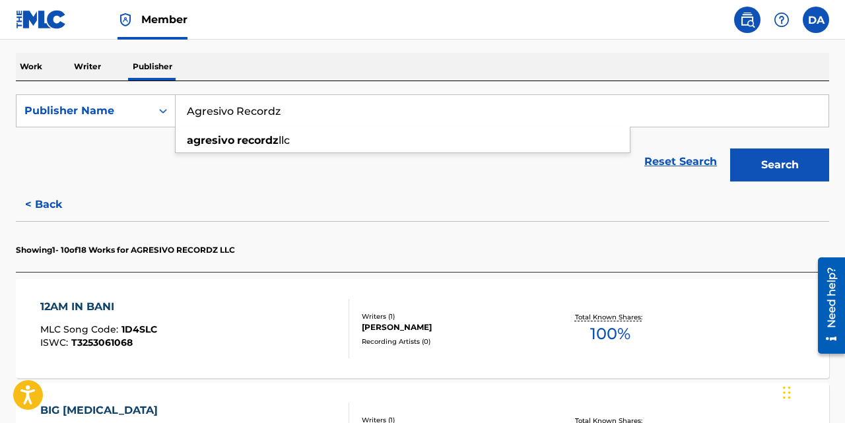
type input "Agresivo Recordz"
click at [730, 149] on button "Search" at bounding box center [779, 165] width 99 height 33
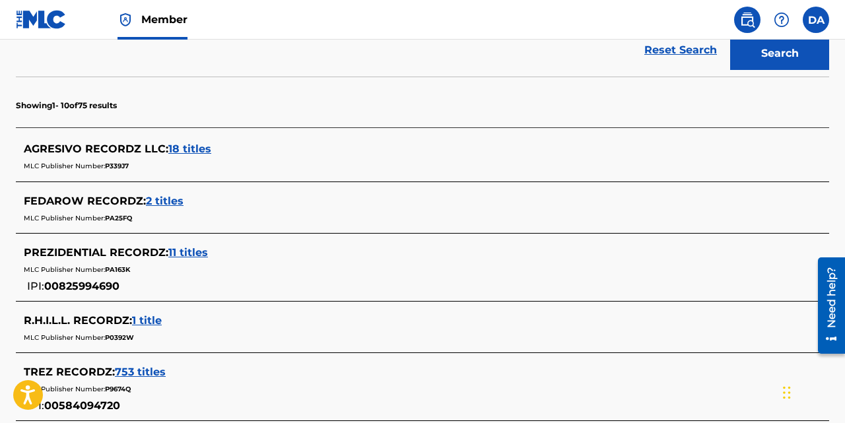
scroll to position [283, 0]
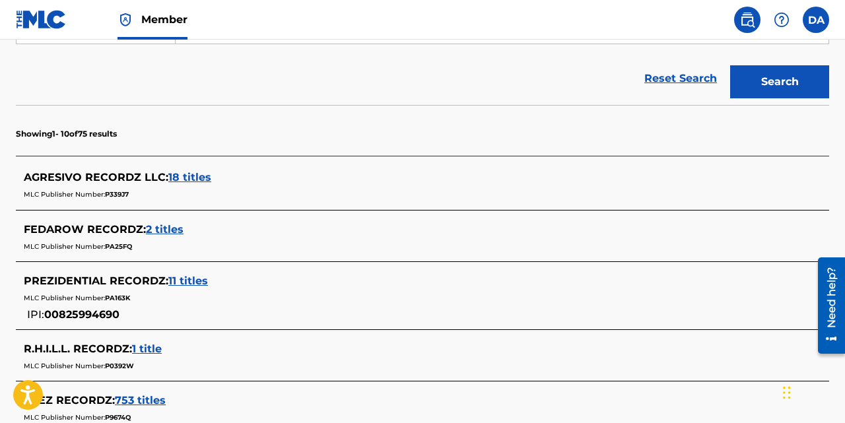
click at [199, 172] on span "18 titles" at bounding box center [189, 177] width 43 height 13
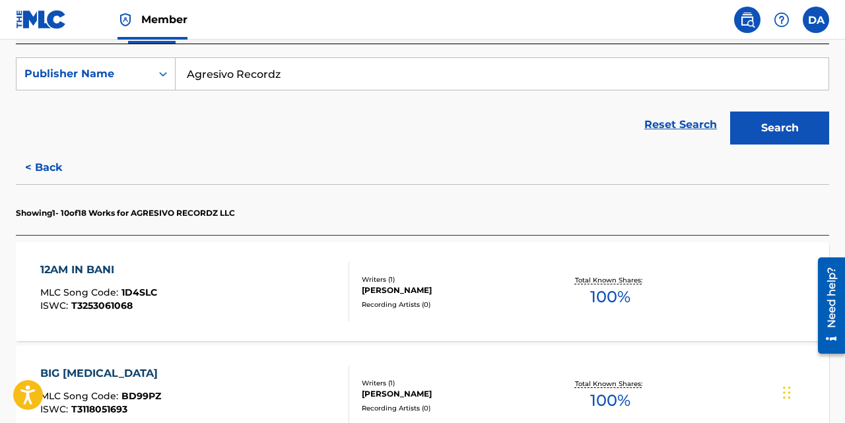
scroll to position [363, 0]
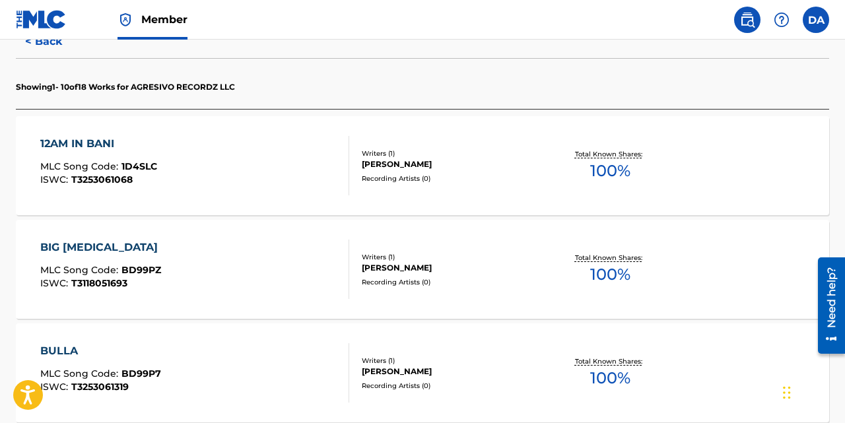
click at [125, 182] on span "T3253061068" at bounding box center [101, 180] width 61 height 12
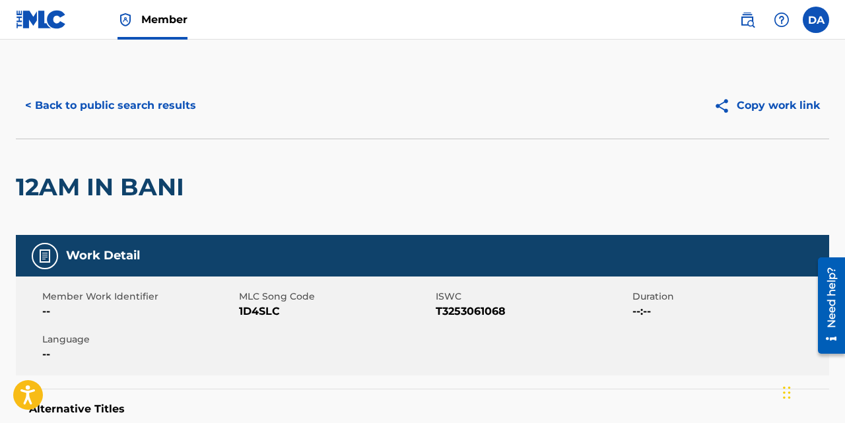
click at [81, 98] on button "< Back to public search results" at bounding box center [111, 105] width 190 height 33
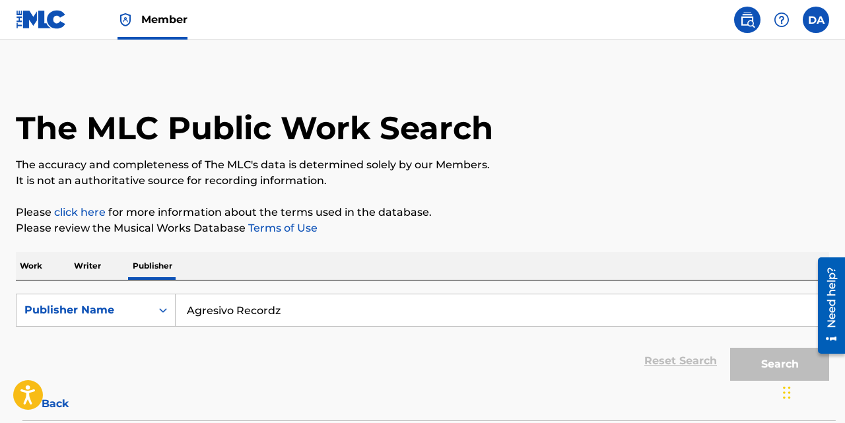
scroll to position [75, 0]
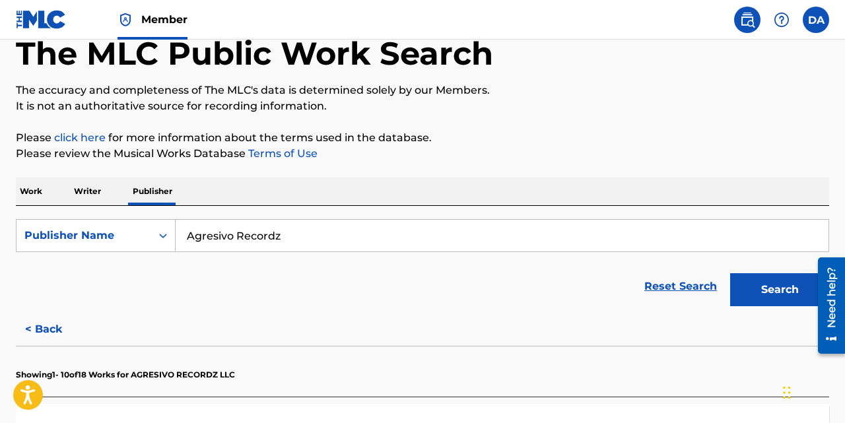
click at [39, 20] on img at bounding box center [41, 19] width 51 height 19
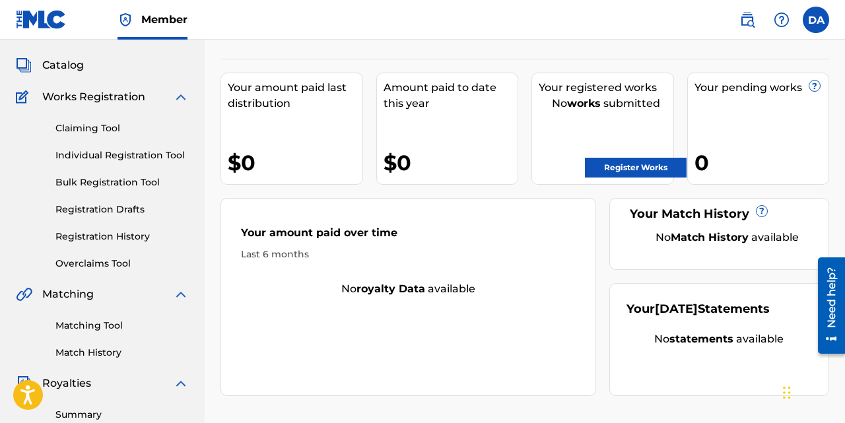
scroll to position [72, 0]
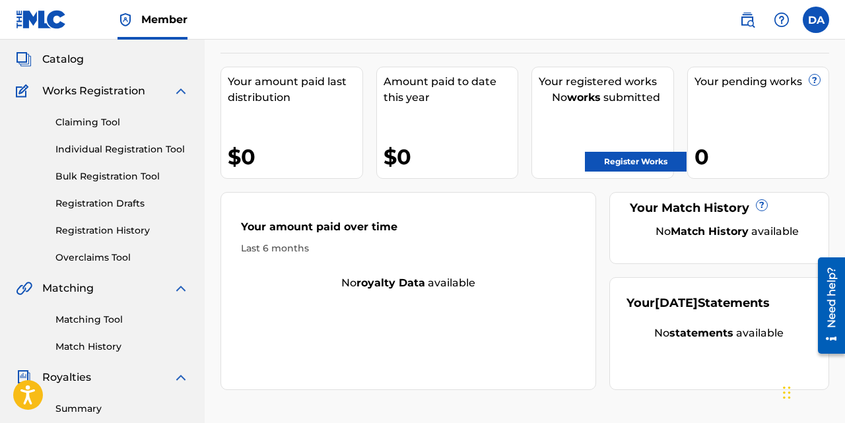
click at [103, 153] on link "Individual Registration Tool" at bounding box center [121, 150] width 133 height 14
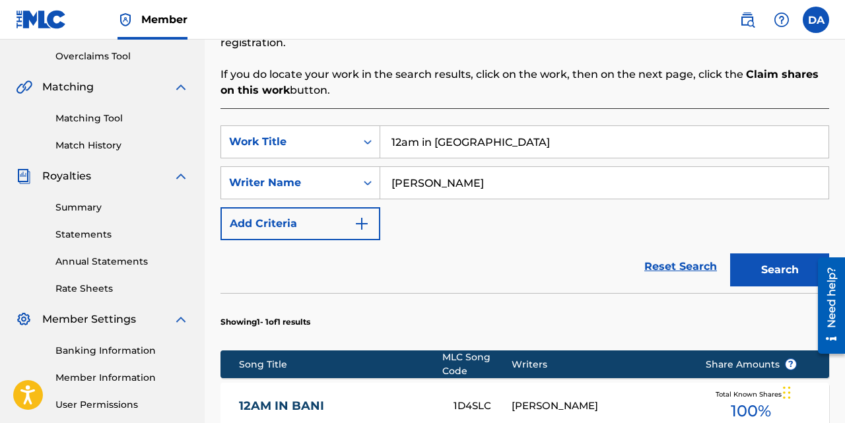
scroll to position [264, 0]
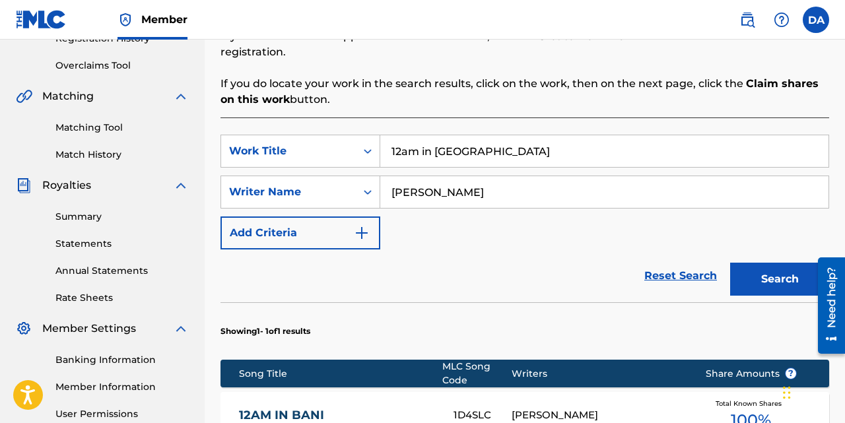
click at [449, 151] on input "12am in Bani" at bounding box center [604, 151] width 448 height 32
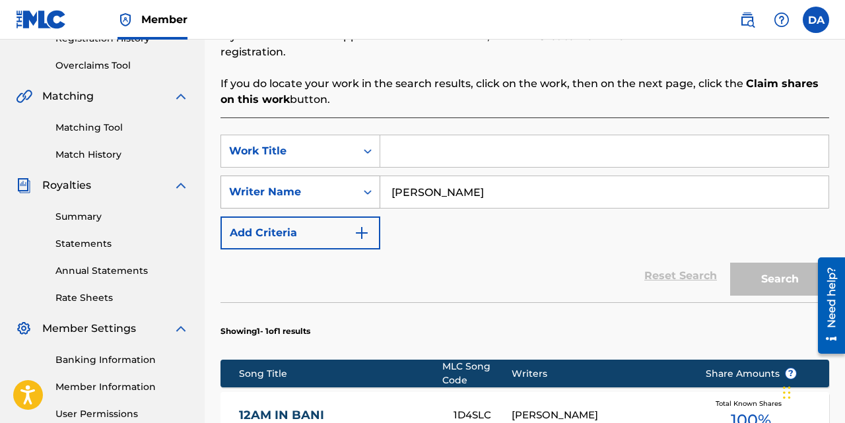
click at [317, 187] on div "Writer Name" at bounding box center [288, 192] width 119 height 16
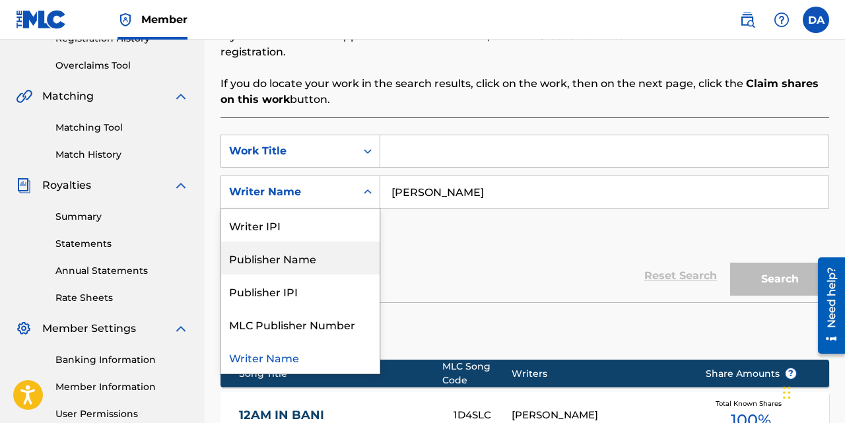
click at [303, 253] on div "Publisher Name" at bounding box center [300, 258] width 158 height 33
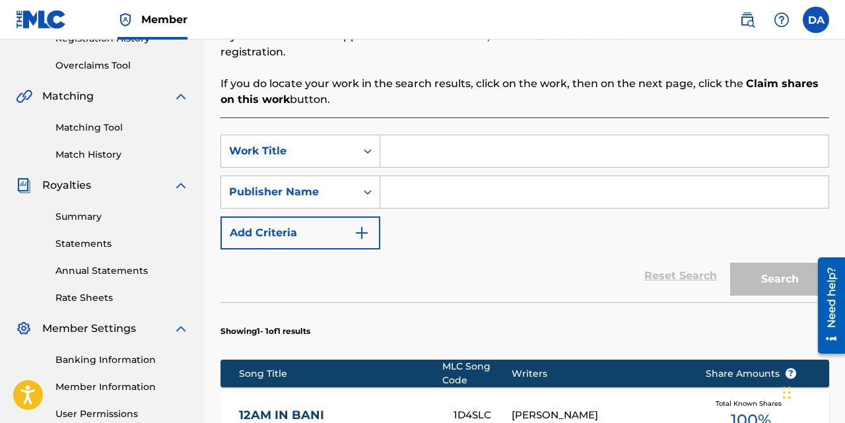
click at [440, 184] on input "Search Form" at bounding box center [604, 192] width 448 height 32
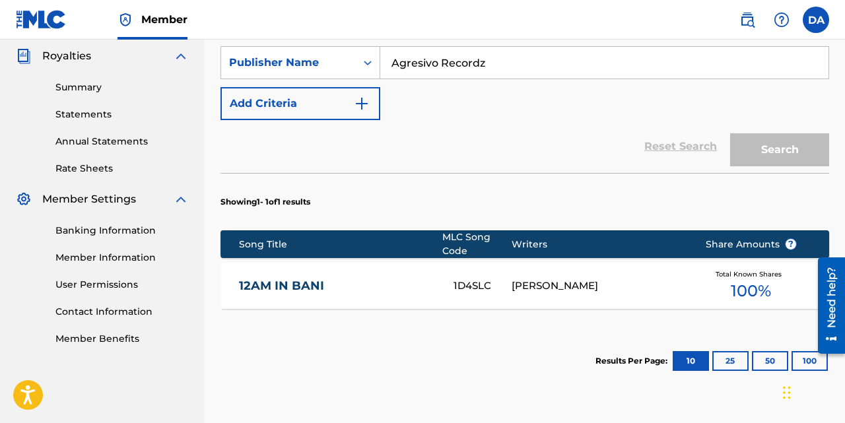
scroll to position [328, 0]
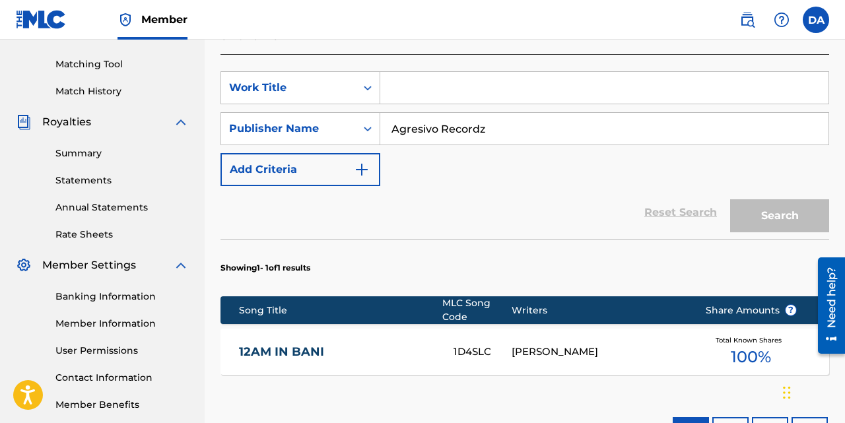
click at [682, 214] on div "Reset Search Search" at bounding box center [525, 212] width 609 height 53
click at [499, 133] on input "Agresivo Recordz" at bounding box center [604, 129] width 448 height 32
click at [506, 124] on input "Agresivo Record" at bounding box center [604, 129] width 448 height 32
type input "Agresivo Recordz"
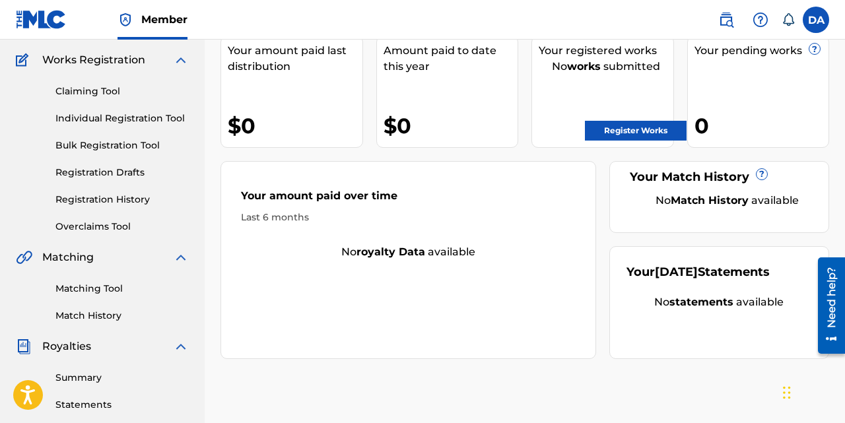
scroll to position [102, 0]
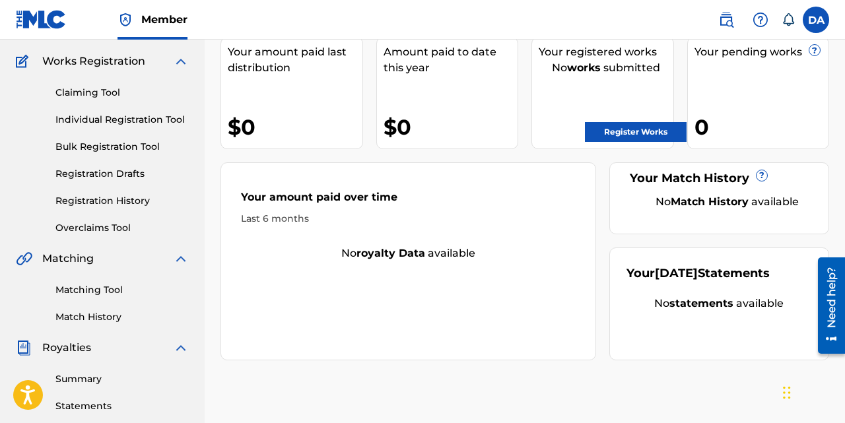
click at [114, 91] on link "Claiming Tool" at bounding box center [121, 93] width 133 height 14
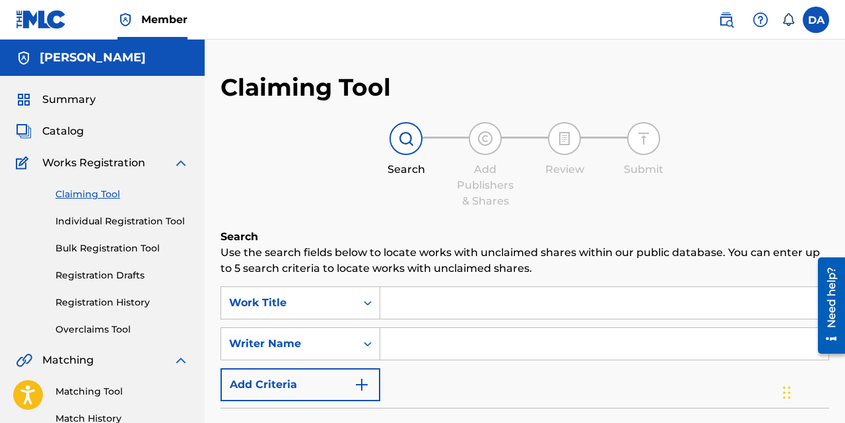
click at [423, 314] on input "Search Form" at bounding box center [604, 303] width 448 height 32
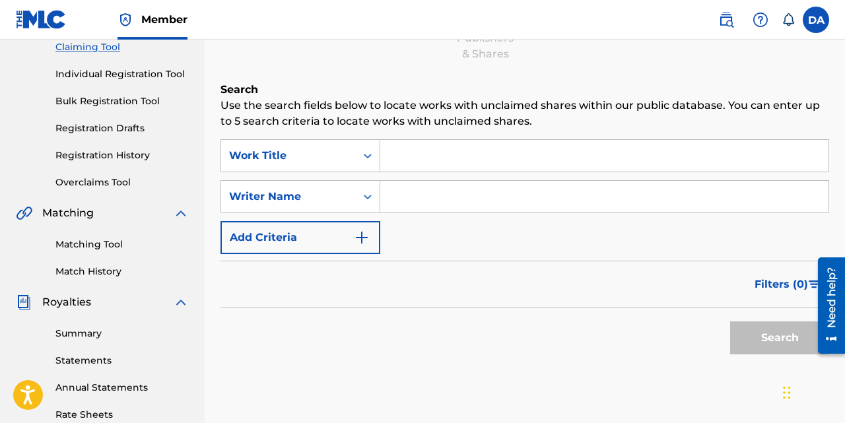
scroll to position [141, 0]
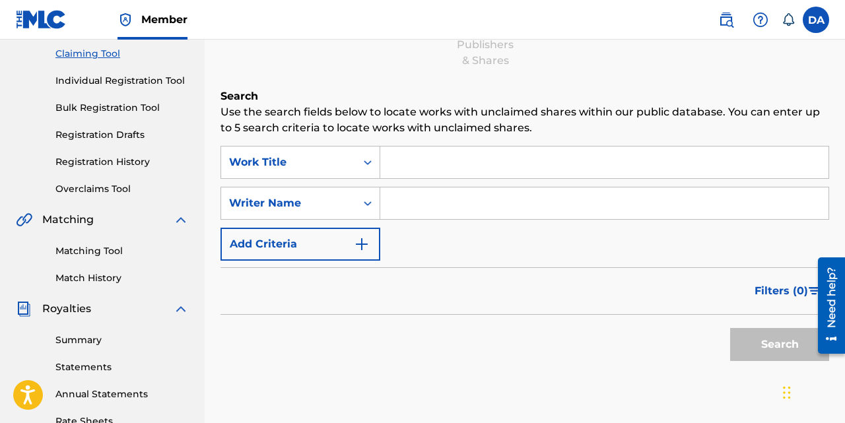
click at [117, 83] on link "Individual Registration Tool" at bounding box center [121, 81] width 133 height 14
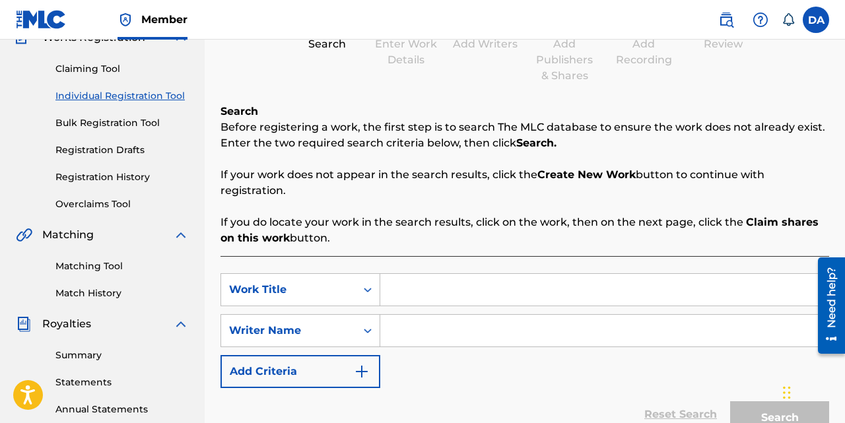
scroll to position [135, 0]
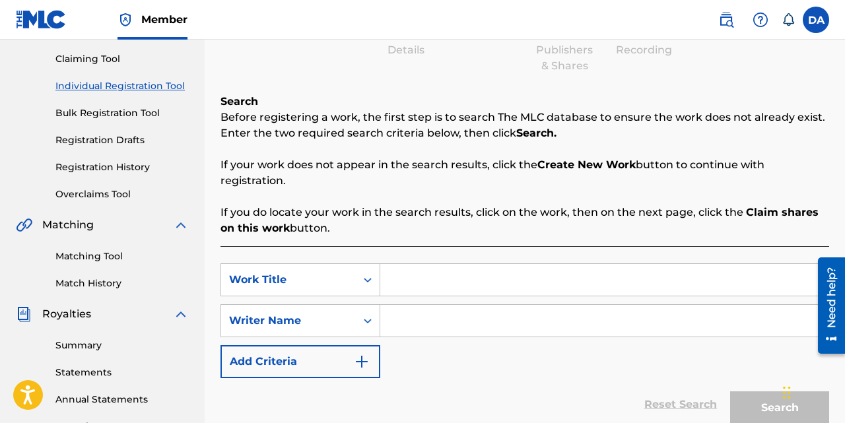
click at [411, 279] on input "Search Form" at bounding box center [604, 280] width 448 height 32
click at [287, 331] on div "Writer Name" at bounding box center [288, 320] width 135 height 25
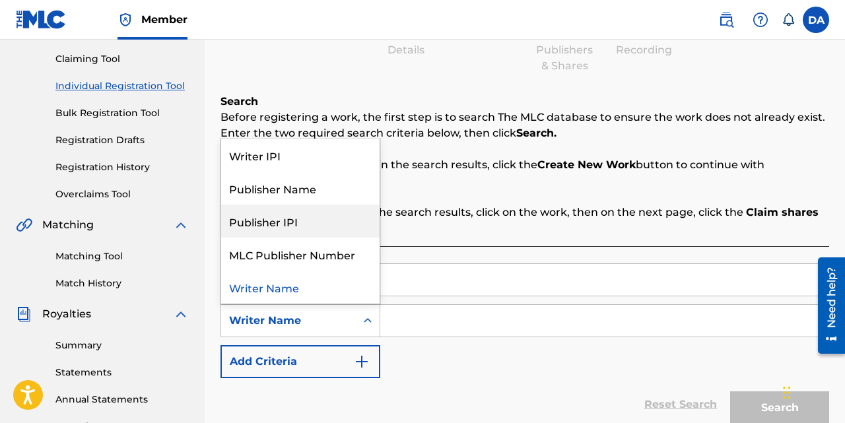
click at [301, 195] on div "Publisher Name" at bounding box center [300, 188] width 158 height 33
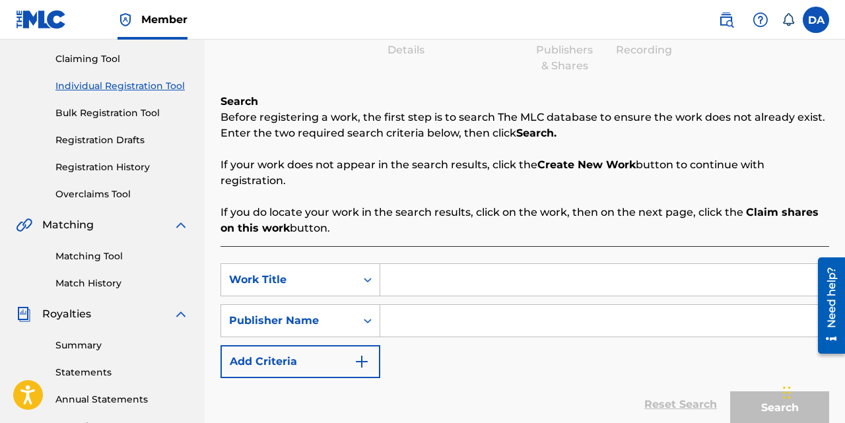
click at [429, 328] on input "Search Form" at bounding box center [604, 321] width 448 height 32
type input "Agresivo Recordz"
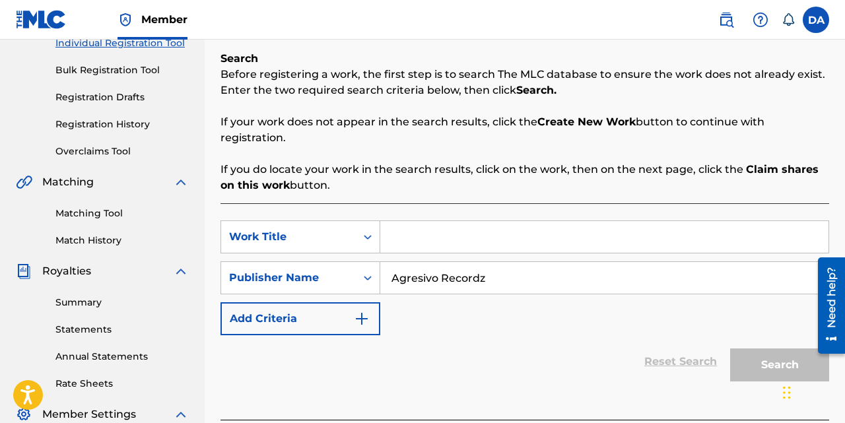
scroll to position [180, 0]
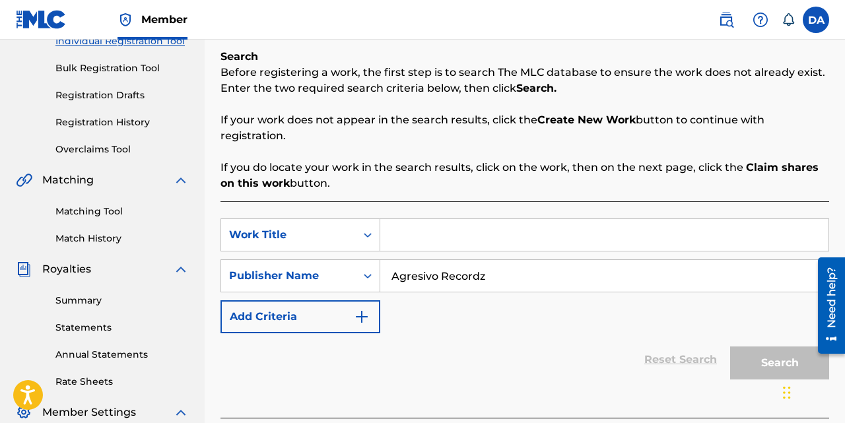
click at [426, 244] on input "Search Form" at bounding box center [604, 235] width 448 height 32
type input "b"
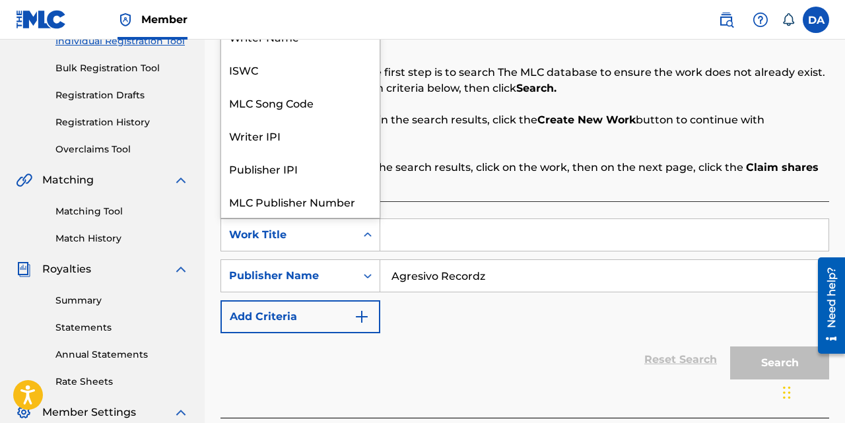
click at [306, 240] on div "Work Title" at bounding box center [288, 235] width 119 height 16
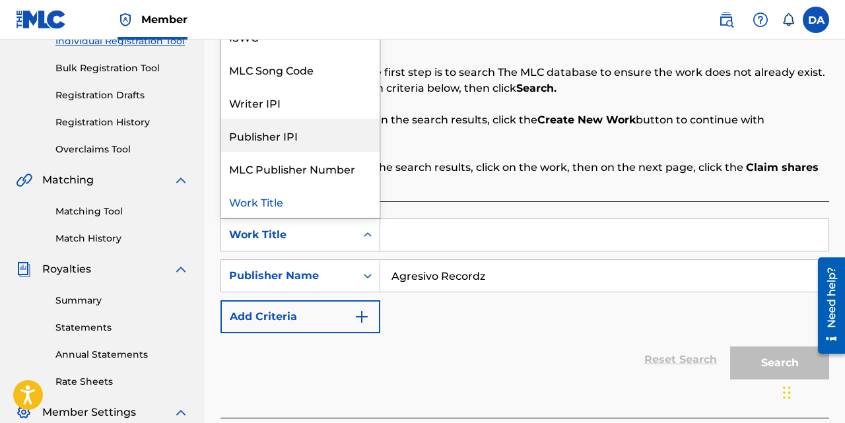
click at [284, 129] on div "Publisher IPI" at bounding box center [300, 135] width 158 height 33
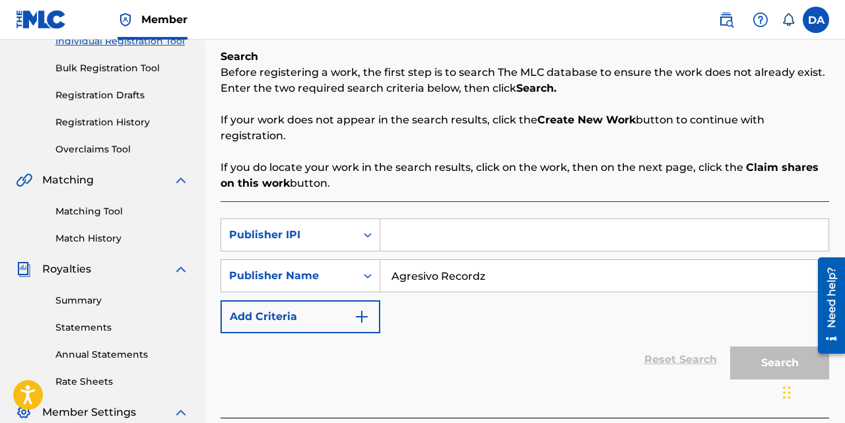
click at [421, 230] on input "Search Form" at bounding box center [604, 235] width 448 height 32
paste input "737854798"
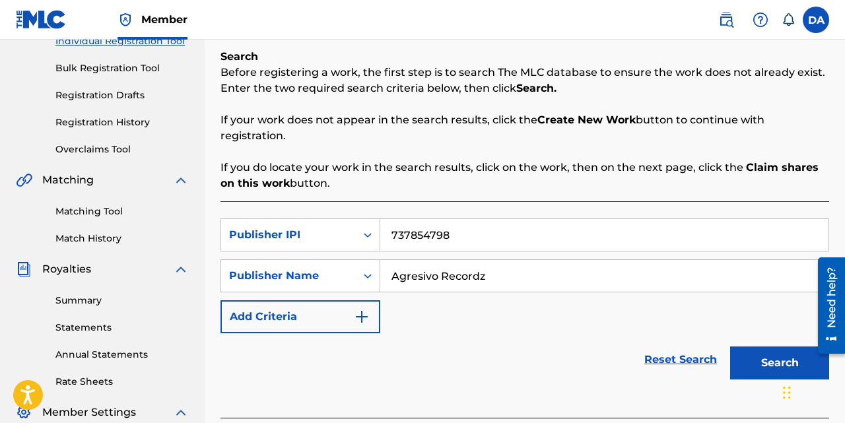
type input "737854798"
click at [784, 355] on button "Search" at bounding box center [779, 363] width 99 height 33
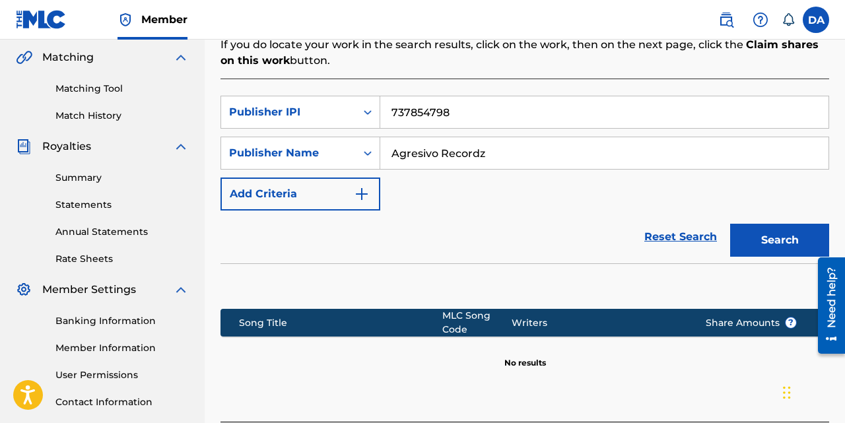
scroll to position [284, 0]
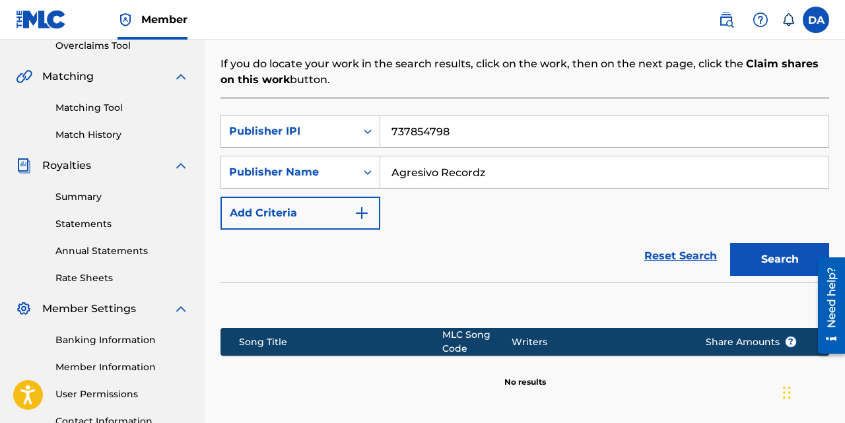
click at [438, 139] on input "737854798" at bounding box center [604, 132] width 448 height 32
click at [438, 137] on input "737854798" at bounding box center [604, 132] width 448 height 32
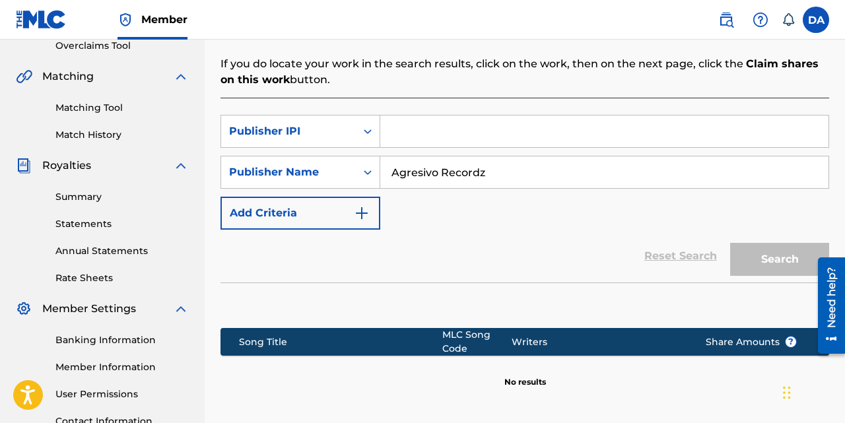
click at [428, 160] on input "Agresivo Recordz" at bounding box center [604, 173] width 448 height 32
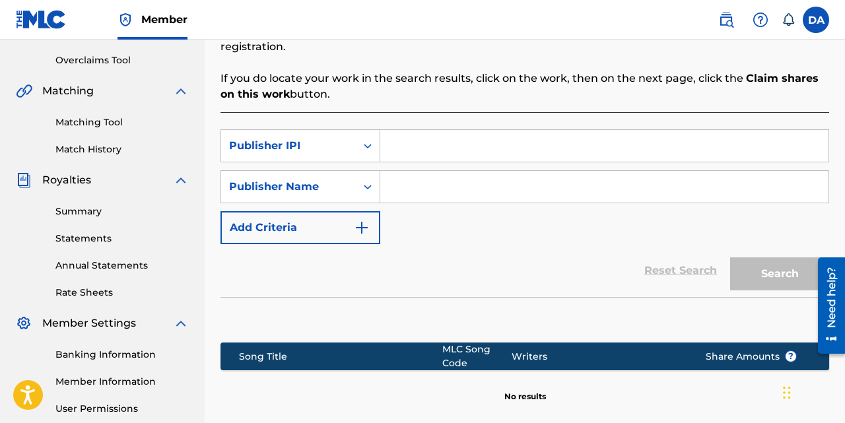
scroll to position [264, 0]
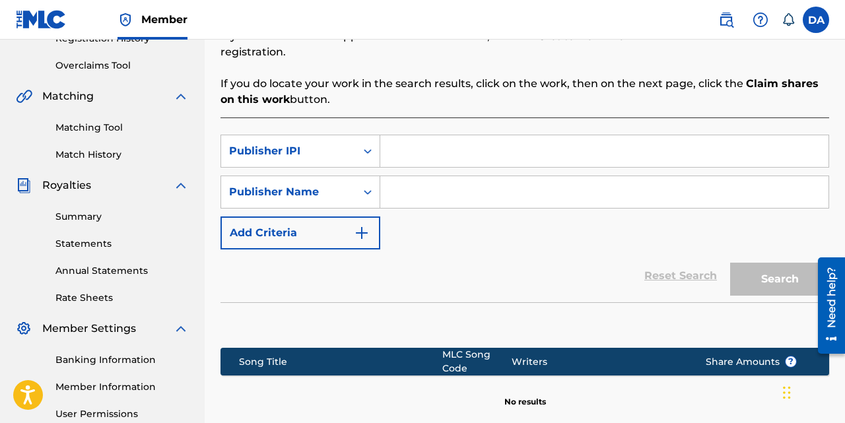
click at [407, 143] on input "Search Form" at bounding box center [604, 151] width 448 height 32
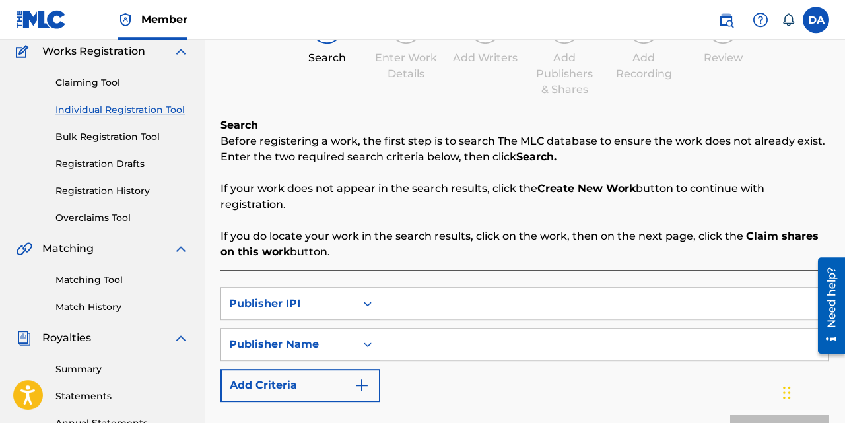
scroll to position [103, 0]
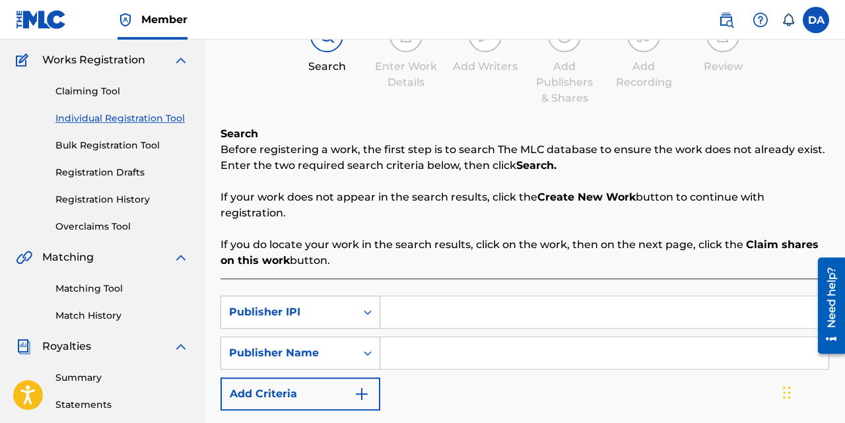
click at [112, 96] on link "Claiming Tool" at bounding box center [121, 92] width 133 height 14
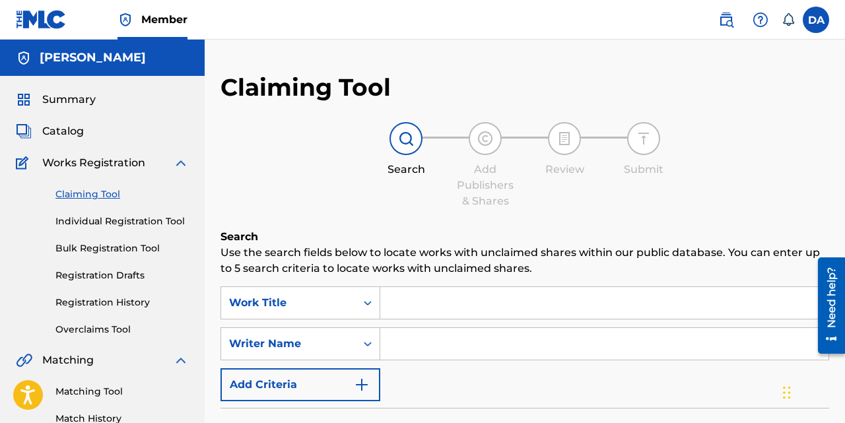
click at [392, 321] on div "SearchWithCriteria96d784b8-e332-4776-a754-2fad36cbab9a Work Title SearchWithCri…" at bounding box center [525, 344] width 609 height 115
click at [395, 304] on input "Search Form" at bounding box center [604, 303] width 448 height 32
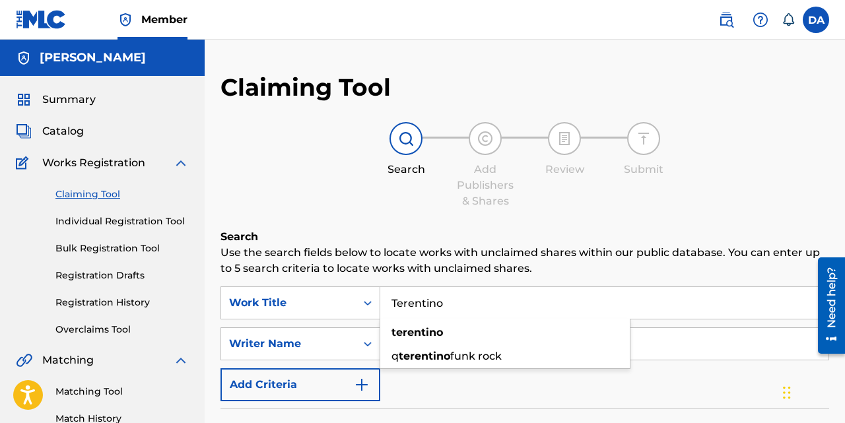
type input "Terentino"
click at [411, 341] on input "Search Form" at bounding box center [604, 344] width 448 height 32
type input "[PERSON_NAME]"
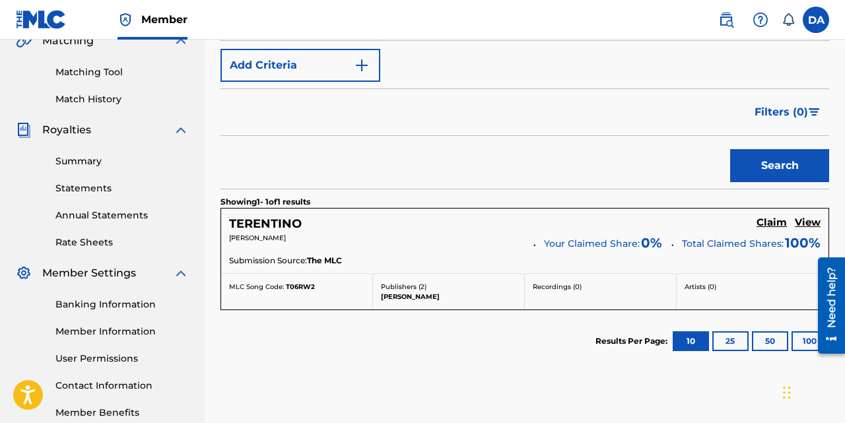
scroll to position [322, 0]
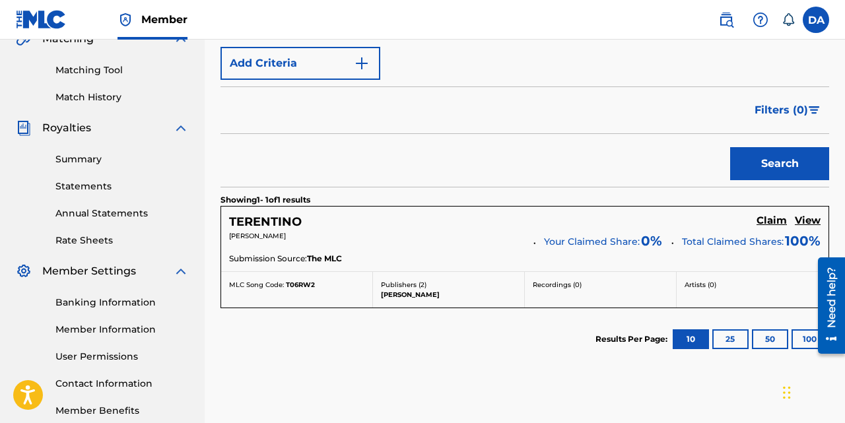
click at [601, 244] on span "Your Claimed Share:" at bounding box center [592, 242] width 96 height 14
click at [318, 262] on span "The MLC" at bounding box center [324, 259] width 35 height 12
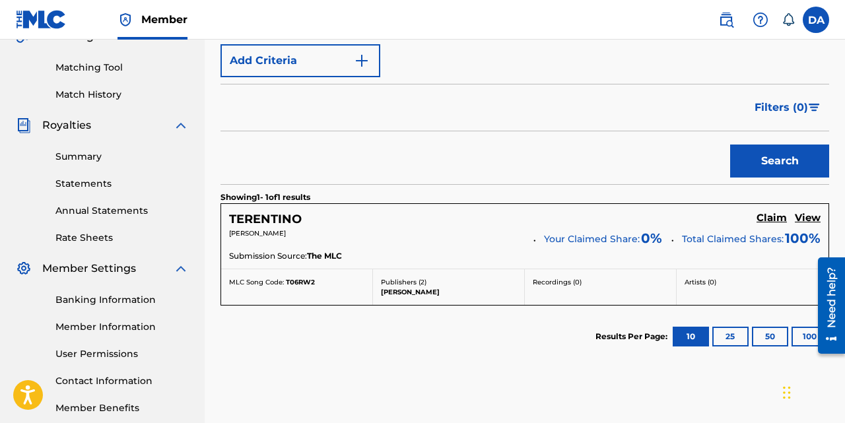
click at [788, 217] on div "Claim View" at bounding box center [789, 219] width 64 height 15
click at [785, 217] on h5 "Claim" at bounding box center [772, 218] width 30 height 13
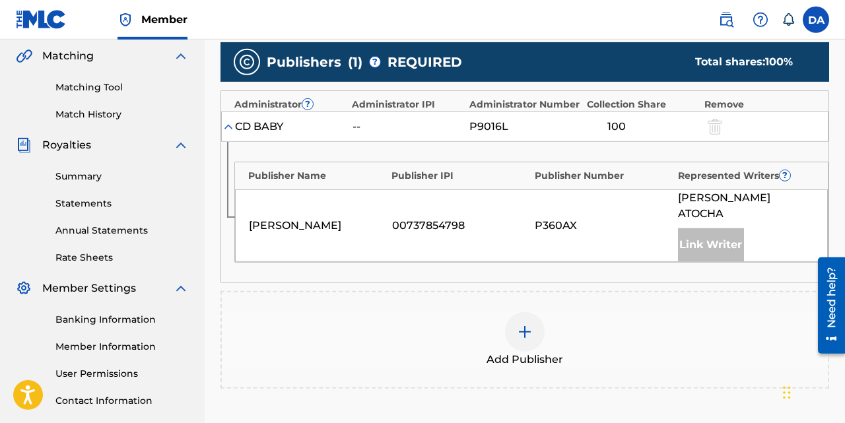
scroll to position [307, 0]
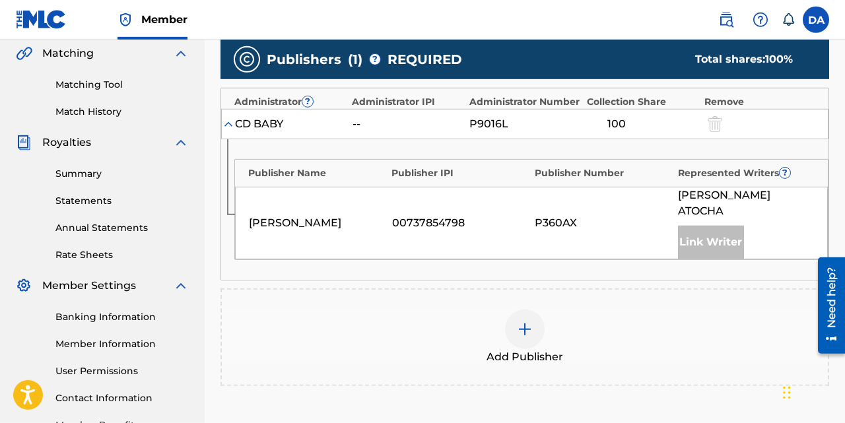
click at [701, 227] on div "Link Writer" at bounding box center [711, 242] width 66 height 33
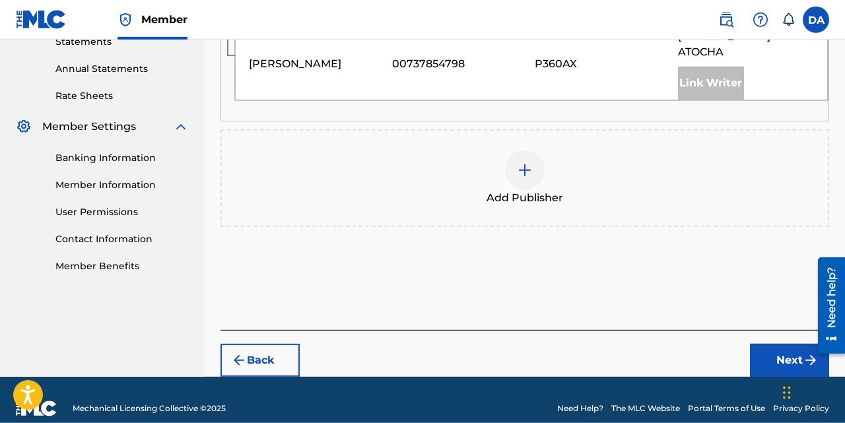
scroll to position [468, 0]
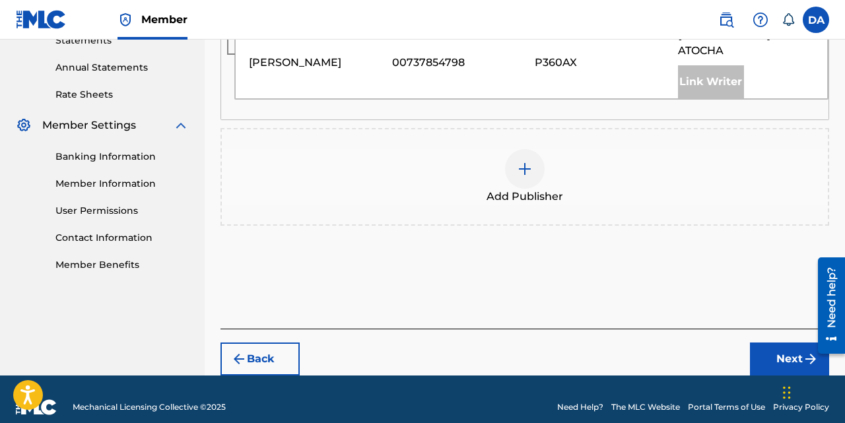
click at [774, 345] on button "Next" at bounding box center [789, 359] width 79 height 33
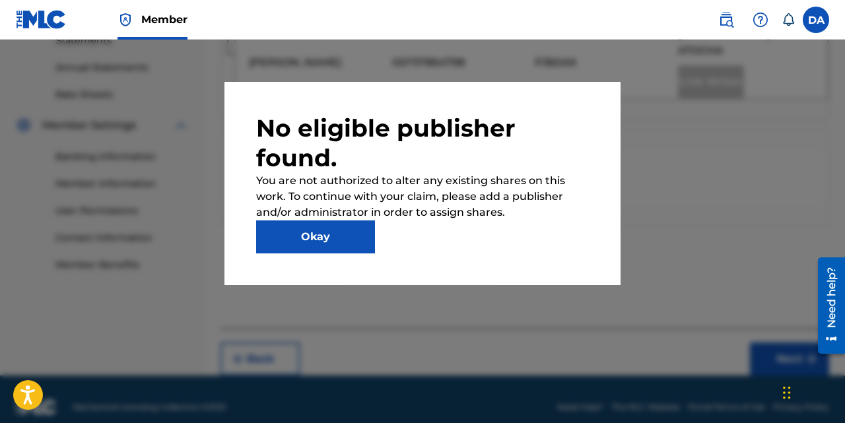
click at [334, 242] on button "Okay" at bounding box center [315, 237] width 119 height 33
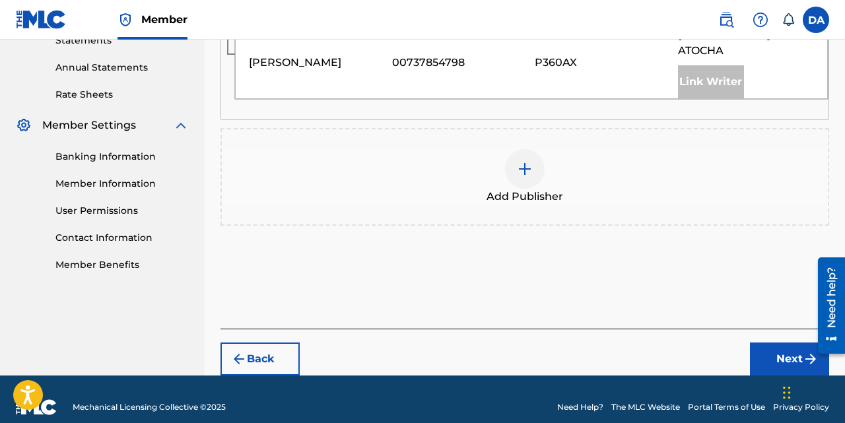
click at [535, 162] on div at bounding box center [525, 169] width 40 height 40
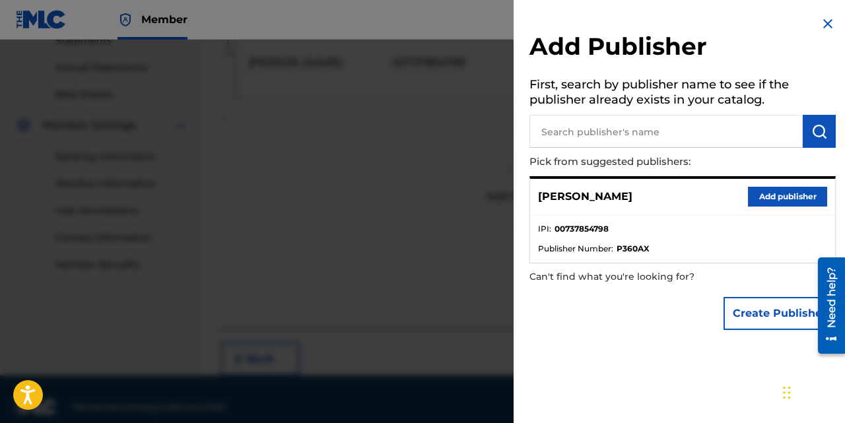
click at [598, 139] on input "text" at bounding box center [666, 131] width 273 height 33
type input "D"
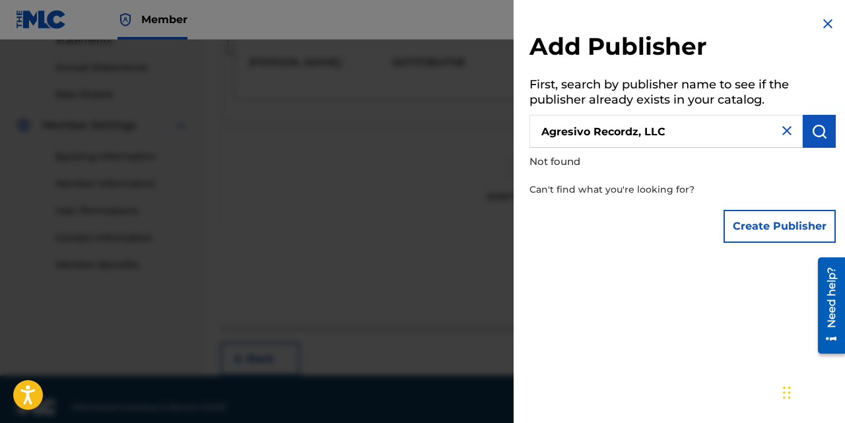
type input "Agresivo Recordz, LLC"
click at [782, 228] on button "Create Publisher" at bounding box center [780, 226] width 112 height 33
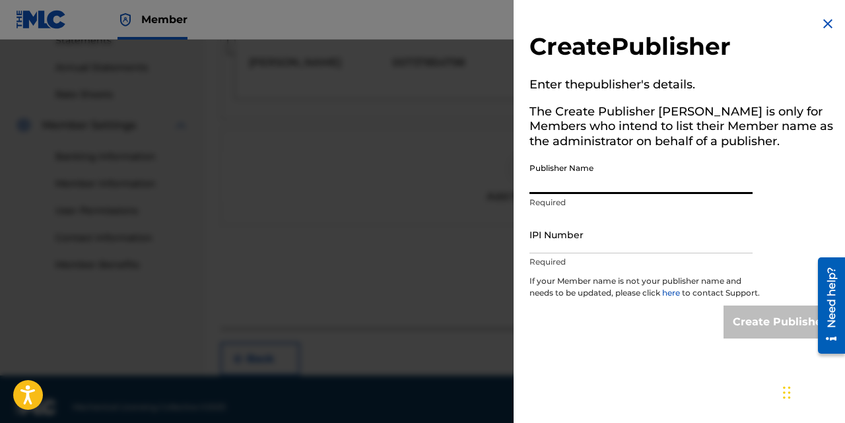
click at [606, 176] on input "Publisher Name" at bounding box center [641, 176] width 223 height 38
type input "AGRESIVO RECORDZ"
click at [603, 227] on input "IPI Number" at bounding box center [641, 235] width 223 height 38
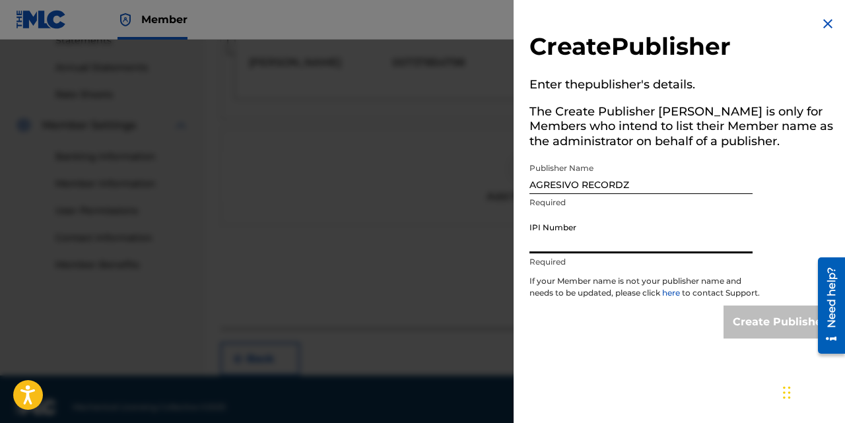
click at [584, 246] on input "IPI Number" at bounding box center [641, 235] width 223 height 38
paste input "737854798"
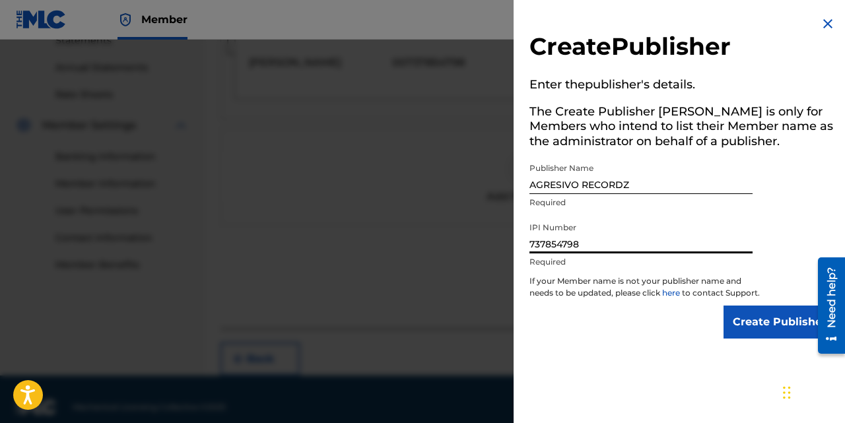
type input "737854798"
click at [774, 329] on input "Create Publisher" at bounding box center [780, 322] width 112 height 33
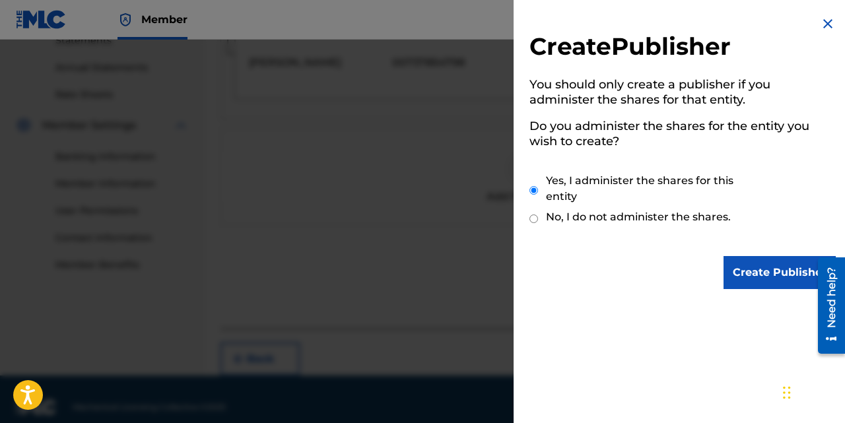
click at [536, 220] on input "No, I do not administer the shares." at bounding box center [534, 219] width 9 height 13
radio input "true"
click at [782, 278] on input "Create Publisher" at bounding box center [780, 272] width 112 height 33
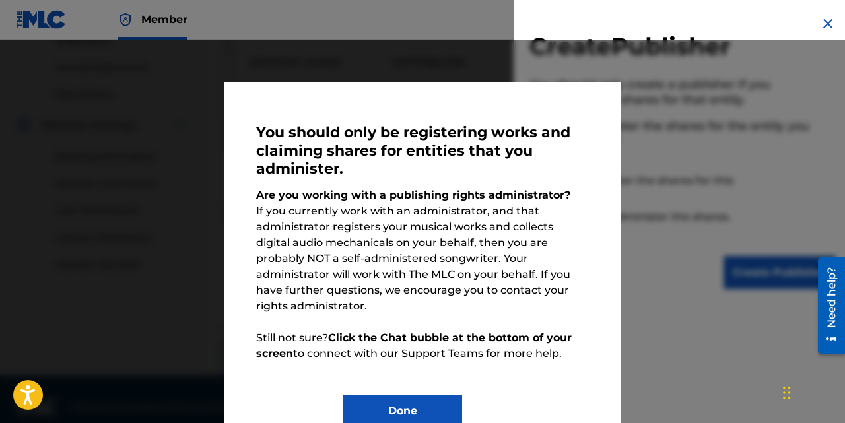
scroll to position [20, 0]
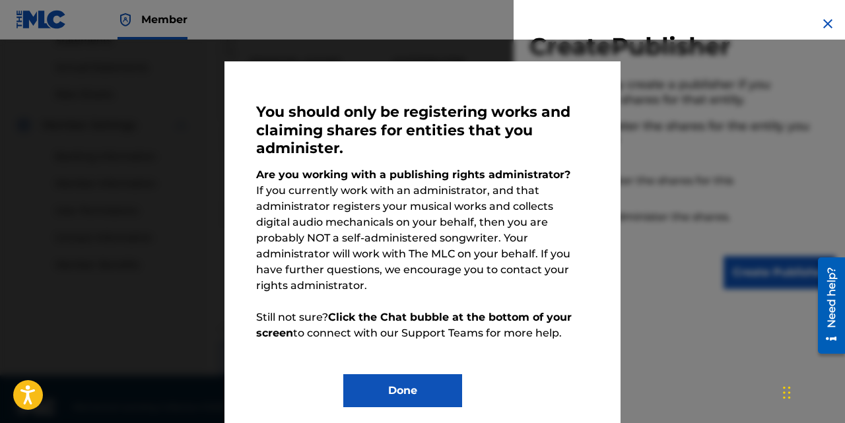
click at [404, 374] on button "Done" at bounding box center [402, 390] width 119 height 33
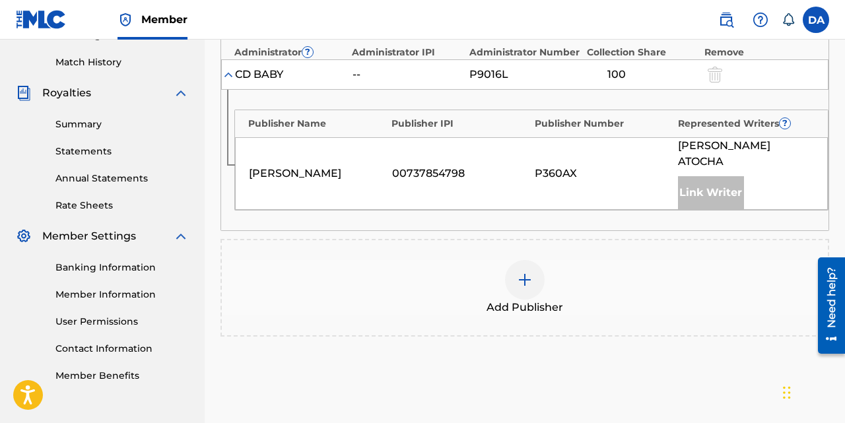
scroll to position [423, 0]
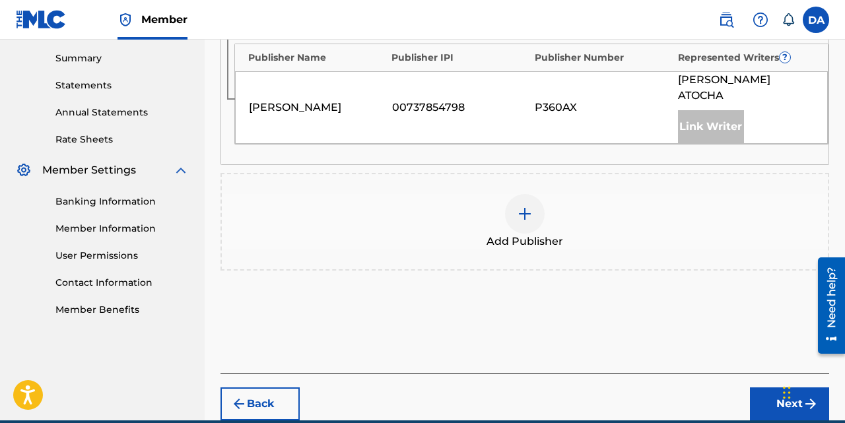
click at [528, 206] on img at bounding box center [525, 214] width 16 height 16
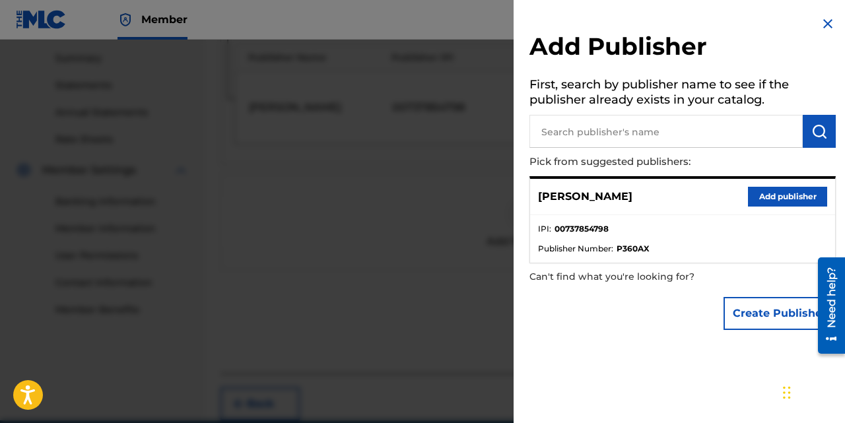
click at [610, 249] on span "Publisher Number :" at bounding box center [575, 249] width 75 height 12
click at [783, 206] on button "Add publisher" at bounding box center [787, 197] width 79 height 20
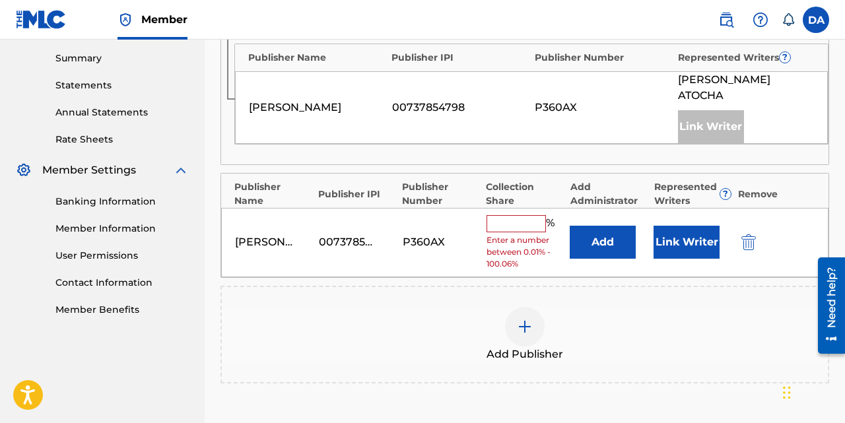
click at [520, 215] on input "text" at bounding box center [516, 223] width 59 height 17
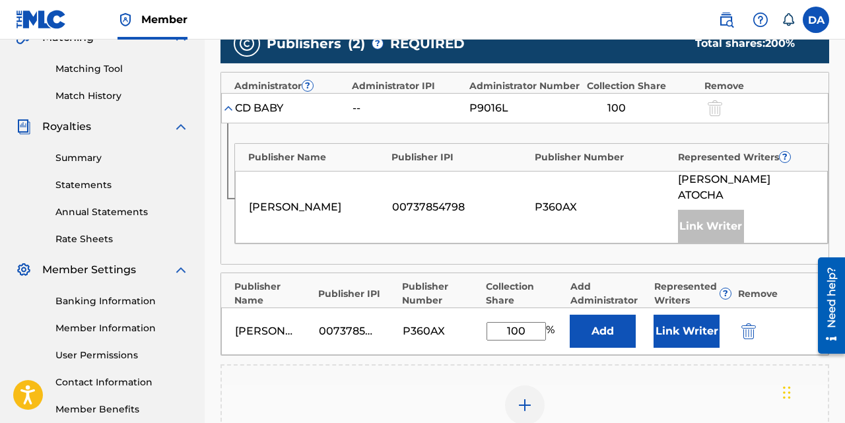
scroll to position [326, 0]
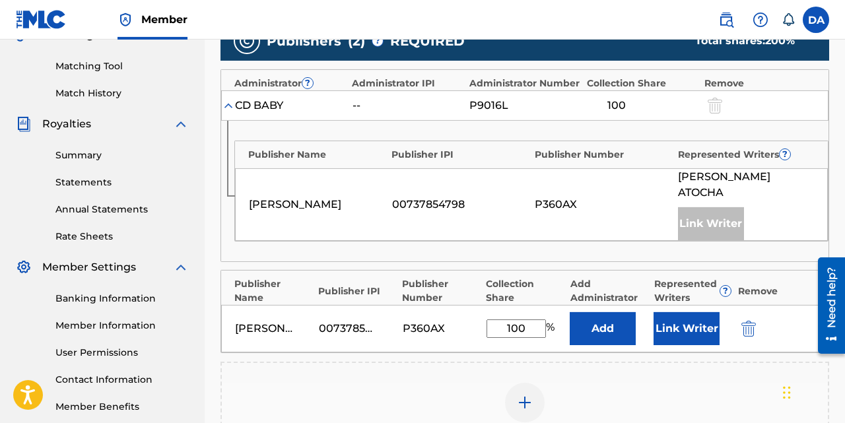
type input "100"
click at [595, 312] on button "Add" at bounding box center [603, 328] width 66 height 33
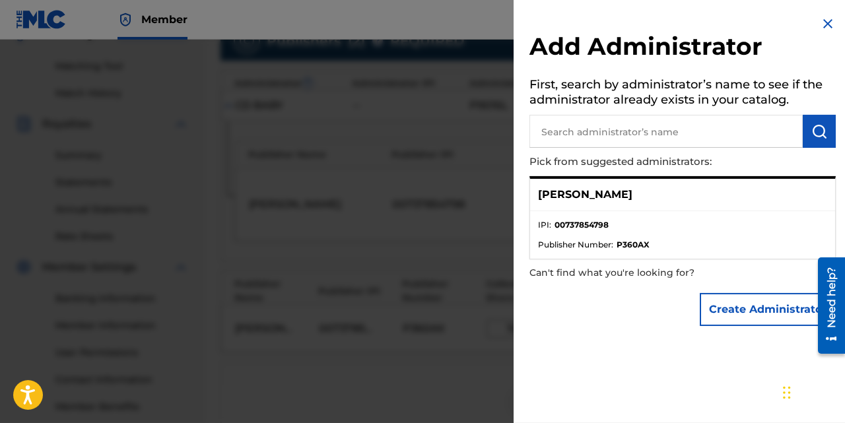
click at [827, 17] on img at bounding box center [828, 24] width 16 height 16
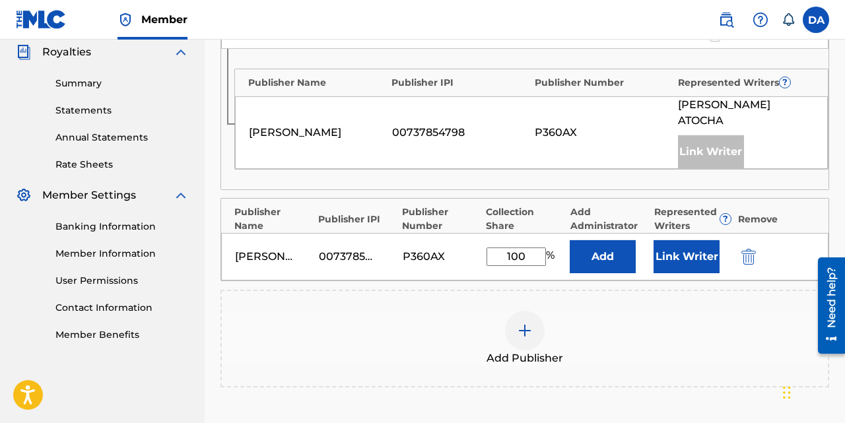
scroll to position [400, 0]
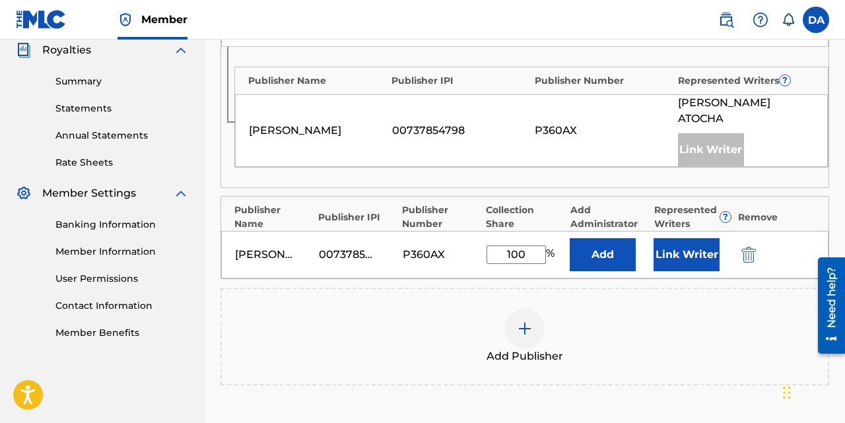
click at [615, 238] on button "Add" at bounding box center [603, 254] width 66 height 33
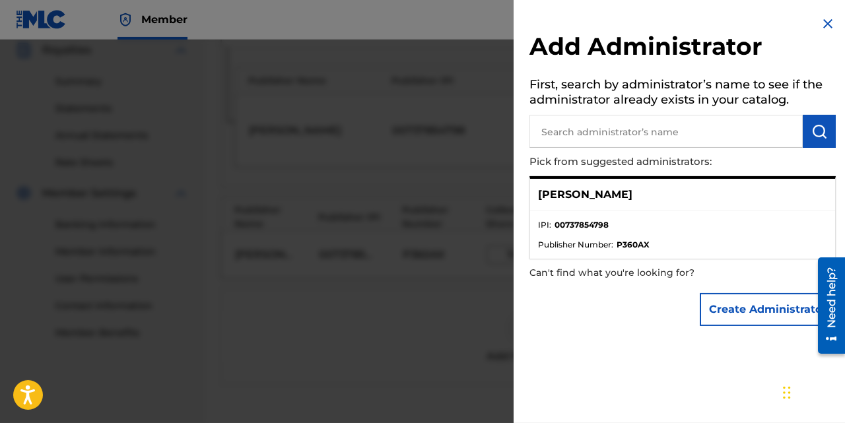
click at [598, 238] on li "IPI : 00737854798" at bounding box center [682, 229] width 289 height 20
click at [585, 210] on div "[PERSON_NAME]" at bounding box center [682, 195] width 305 height 32
click at [557, 187] on p "[PERSON_NAME]" at bounding box center [585, 195] width 94 height 16
click at [570, 194] on p "[PERSON_NAME]" at bounding box center [585, 195] width 94 height 16
click at [829, 17] on img at bounding box center [828, 24] width 16 height 16
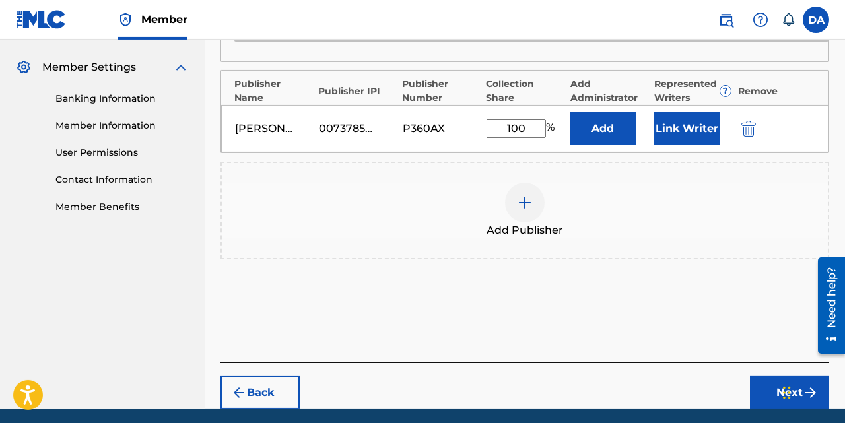
scroll to position [559, 0]
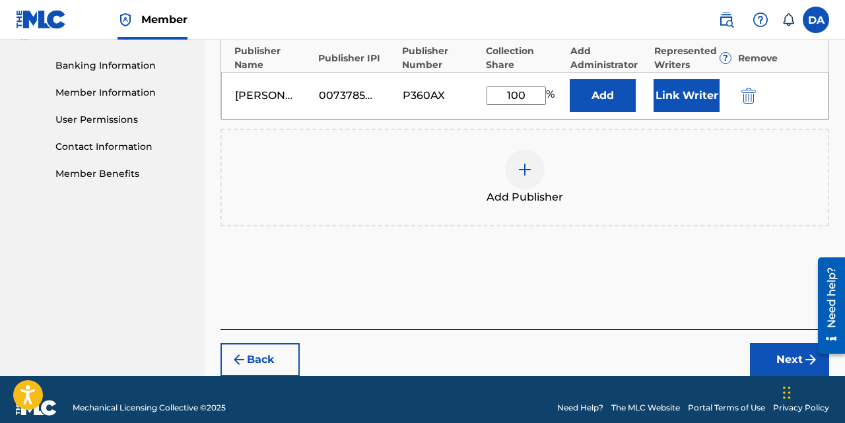
click at [784, 347] on button "Next" at bounding box center [789, 359] width 79 height 33
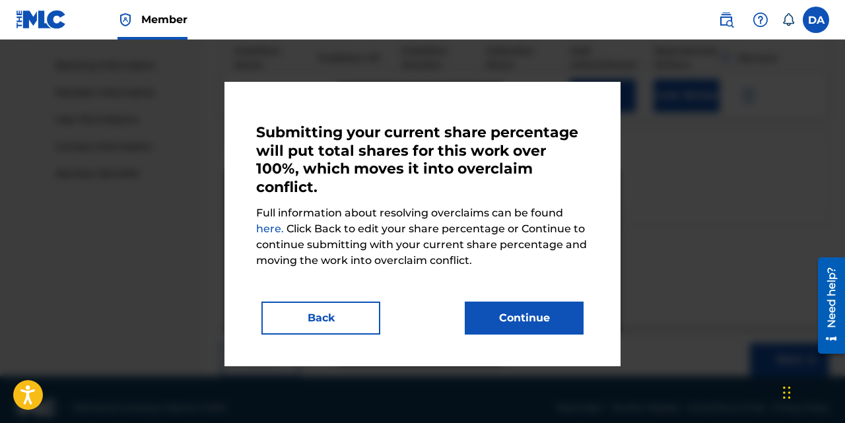
click at [540, 318] on button "Continue" at bounding box center [524, 318] width 119 height 33
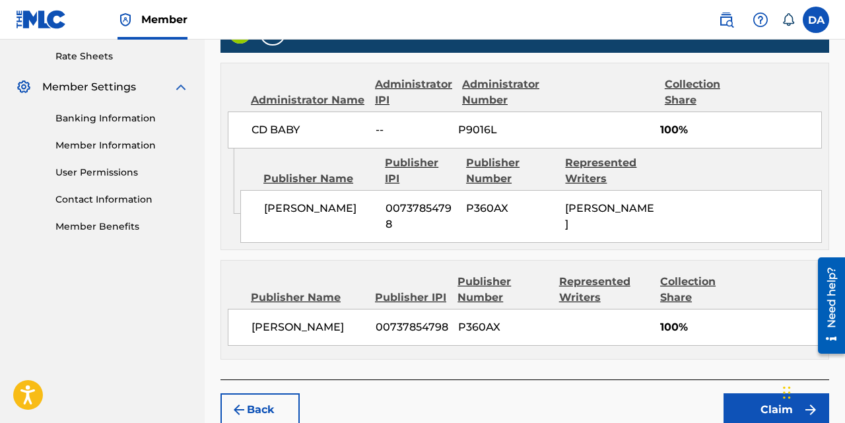
scroll to position [571, 0]
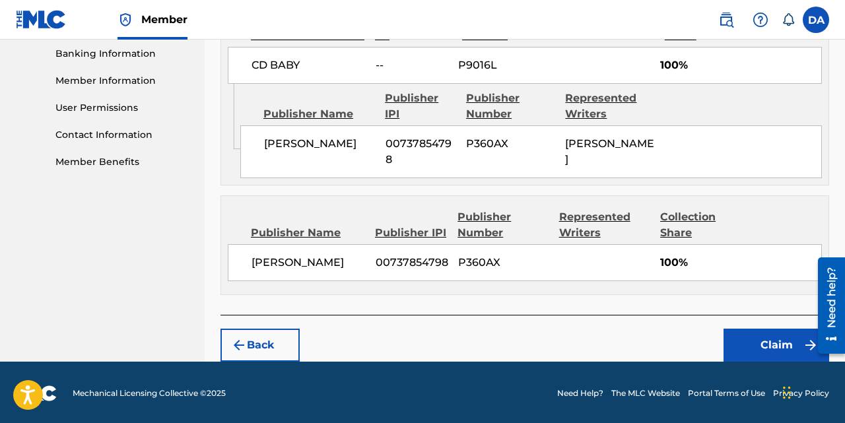
click at [761, 343] on button "Claim" at bounding box center [777, 345] width 106 height 33
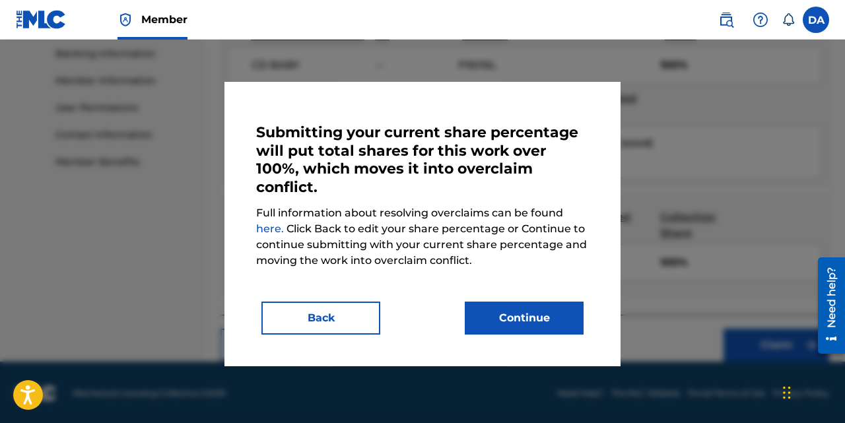
click at [534, 309] on button "Continue" at bounding box center [524, 318] width 119 height 33
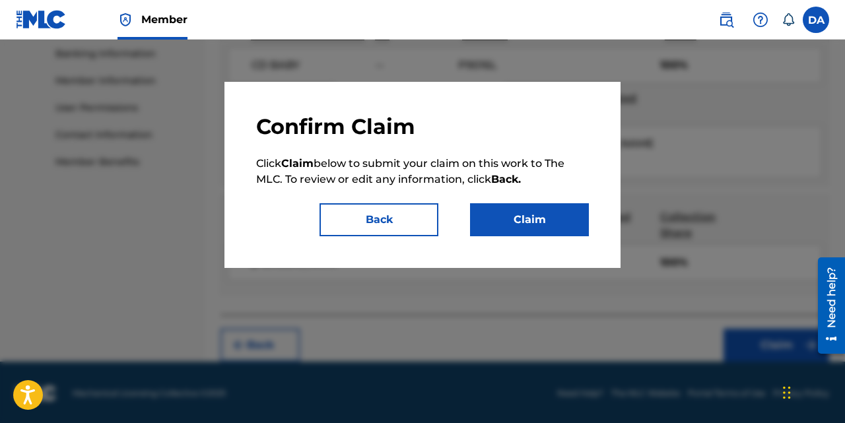
click at [510, 217] on button "Claim" at bounding box center [529, 219] width 119 height 33
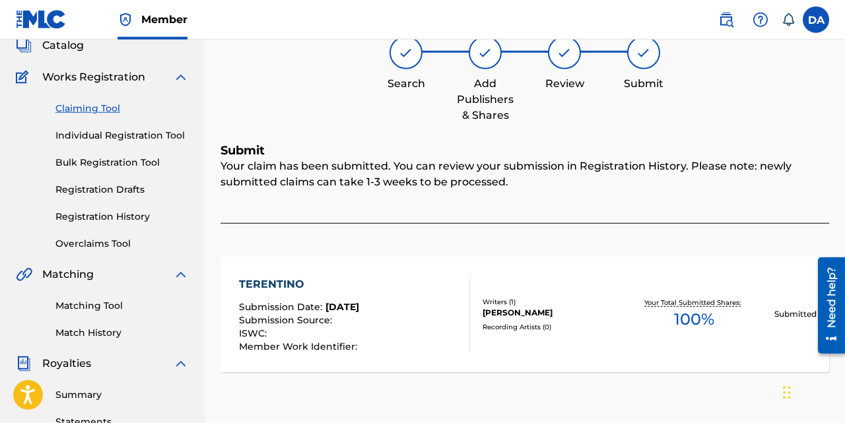
scroll to position [0, 0]
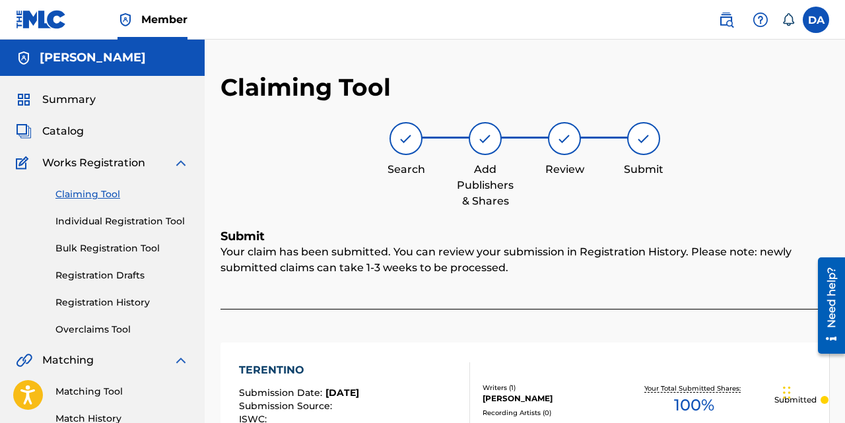
click at [100, 105] on div "Summary" at bounding box center [102, 100] width 173 height 16
click at [70, 96] on span "Summary" at bounding box center [68, 100] width 53 height 16
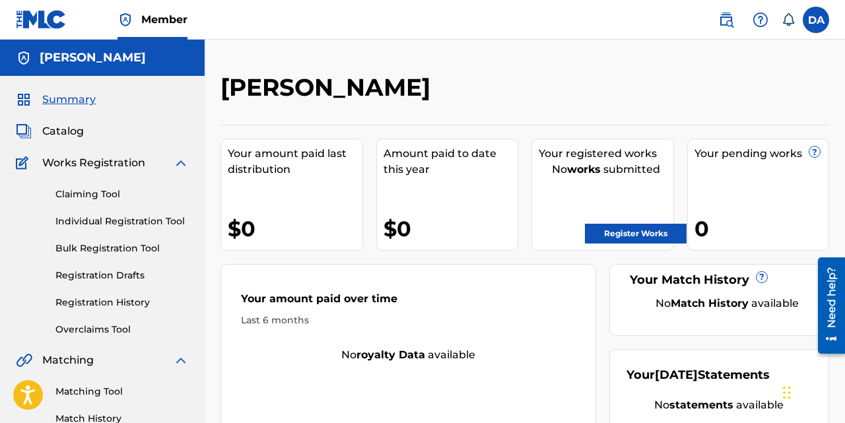
click at [65, 131] on span "Catalog" at bounding box center [63, 131] width 42 height 16
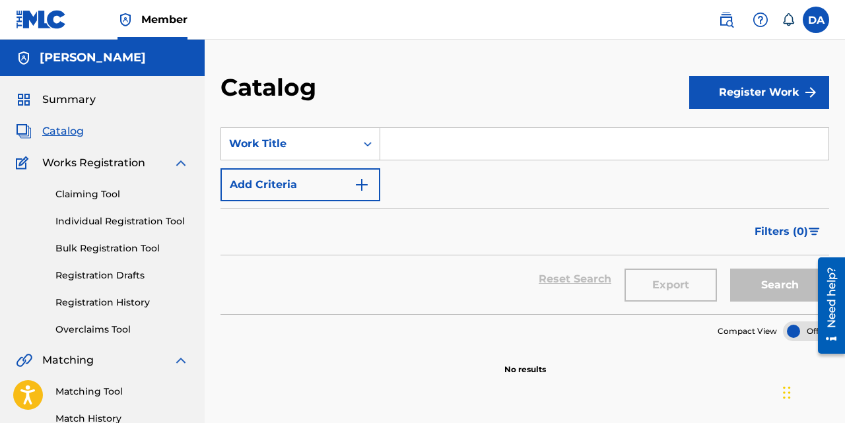
click at [109, 194] on link "Claiming Tool" at bounding box center [121, 195] width 133 height 14
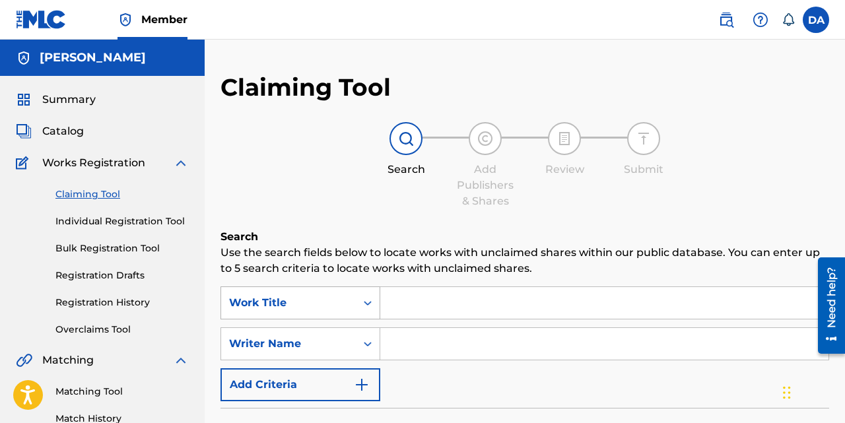
click at [321, 300] on div "Work Title" at bounding box center [301, 303] width 160 height 33
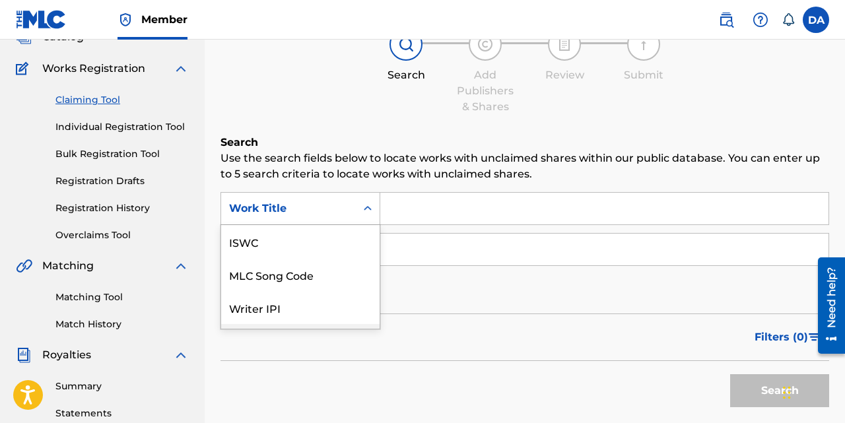
scroll to position [95, 0]
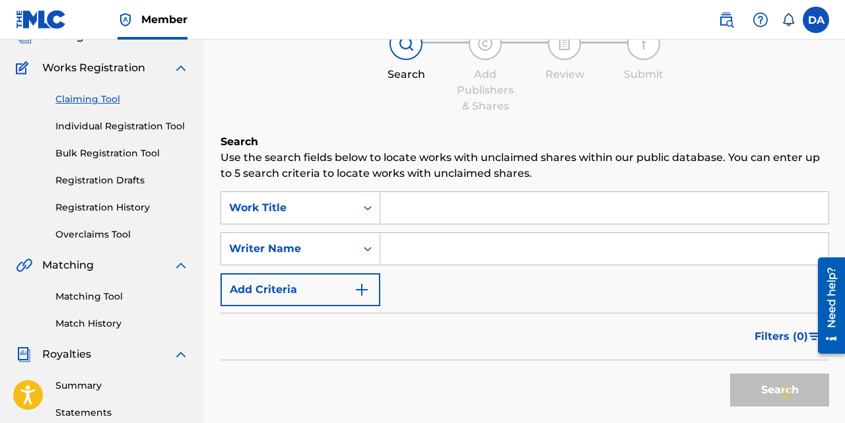
click at [325, 118] on div "Claiming Tool Search Add Publishers & Shares Review Submit Search Use the searc…" at bounding box center [525, 229] width 609 height 502
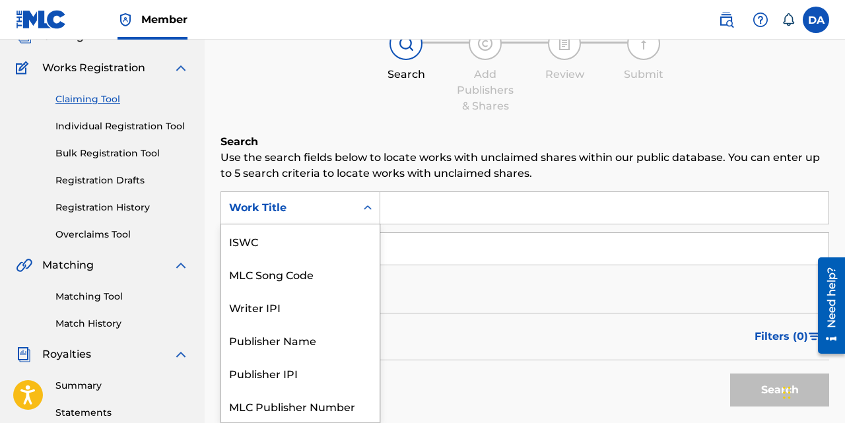
click at [324, 213] on div "Work Title" at bounding box center [288, 208] width 119 height 16
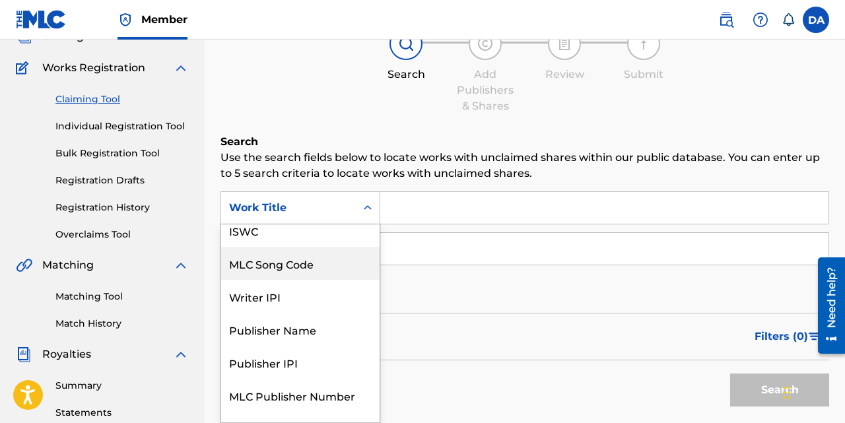
scroll to position [33, 0]
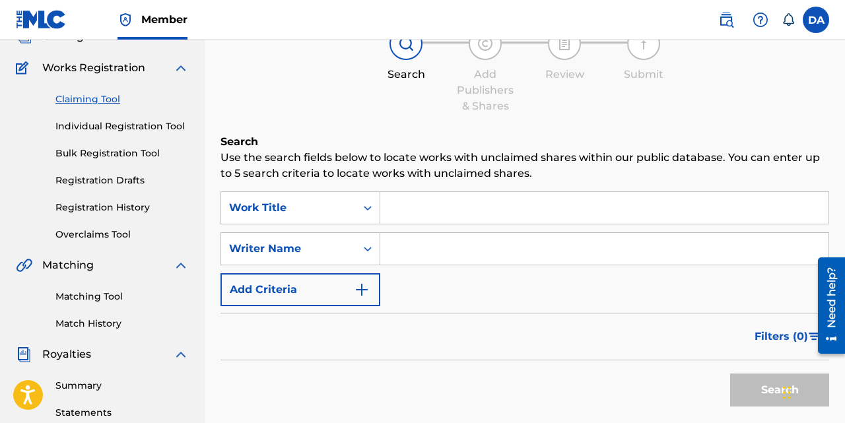
click at [332, 147] on h6 "Search" at bounding box center [525, 142] width 609 height 16
click at [306, 248] on div "Writer Name" at bounding box center [288, 249] width 119 height 16
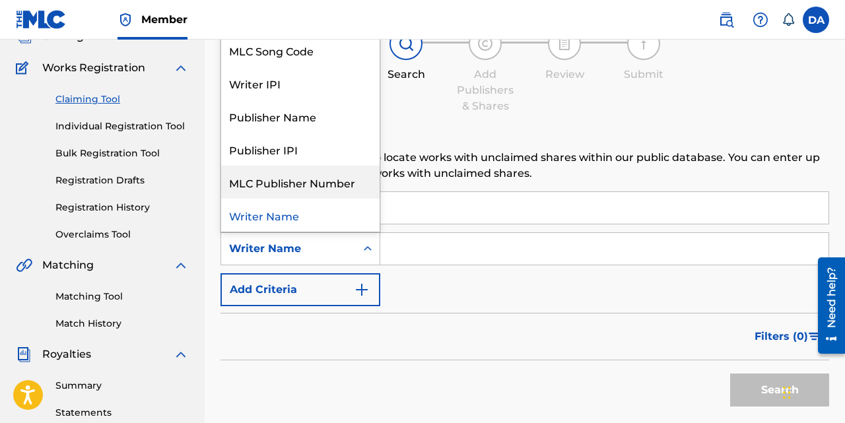
scroll to position [0, 0]
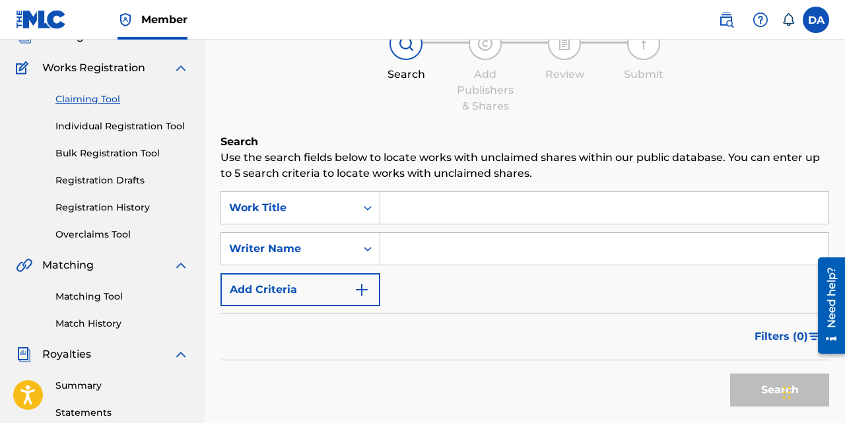
click at [446, 153] on p "Use the search fields below to locate works with unclaimed shares within our pu…" at bounding box center [525, 166] width 609 height 32
click at [98, 129] on link "Individual Registration Tool" at bounding box center [121, 127] width 133 height 14
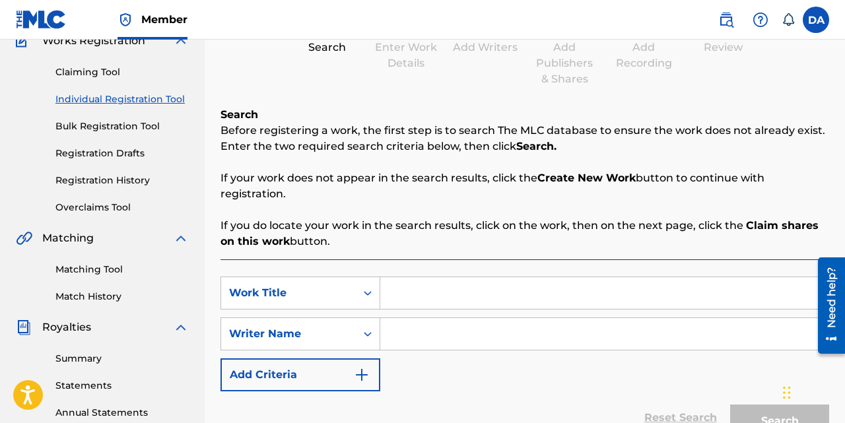
scroll to position [137, 0]
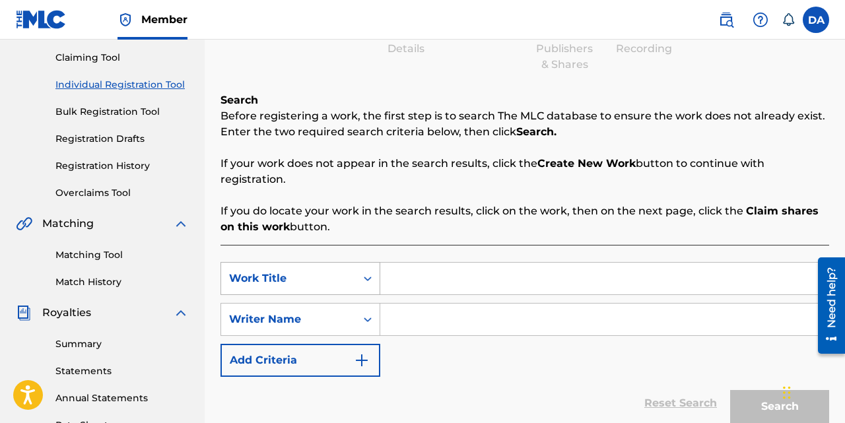
click at [276, 283] on div "Work Title" at bounding box center [288, 279] width 119 height 16
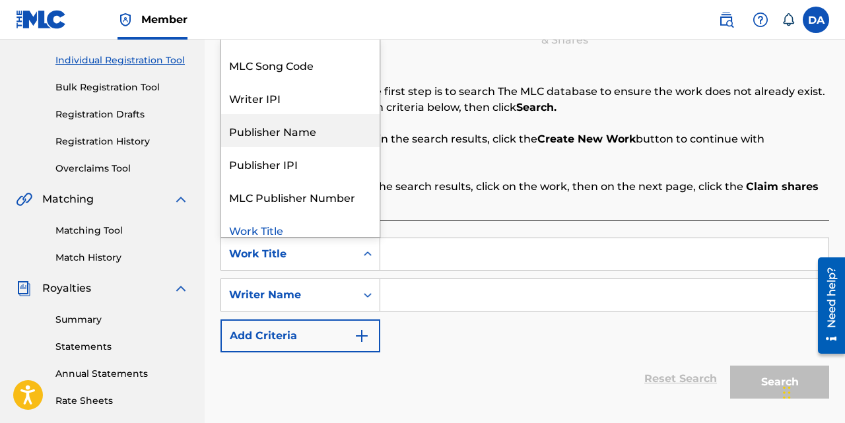
scroll to position [33, 0]
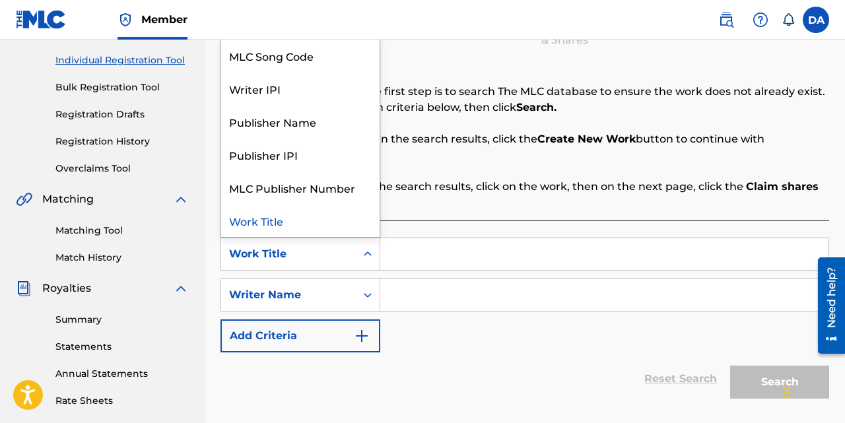
click at [318, 226] on div "Work Title" at bounding box center [300, 220] width 158 height 33
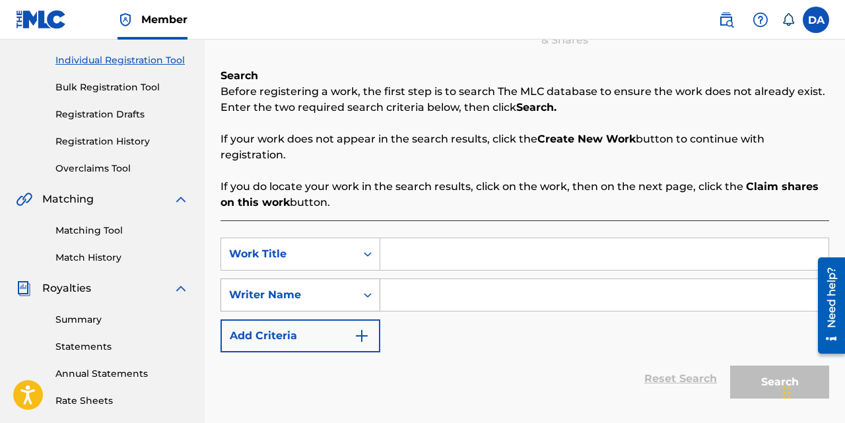
click at [317, 287] on div "Writer Name" at bounding box center [288, 295] width 135 height 25
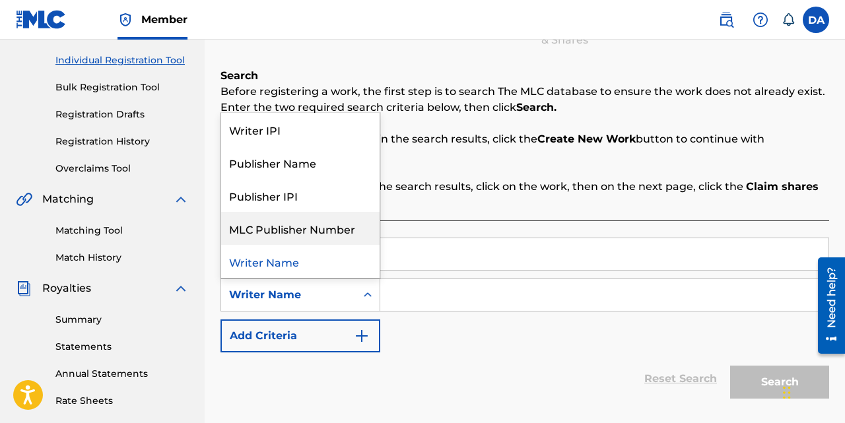
scroll to position [163, 0]
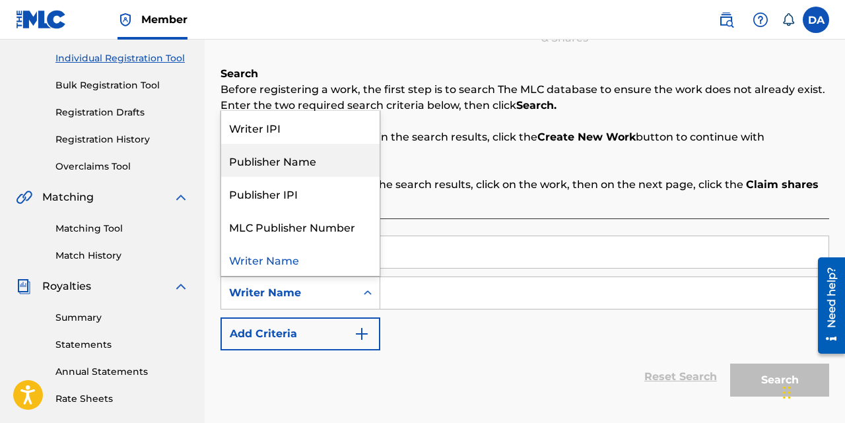
click at [473, 149] on p "If your work does not appear in the search results, click the Create New Work b…" at bounding box center [525, 145] width 609 height 32
